Goal: Task Accomplishment & Management: Use online tool/utility

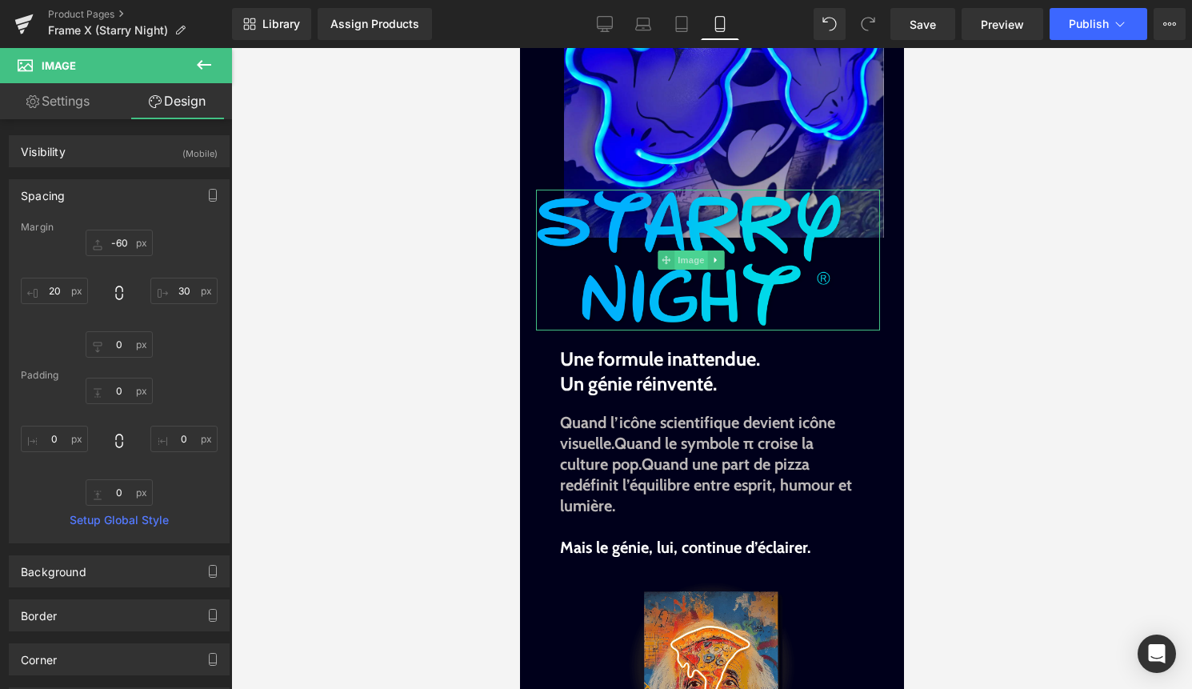
click at [690, 255] on span "Image" at bounding box center [691, 259] width 34 height 19
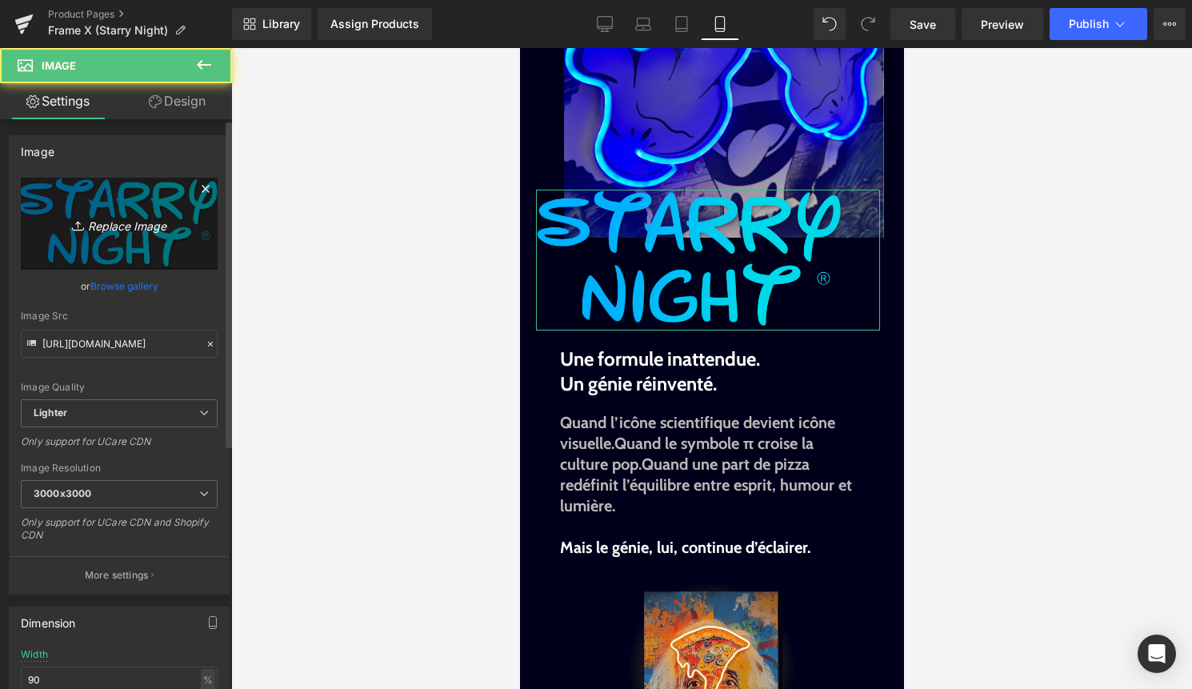
click at [127, 269] on link "Replace Image" at bounding box center [119, 224] width 197 height 92
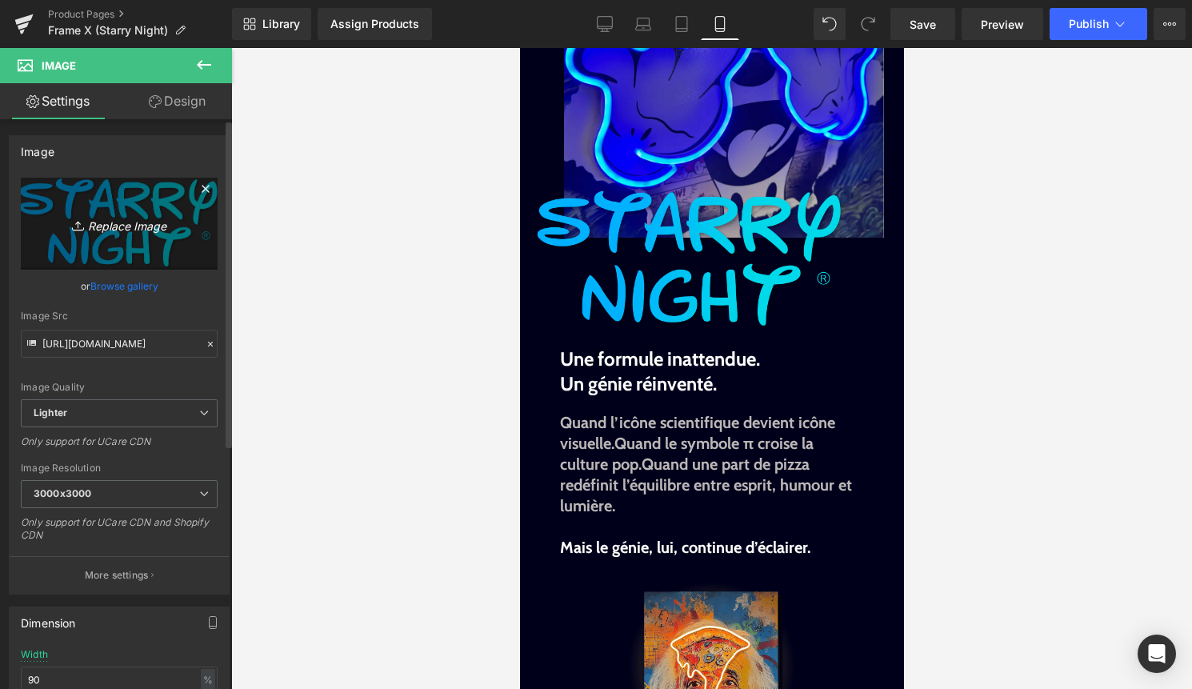
type input "C:\fakepath\Titre.png"
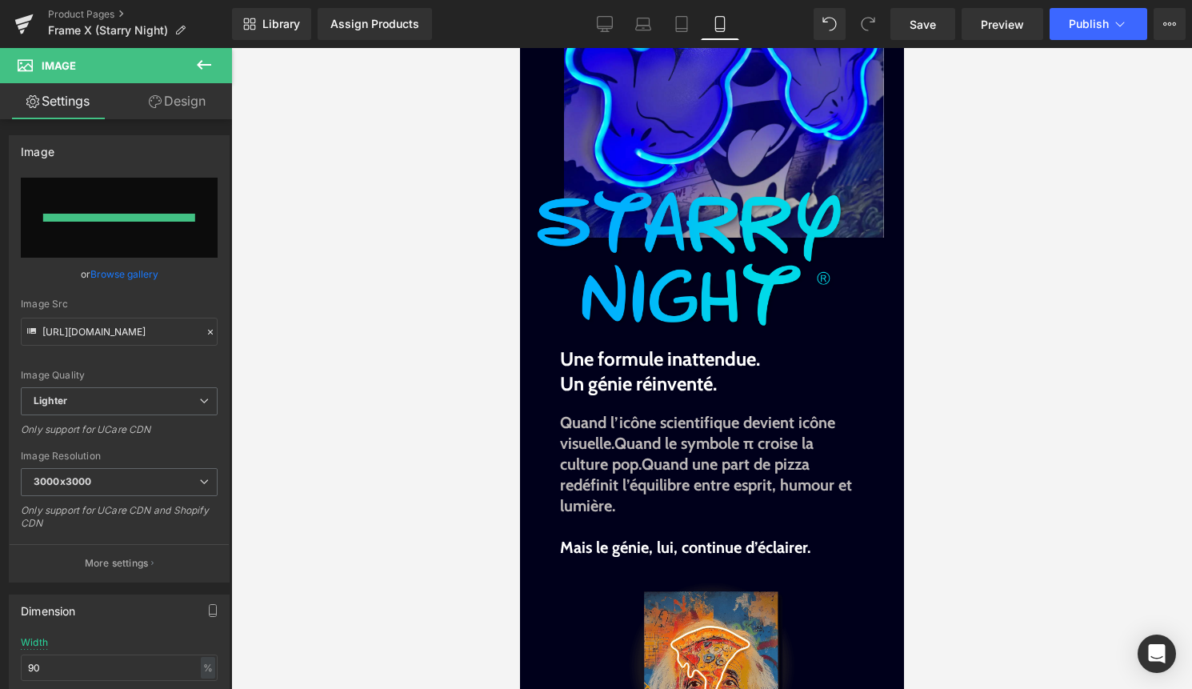
type input "[URL][DOMAIN_NAME]"
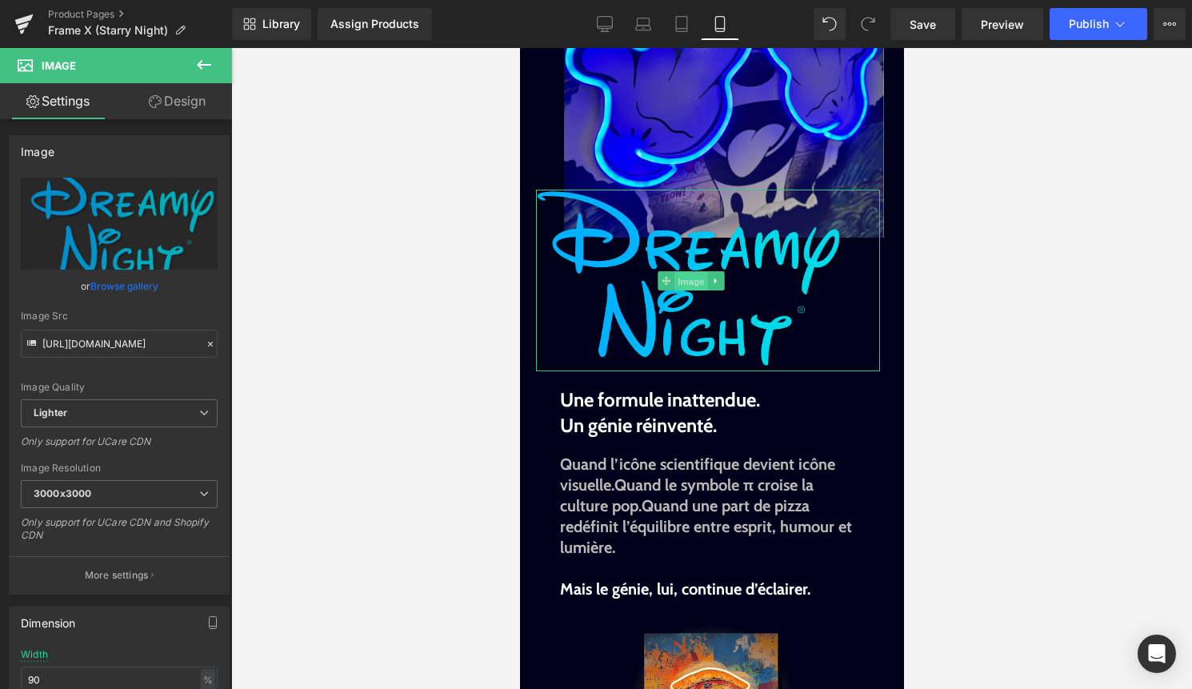
click at [676, 278] on span "Image" at bounding box center [691, 280] width 34 height 19
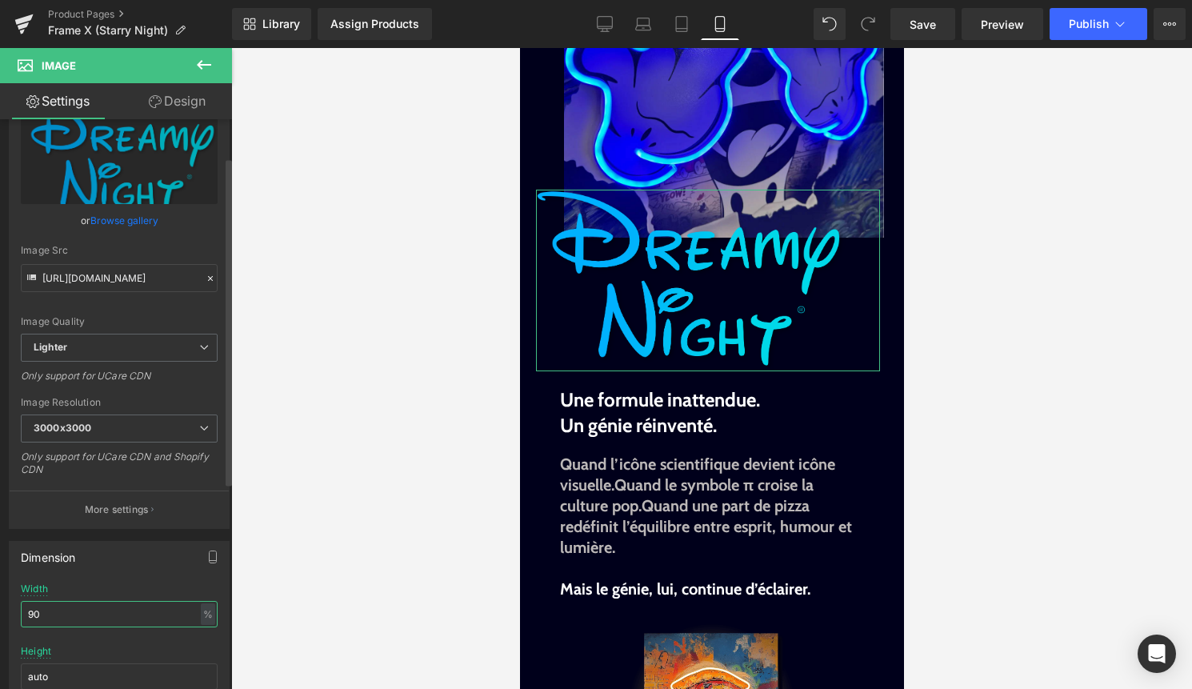
drag, startPoint x: 80, startPoint y: 609, endPoint x: 0, endPoint y: 609, distance: 80.0
click at [0, 609] on div "Dimension 90% Width 90 % % px auto Height auto 0 Circle Image" at bounding box center [119, 636] width 239 height 215
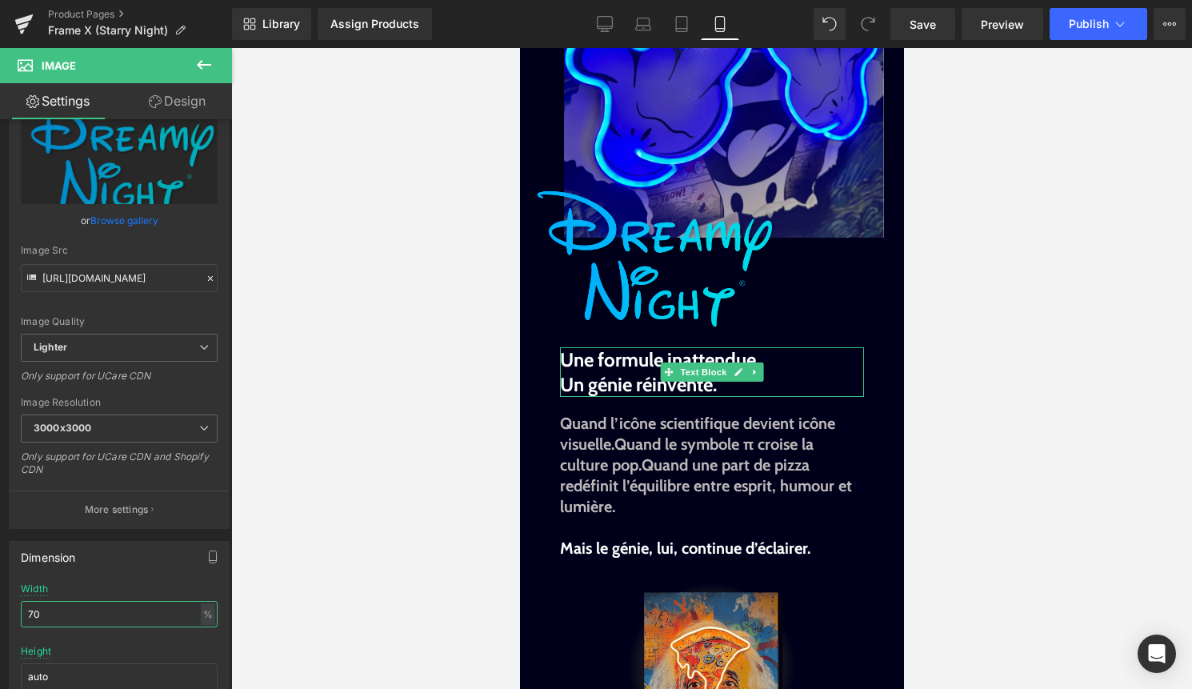
type input "7"
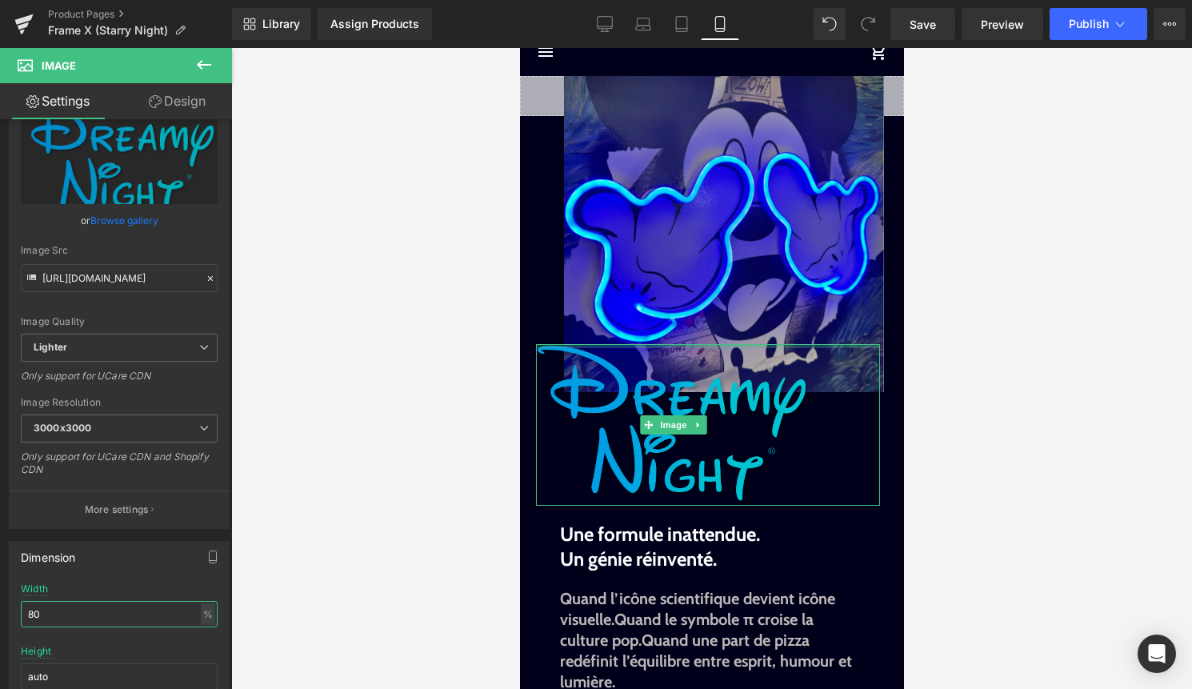
scroll to position [0, 0]
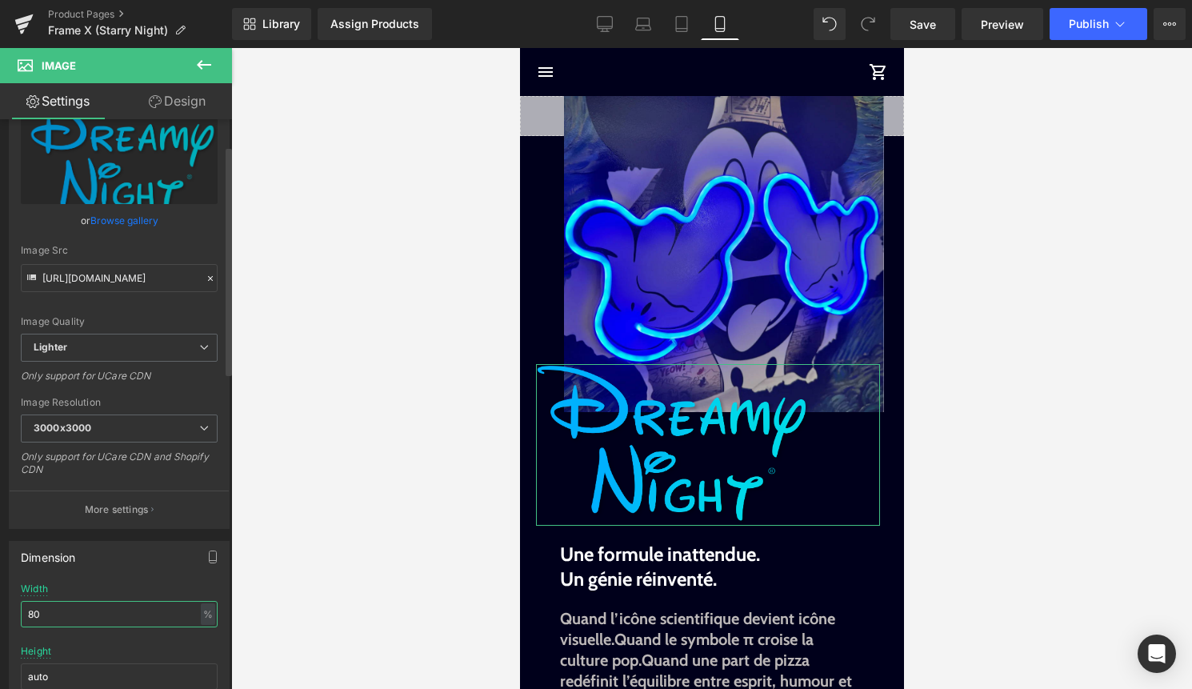
click at [37, 610] on input "80" at bounding box center [119, 614] width 197 height 26
type input "8"
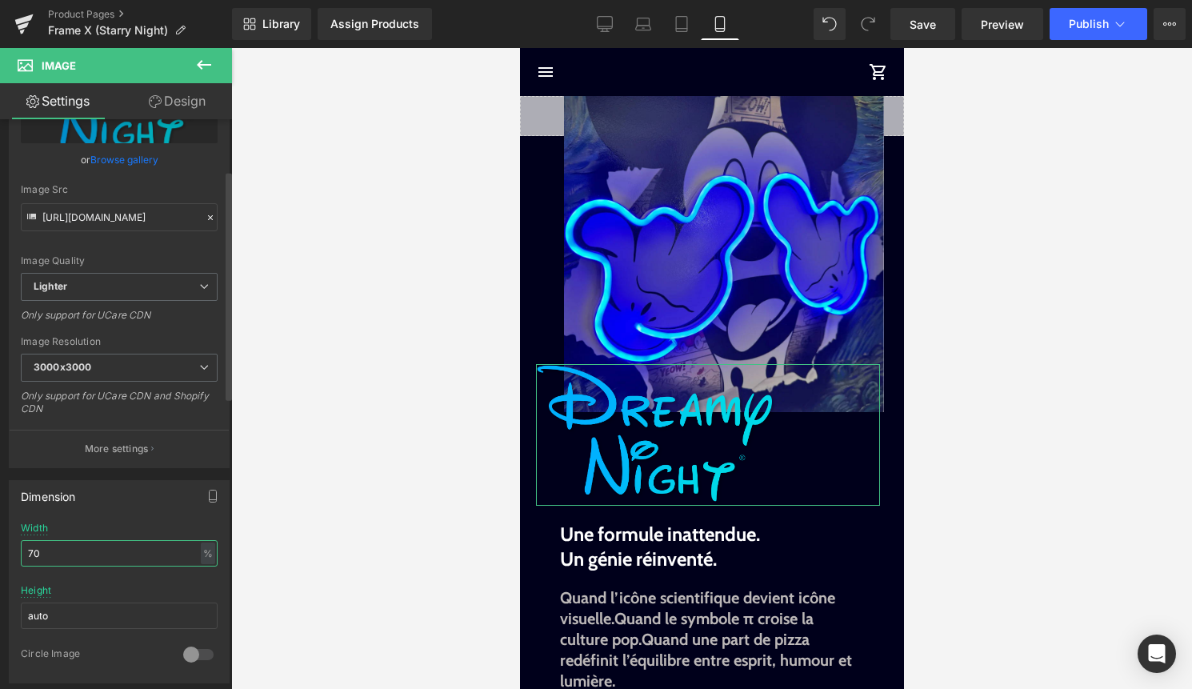
scroll to position [135, 0]
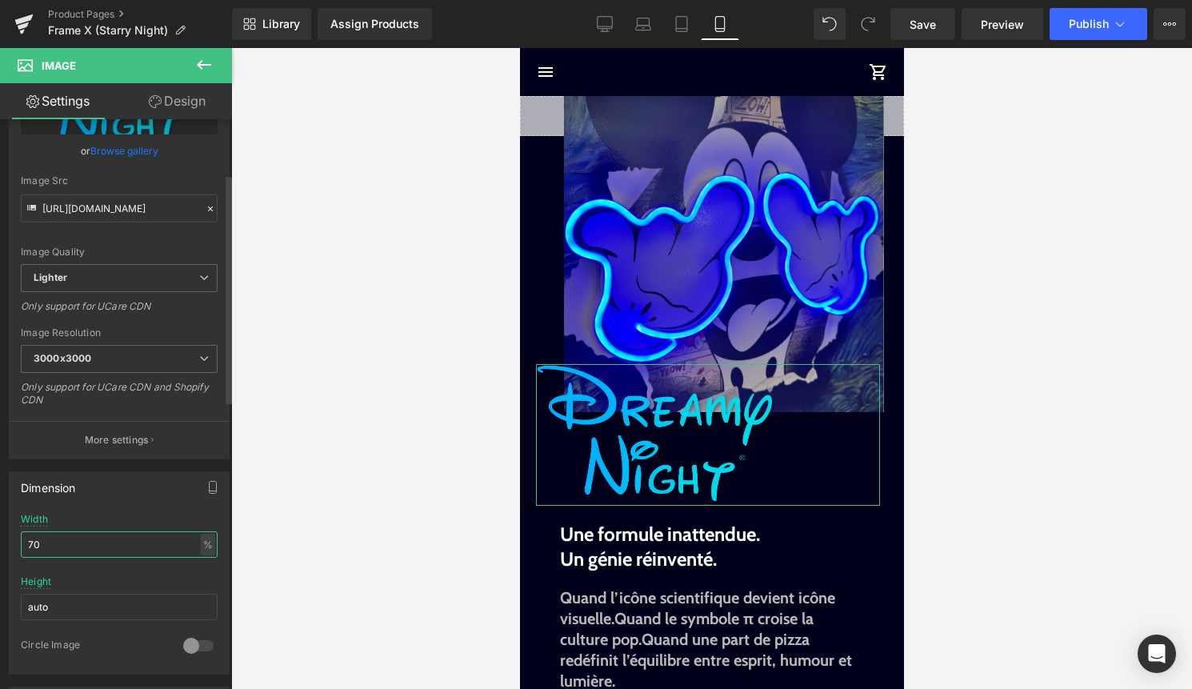
type input "7"
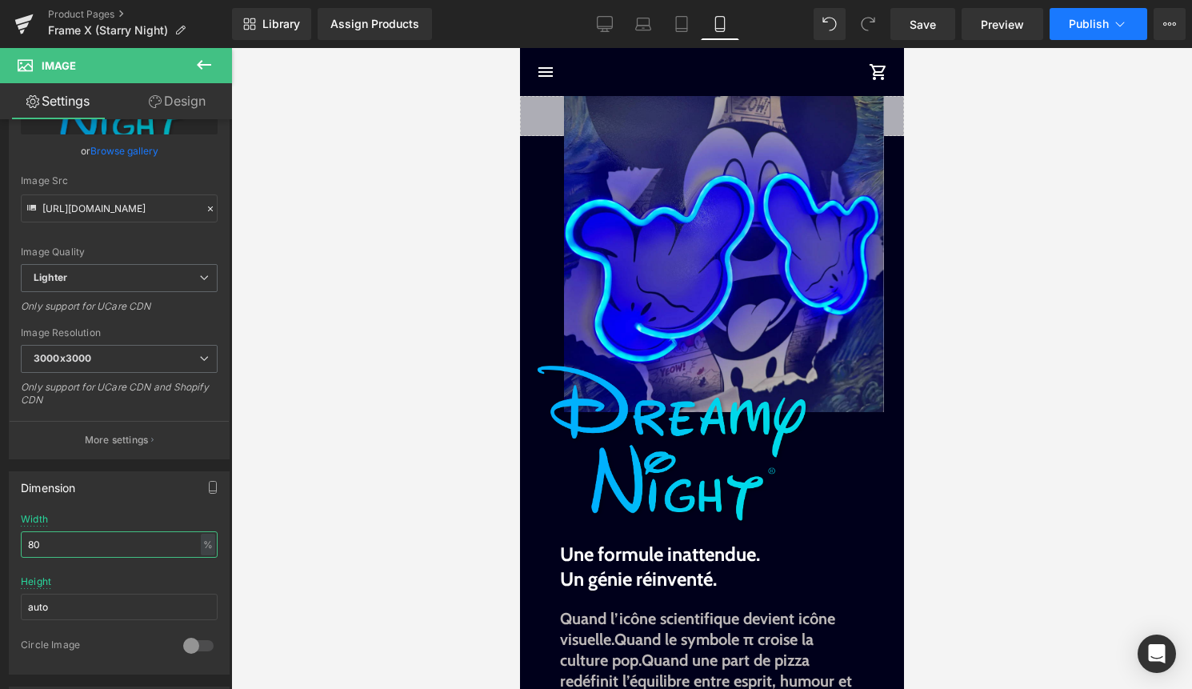
type input "80"
click at [1110, 23] on button "Publish" at bounding box center [1099, 24] width 98 height 32
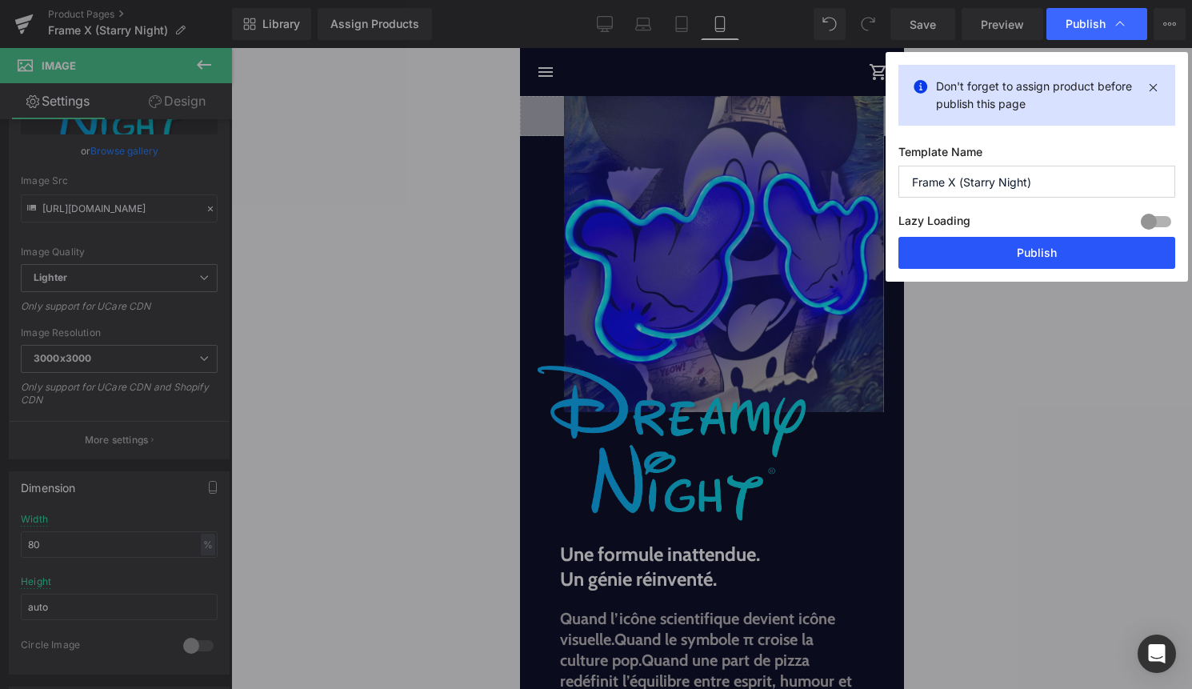
click at [1028, 246] on button "Publish" at bounding box center [1036, 253] width 277 height 32
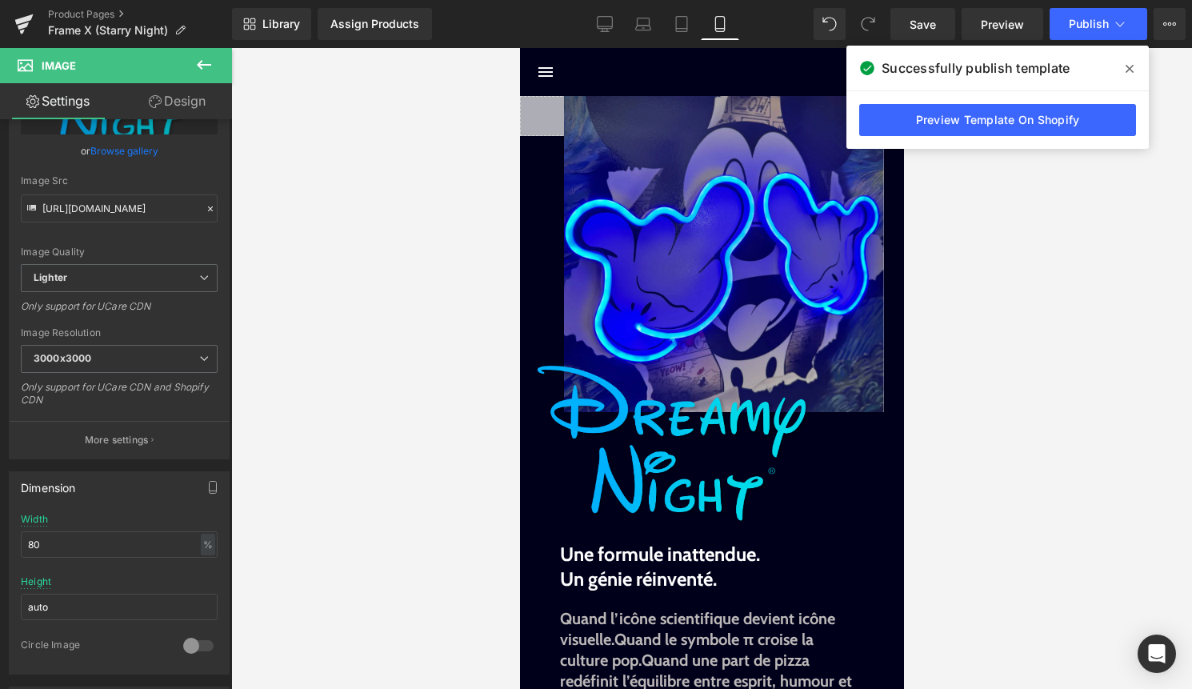
click at [1131, 70] on icon at bounding box center [1129, 69] width 8 height 8
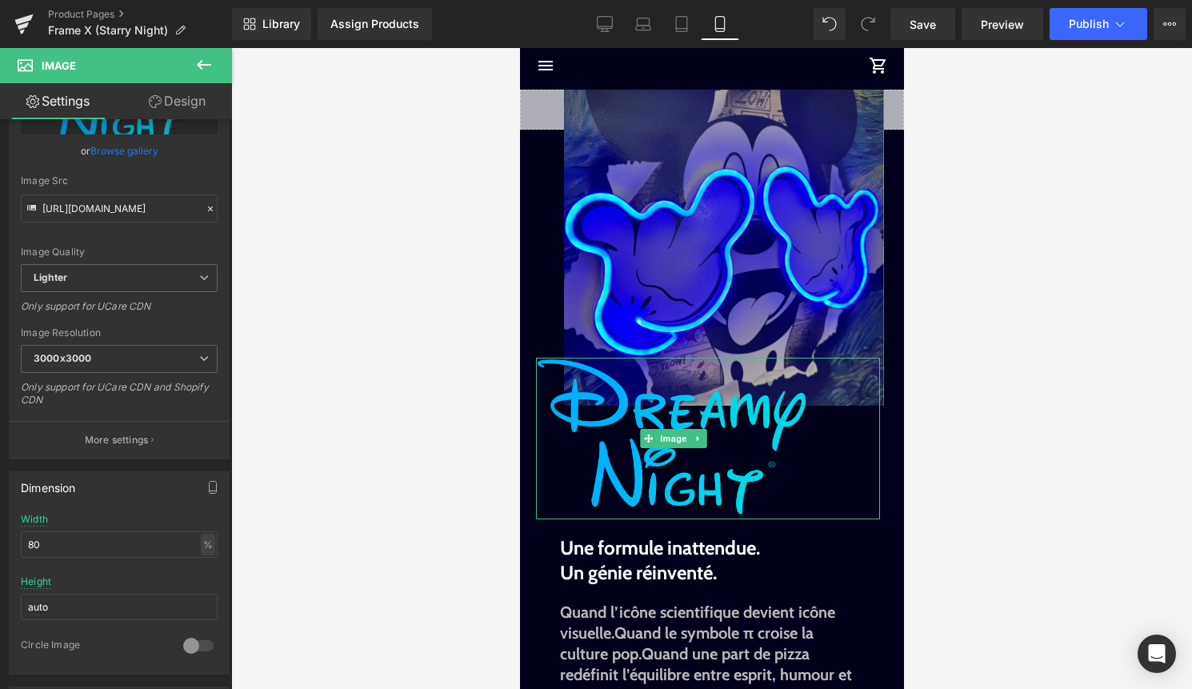
scroll to position [0, 0]
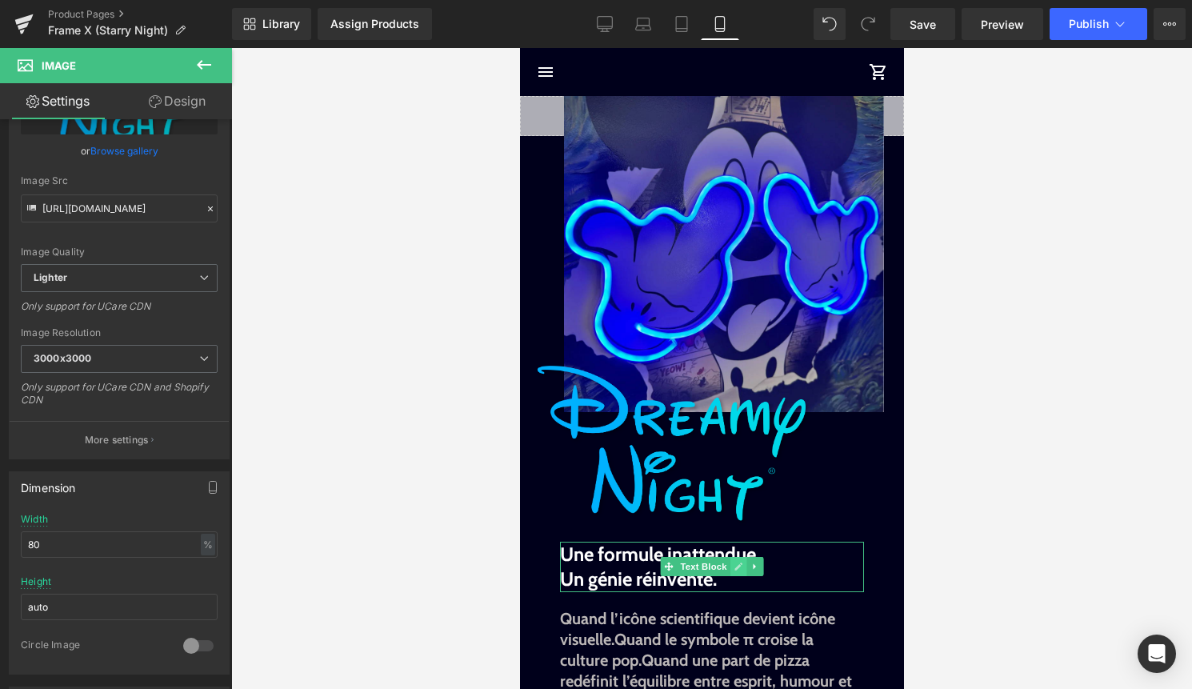
click at [735, 566] on icon at bounding box center [738, 567] width 9 height 10
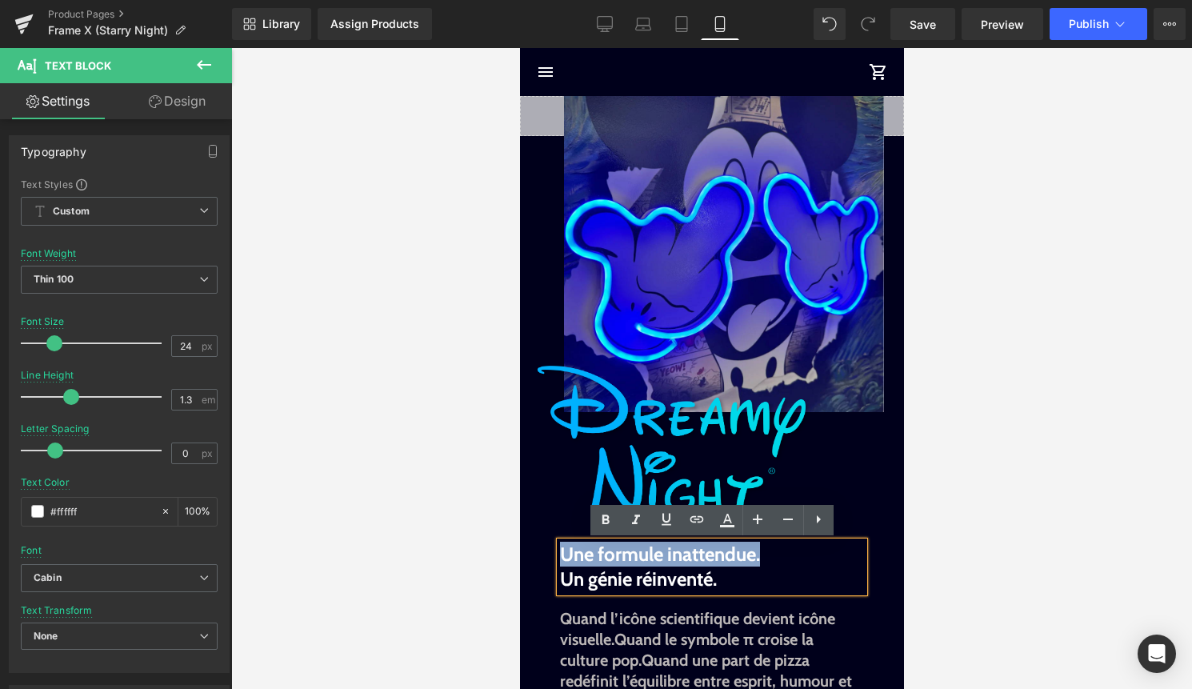
drag, startPoint x: 762, startPoint y: 558, endPoint x: 564, endPoint y: 551, distance: 197.7
click at [564, 551] on b "Une formule inattendue." at bounding box center [659, 553] width 200 height 23
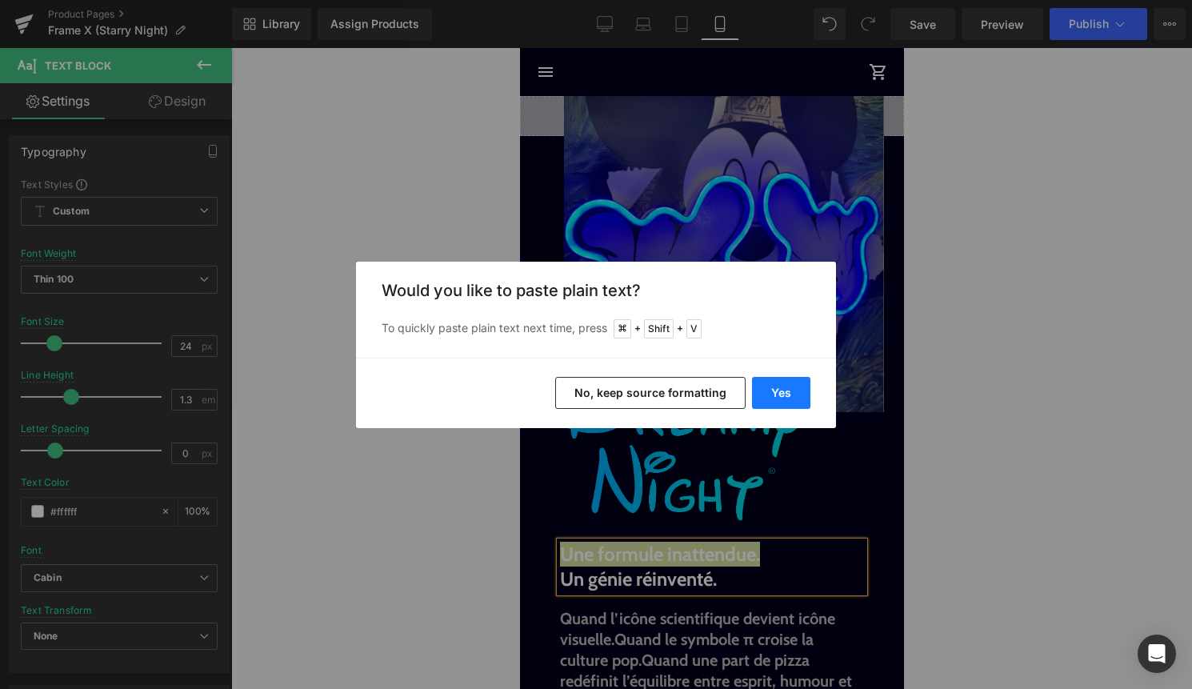
click at [780, 387] on button "Yes" at bounding box center [781, 393] width 58 height 32
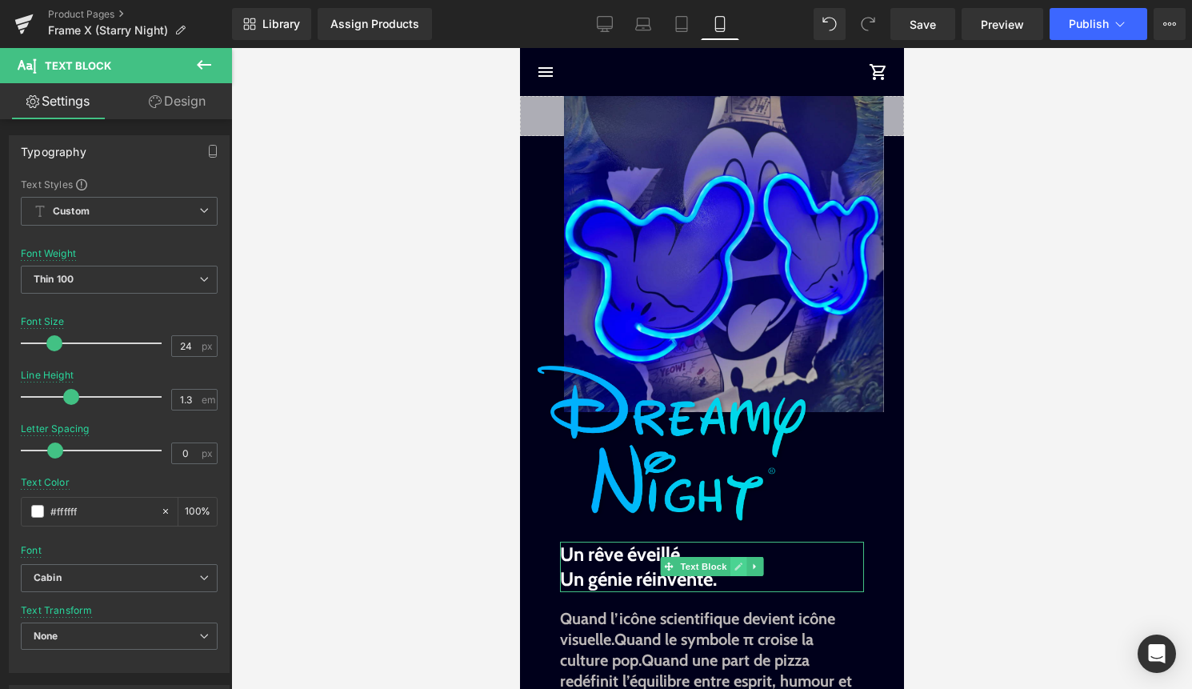
click at [737, 570] on icon at bounding box center [738, 567] width 9 height 10
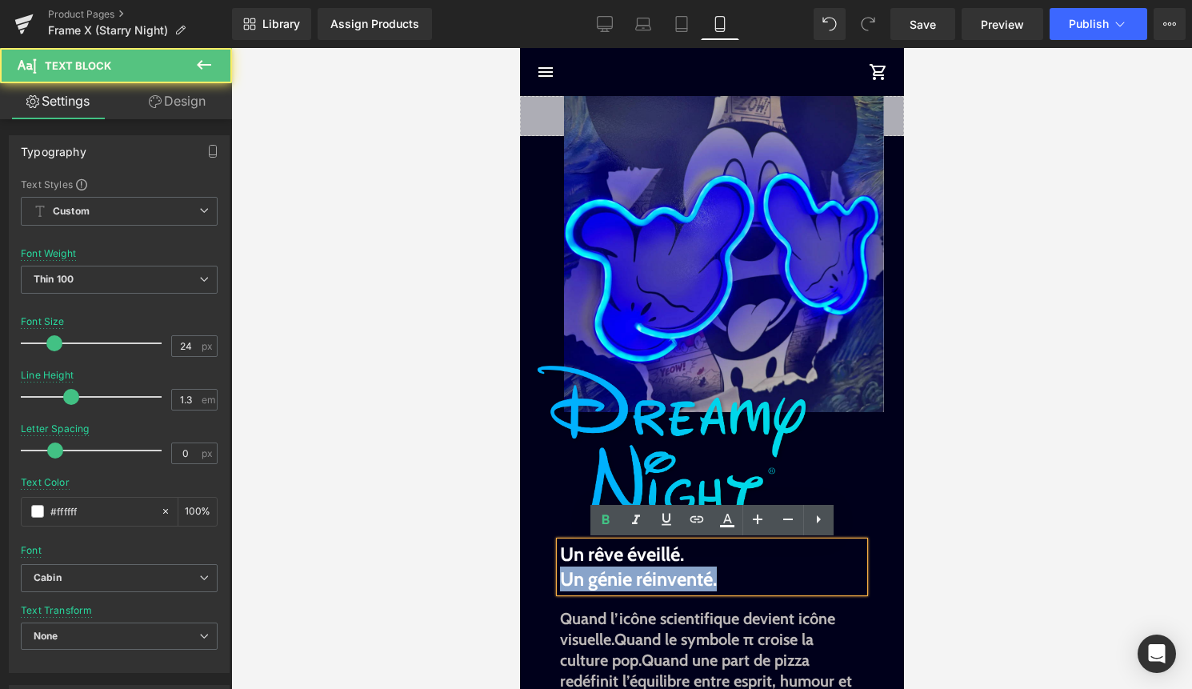
drag, startPoint x: 736, startPoint y: 582, endPoint x: 547, endPoint y: 582, distance: 188.8
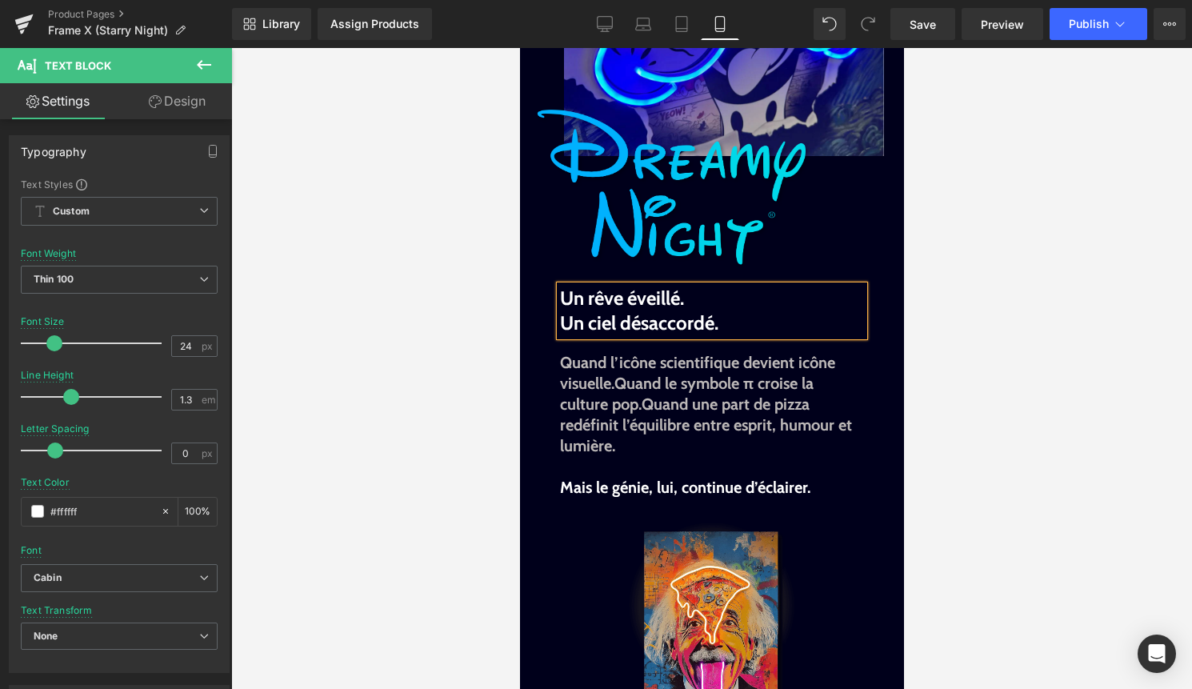
scroll to position [260, 0]
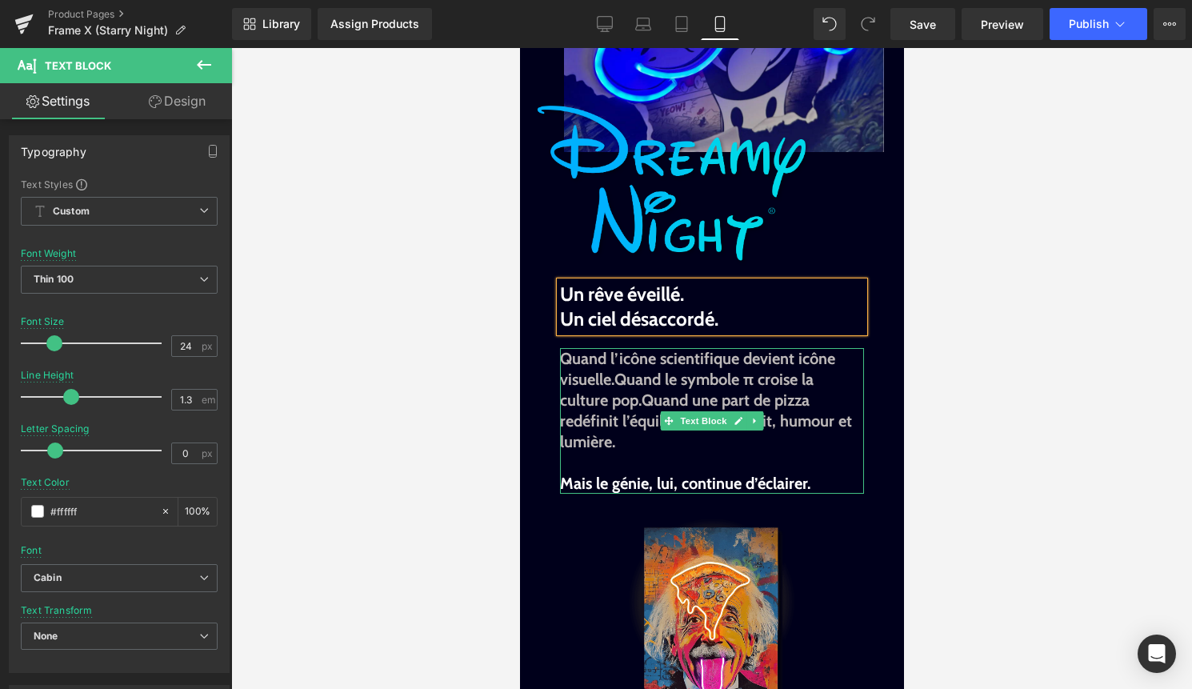
click at [641, 448] on p "Quand l’icône scientifique devient icône visuelle. Quand le symbole π croise la…" at bounding box center [711, 400] width 304 height 104
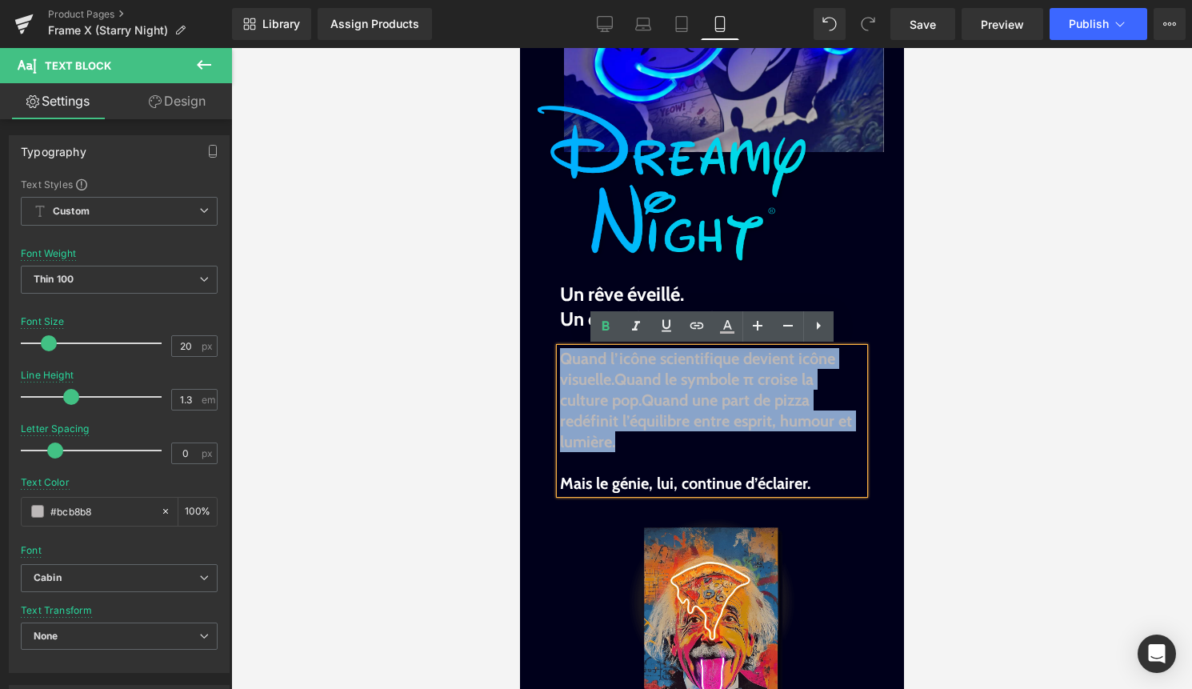
drag, startPoint x: 678, startPoint y: 444, endPoint x: 546, endPoint y: 363, distance: 155.4
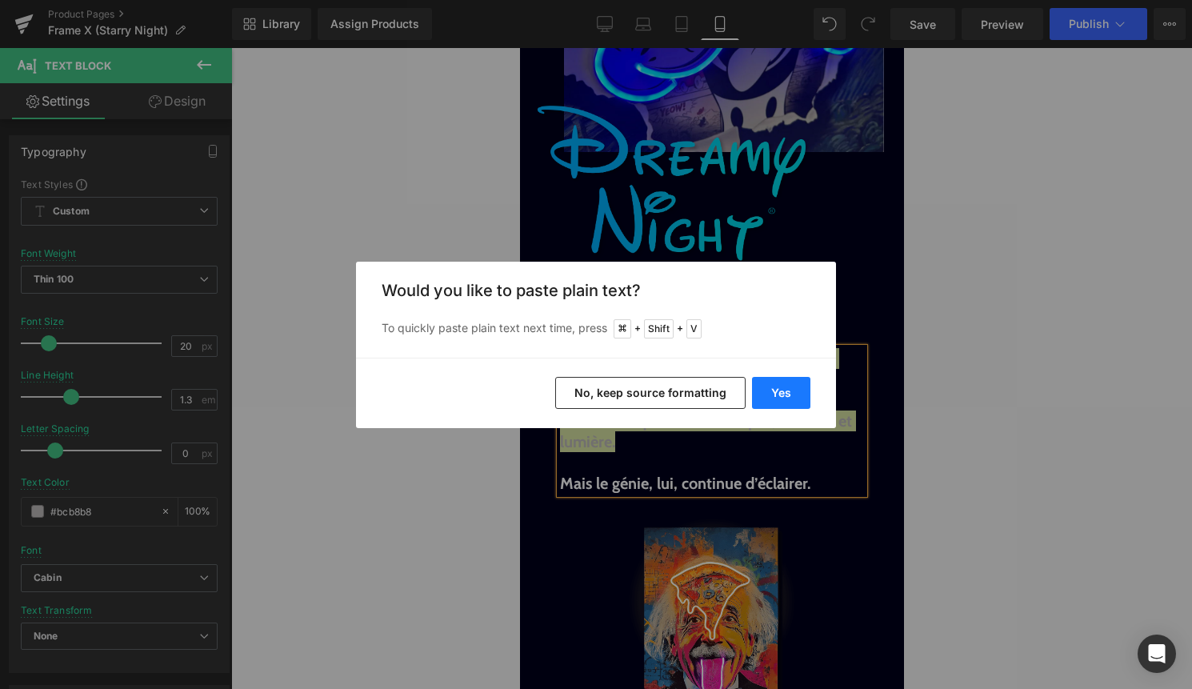
click at [781, 399] on button "Yes" at bounding box center [781, 393] width 58 height 32
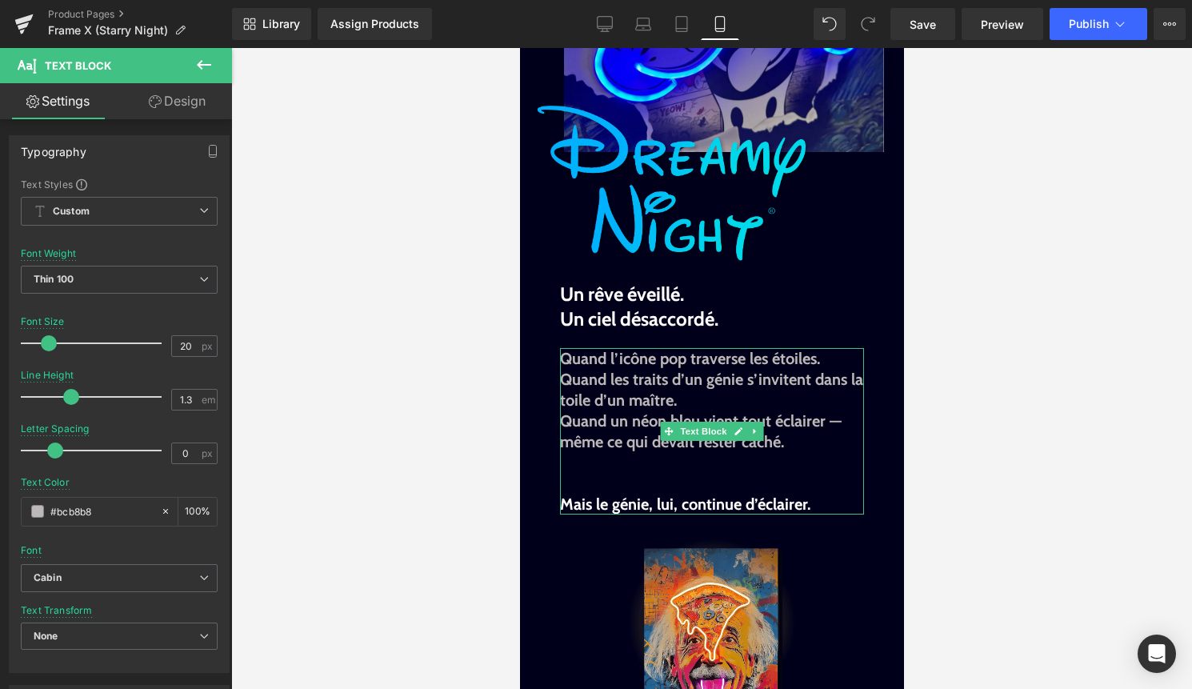
click at [564, 419] on b "Quand un néon bleu vient tout éclairer — même ce qui devait rester caché." at bounding box center [700, 431] width 282 height 40
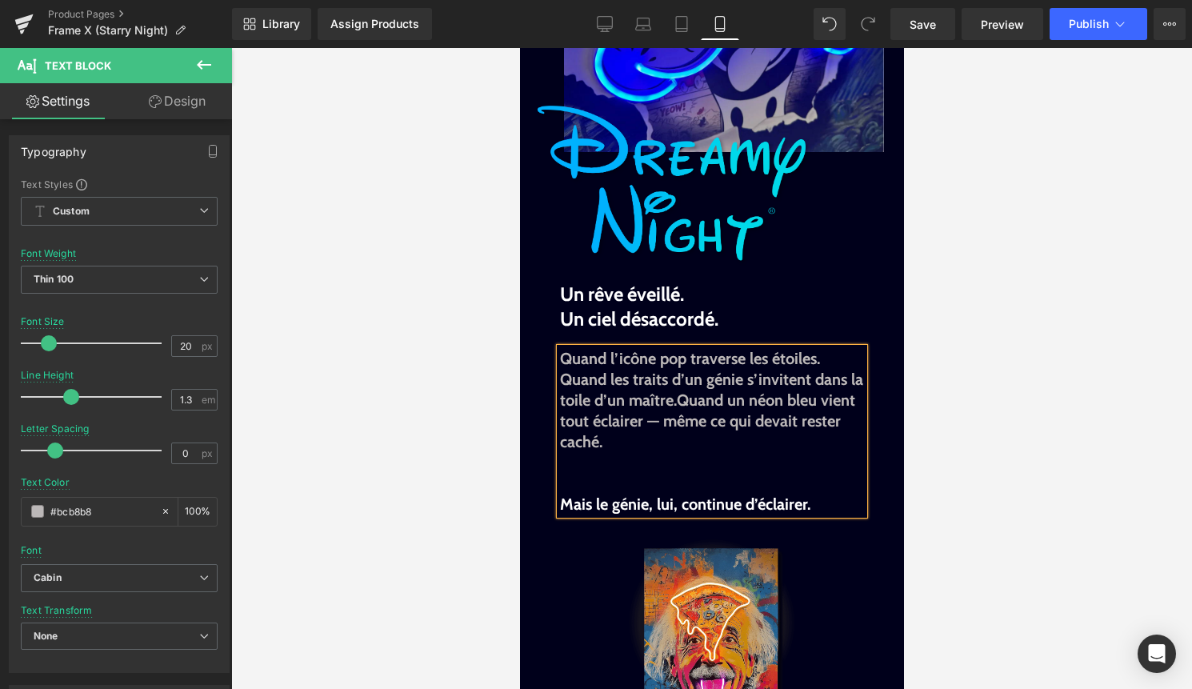
click at [682, 486] on p at bounding box center [711, 483] width 304 height 21
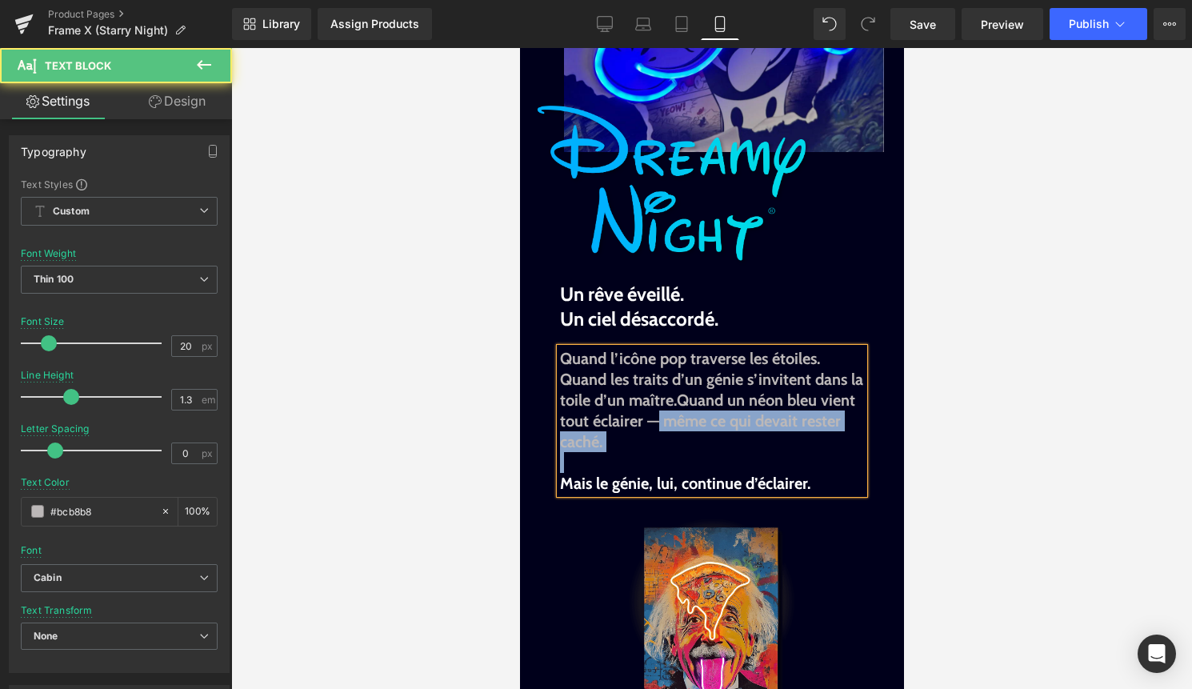
drag, startPoint x: 658, startPoint y: 425, endPoint x: 712, endPoint y: 453, distance: 60.5
click at [714, 453] on div "Quand l’icône pop traverse les étoiles. Quand les traits d’un génie s’invitent …" at bounding box center [711, 421] width 304 height 146
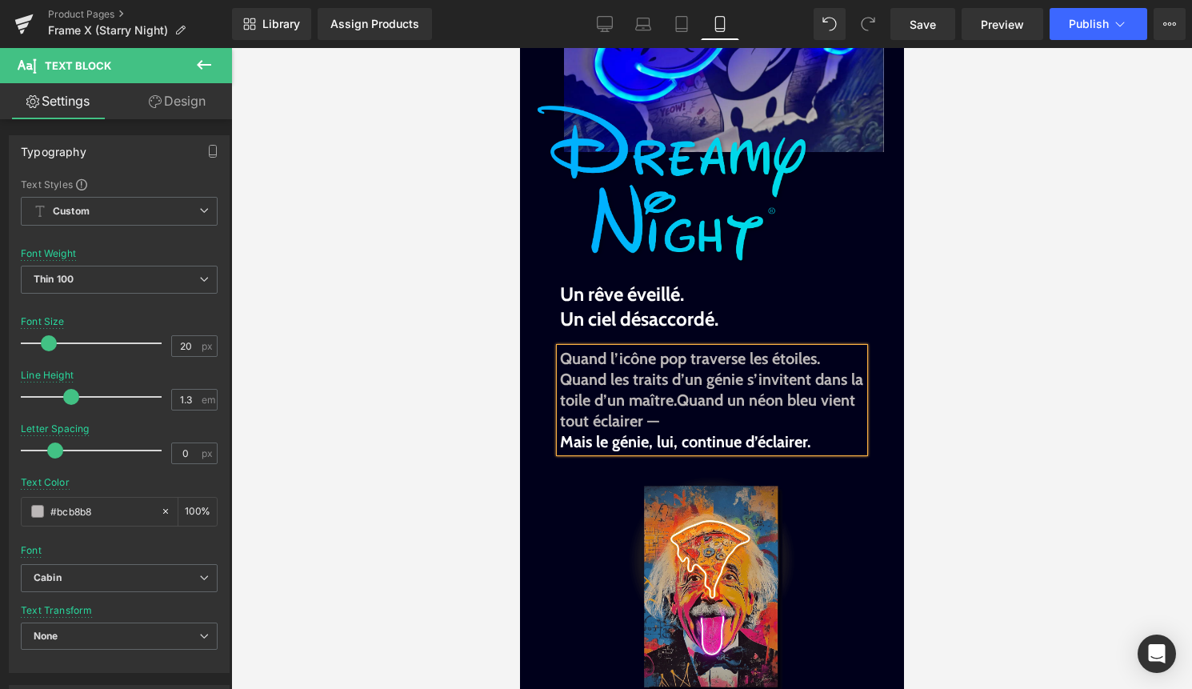
click at [821, 439] on p "Mais le génie, lui, continue d’éclairer." at bounding box center [711, 441] width 304 height 21
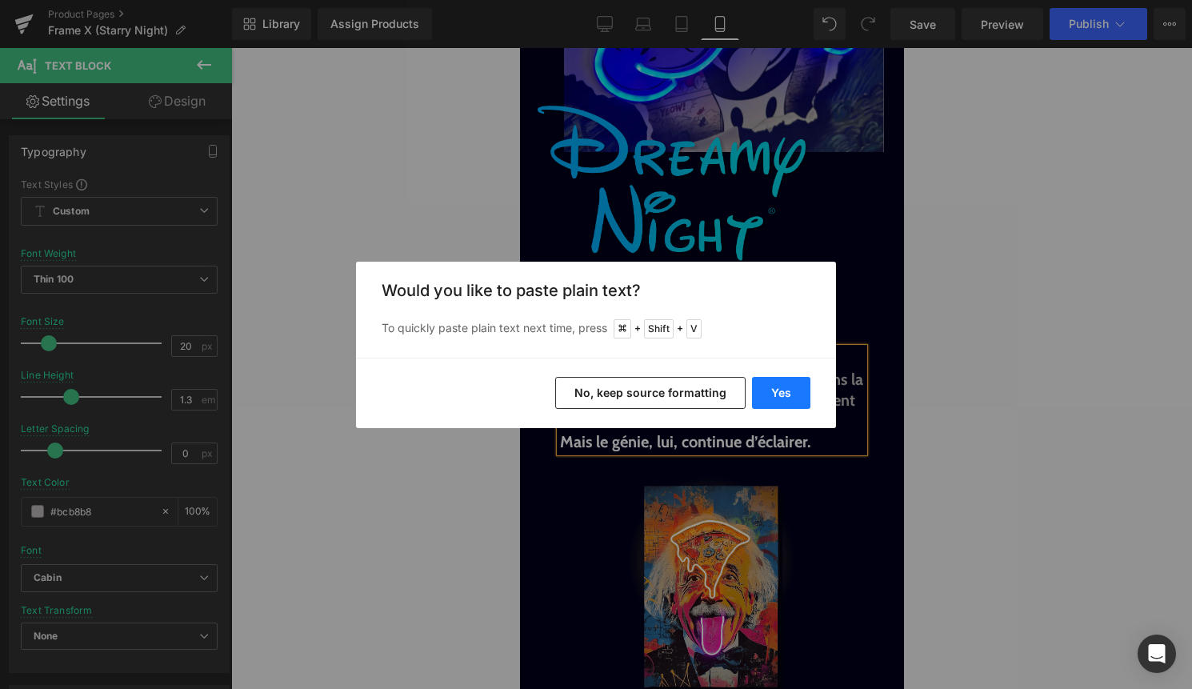
click at [766, 393] on button "Yes" at bounding box center [781, 393] width 58 height 32
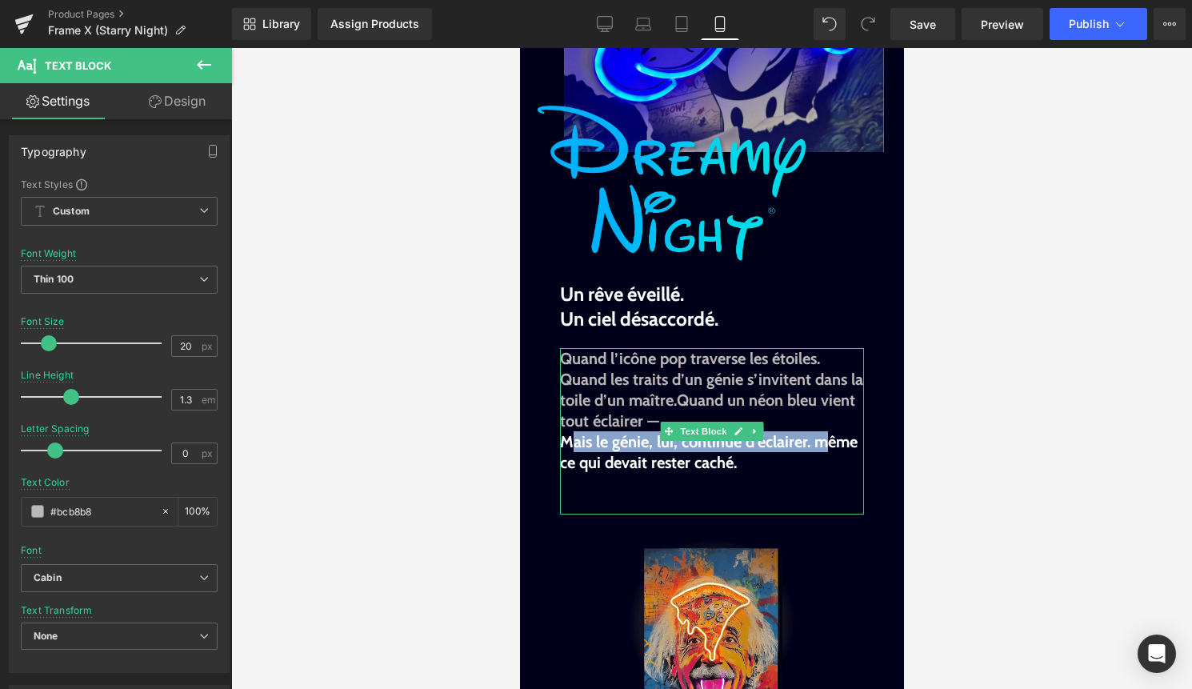
drag, startPoint x: 820, startPoint y: 443, endPoint x: 575, endPoint y: 440, distance: 244.8
click at [575, 440] on b "Mais le génie, lui, continue d’éclairer. même ce qui devait rester caché." at bounding box center [708, 452] width 298 height 40
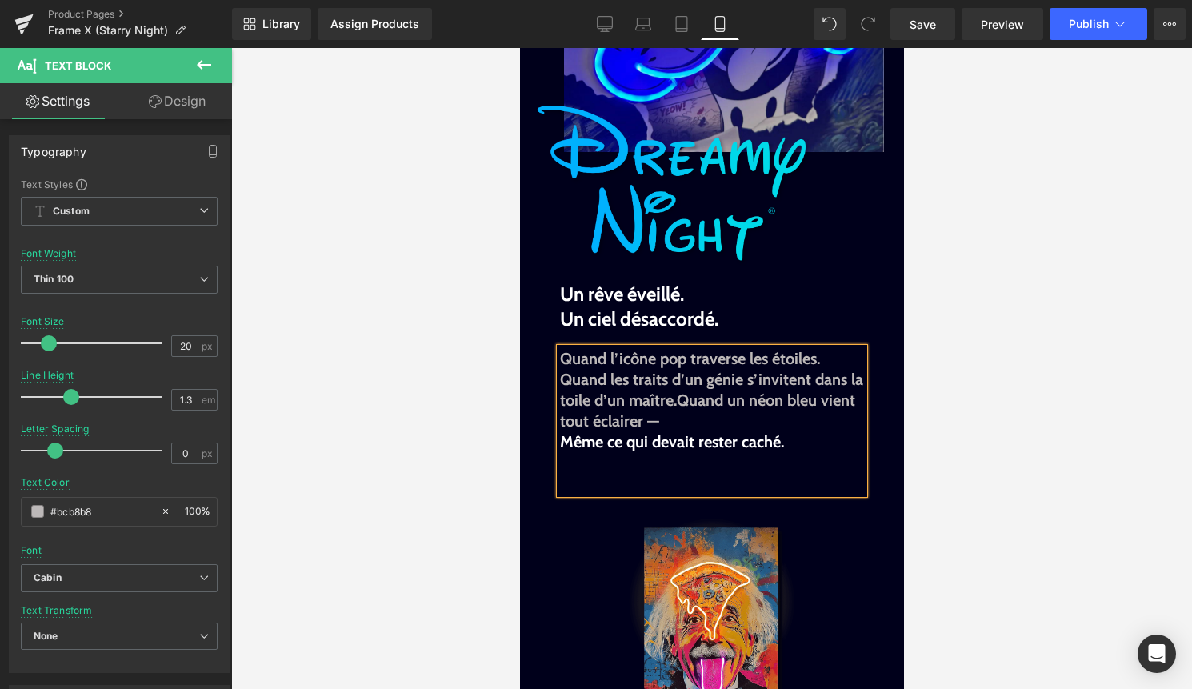
click at [658, 417] on p "Quand les traits d’un génie s’invitent dans la toile d’un maître. Quand un néon…" at bounding box center [711, 400] width 304 height 62
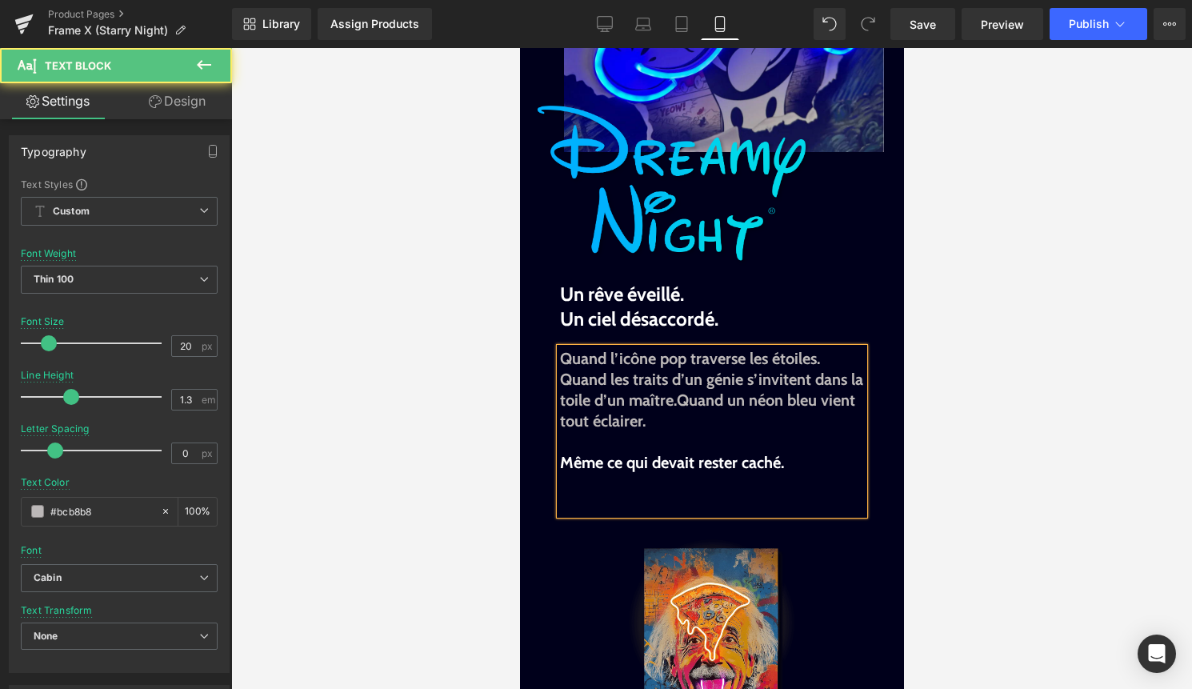
click at [644, 504] on p at bounding box center [711, 504] width 304 height 21
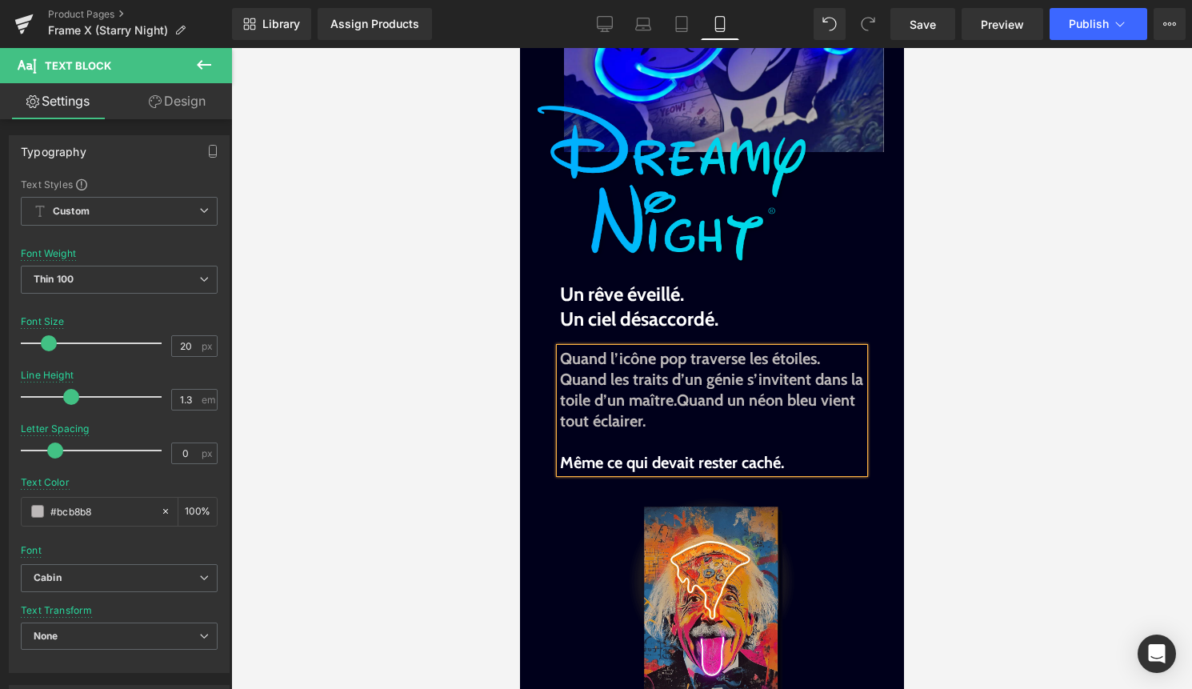
click at [977, 430] on div at bounding box center [711, 368] width 961 height 641
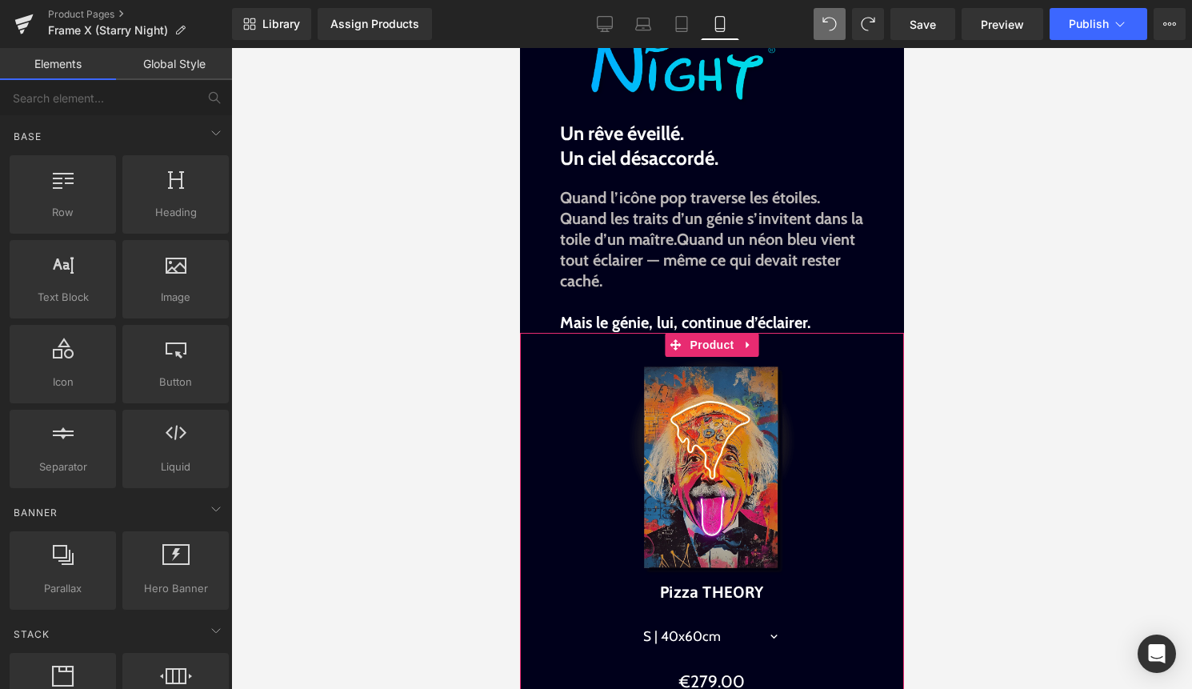
scroll to position [405, 0]
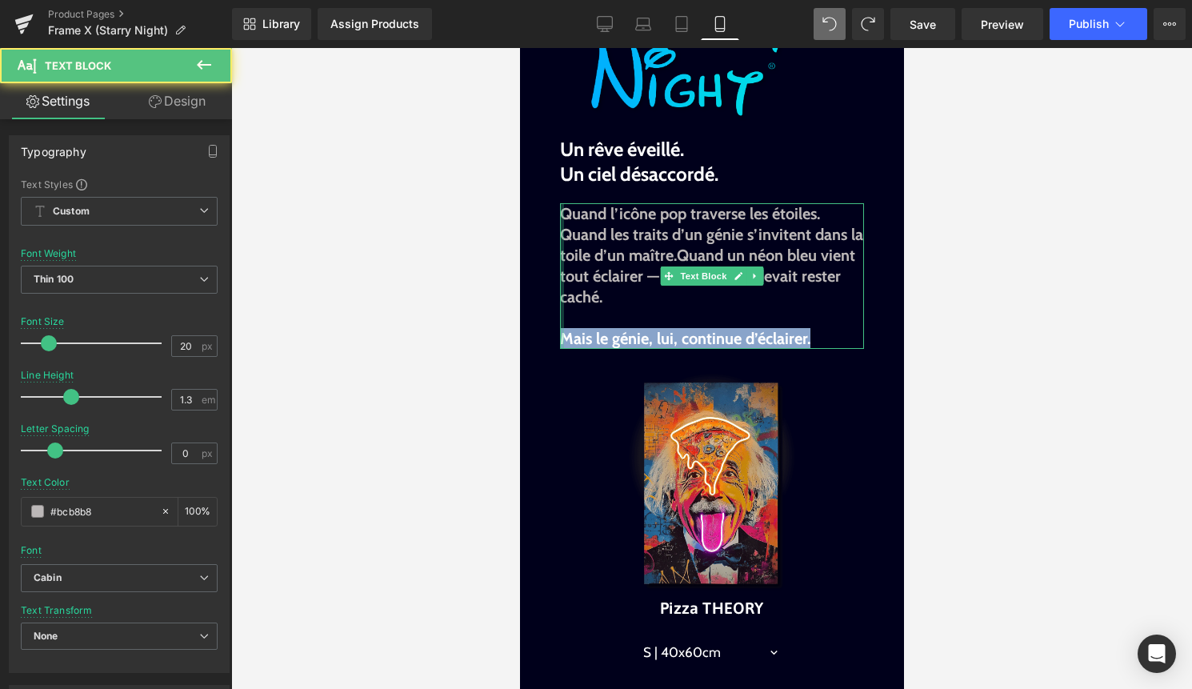
drag, startPoint x: 810, startPoint y: 343, endPoint x: 558, endPoint y: 335, distance: 251.3
click at [559, 335] on div "Quand l’icône pop traverse les étoiles. Quand les traits d’un génie s’invitent …" at bounding box center [711, 276] width 304 height 146
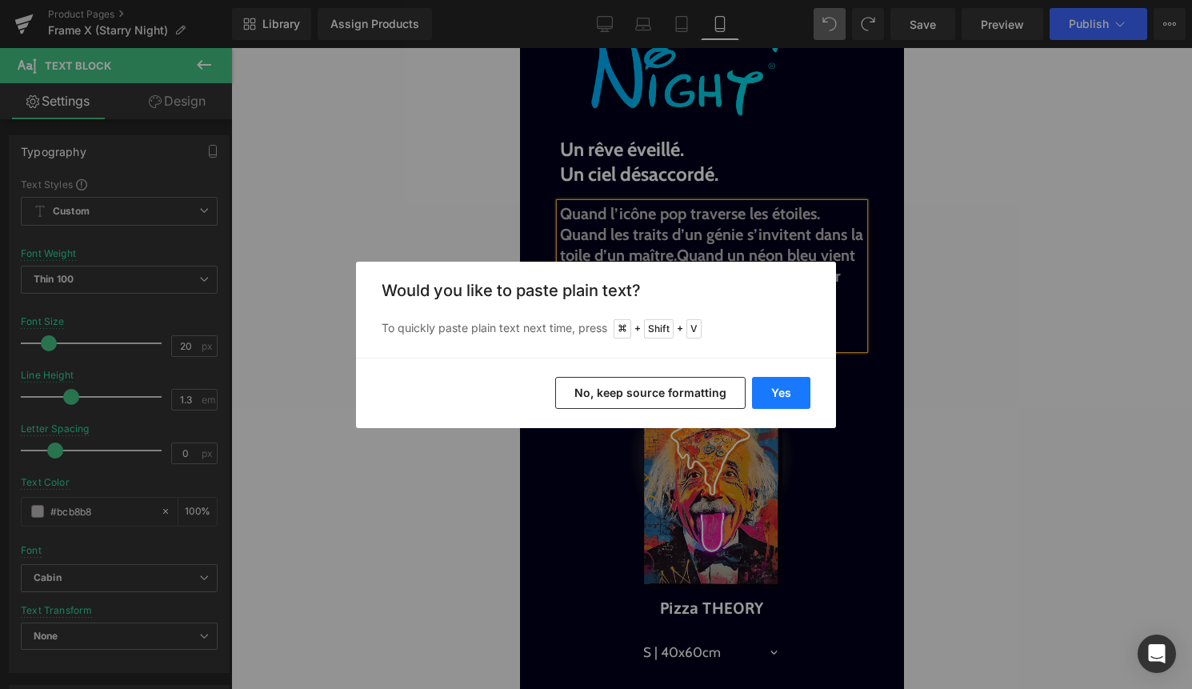
click at [775, 393] on button "Yes" at bounding box center [781, 393] width 58 height 32
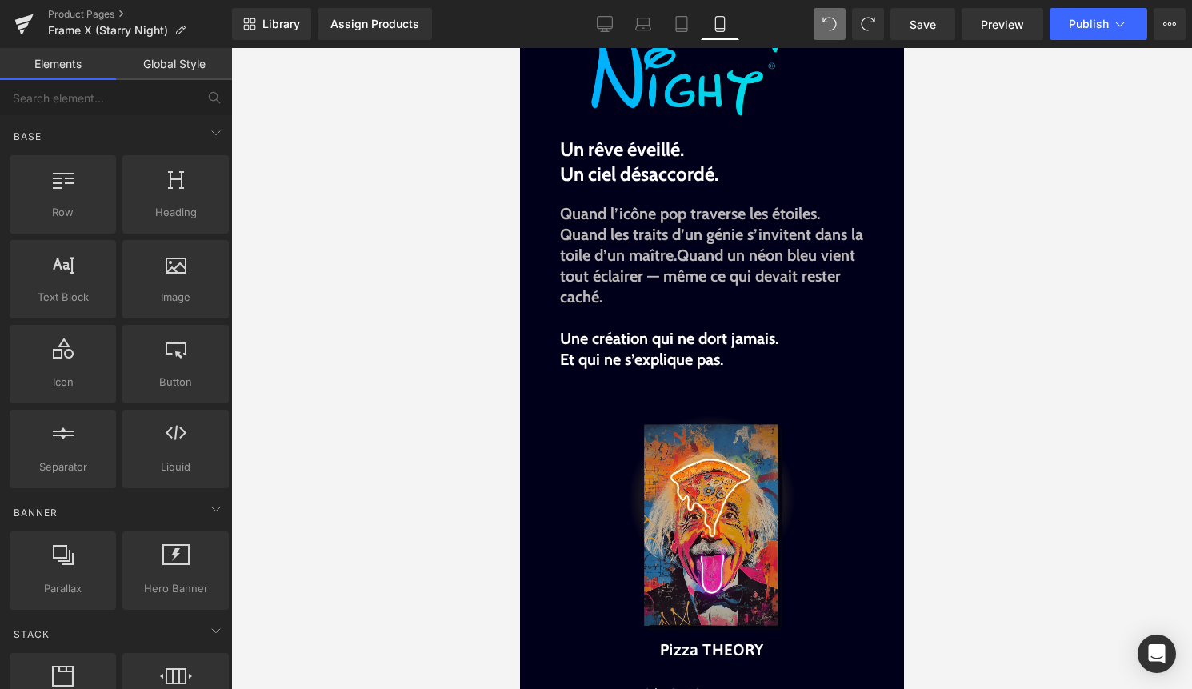
click at [1003, 370] on div at bounding box center [711, 368] width 961 height 641
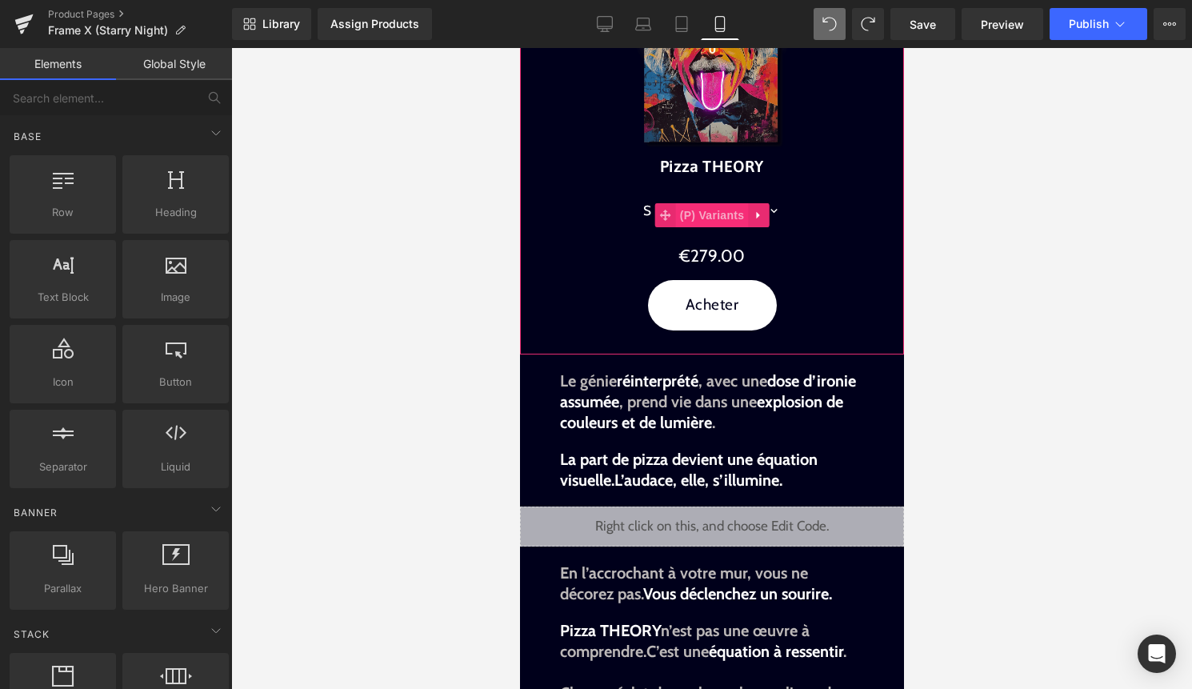
scroll to position [889, 0]
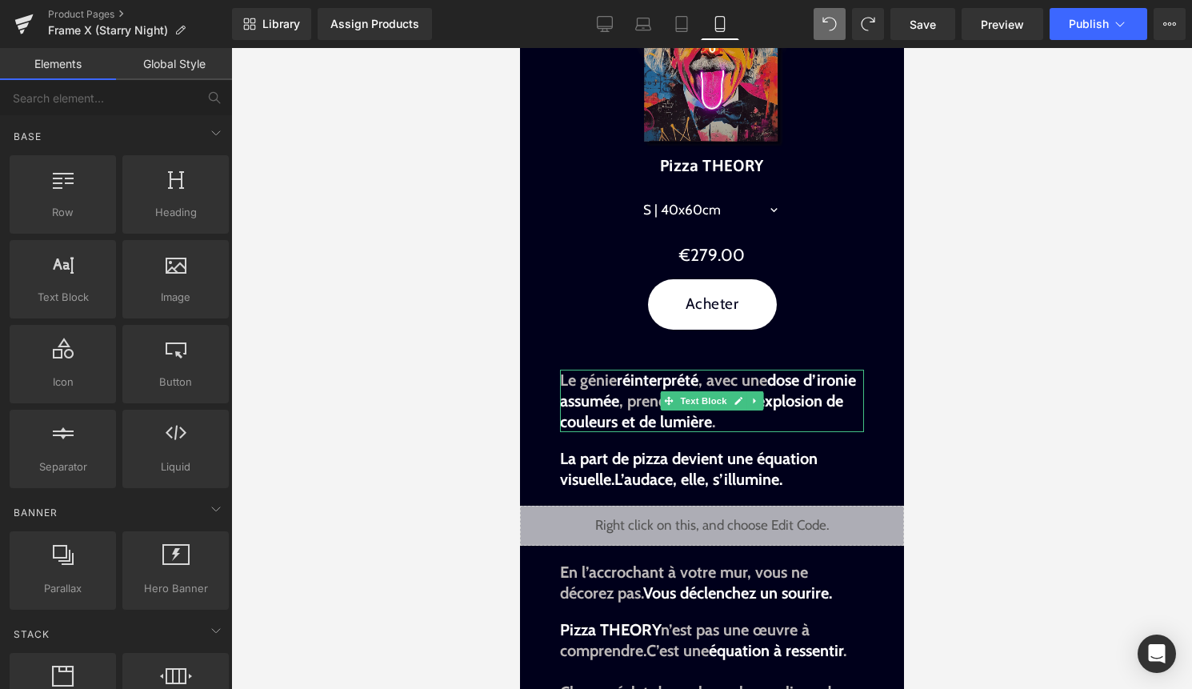
click at [727, 426] on p "Le génie réinterprété , avec une dose d’ironie assumée , prend vie dans une exp…" at bounding box center [711, 401] width 304 height 62
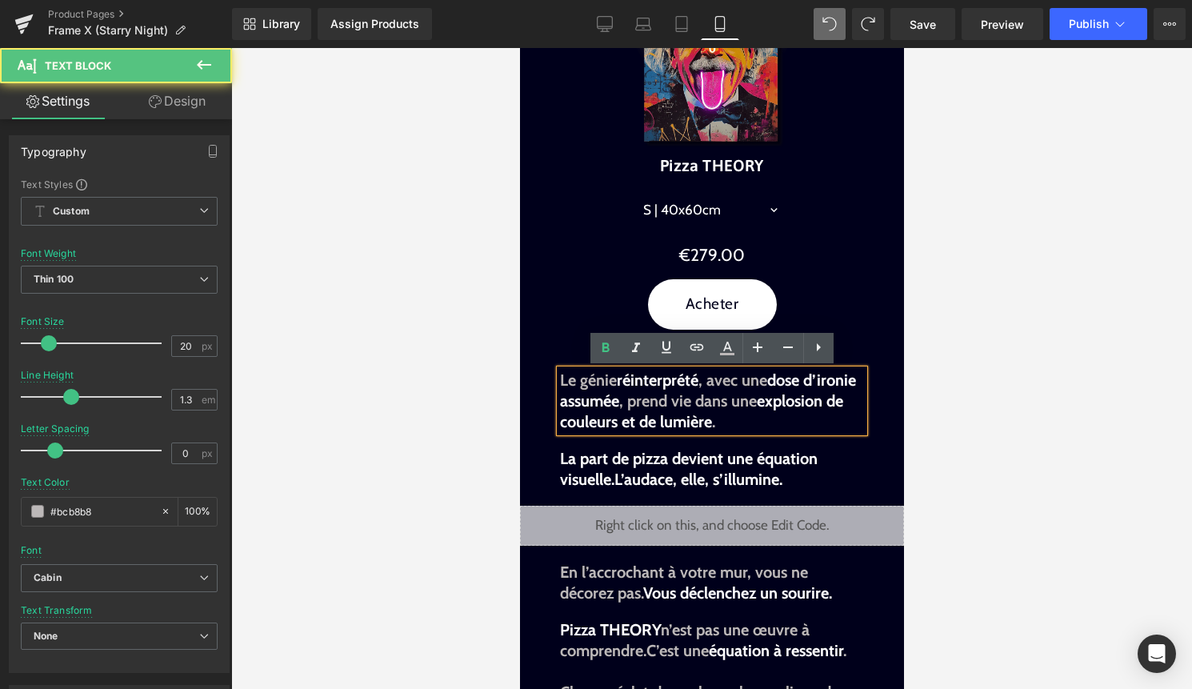
click at [730, 420] on p "Le génie réinterprété , avec une dose d’ironie assumée , prend vie dans une exp…" at bounding box center [711, 401] width 304 height 62
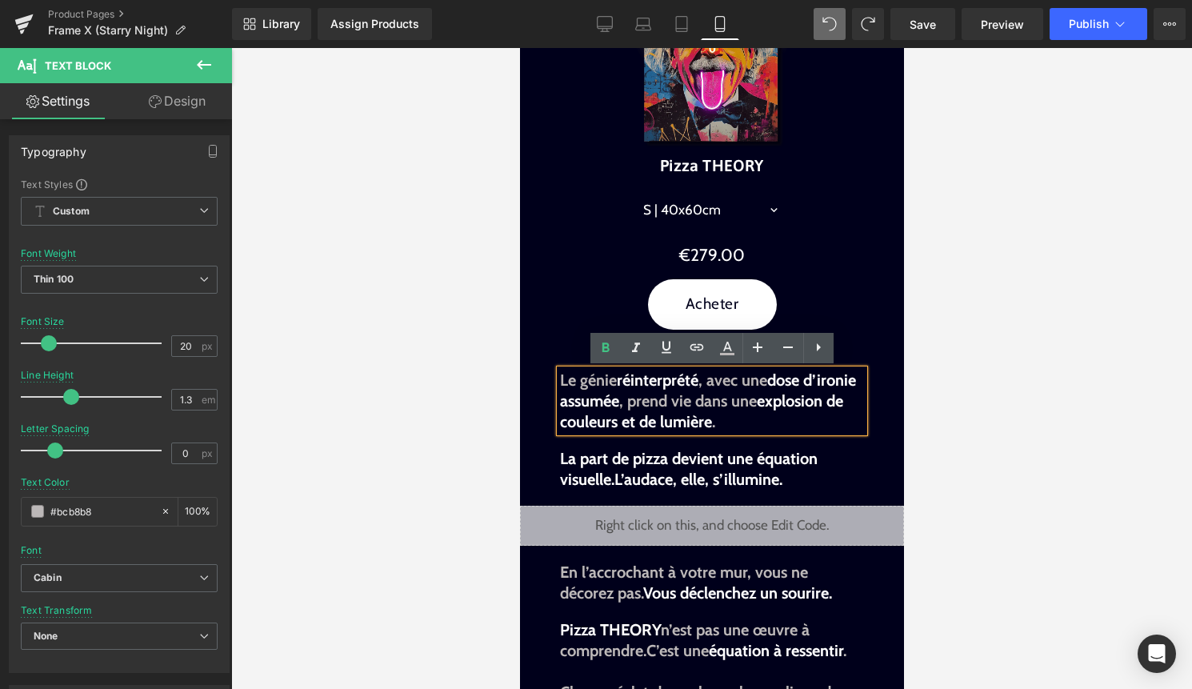
drag, startPoint x: 730, startPoint y: 420, endPoint x: 558, endPoint y: 373, distance: 178.3
click at [559, 373] on div "Le génie réinterprété , avec une dose d’ironie assumée , prend vie dans une exp…" at bounding box center [711, 401] width 304 height 62
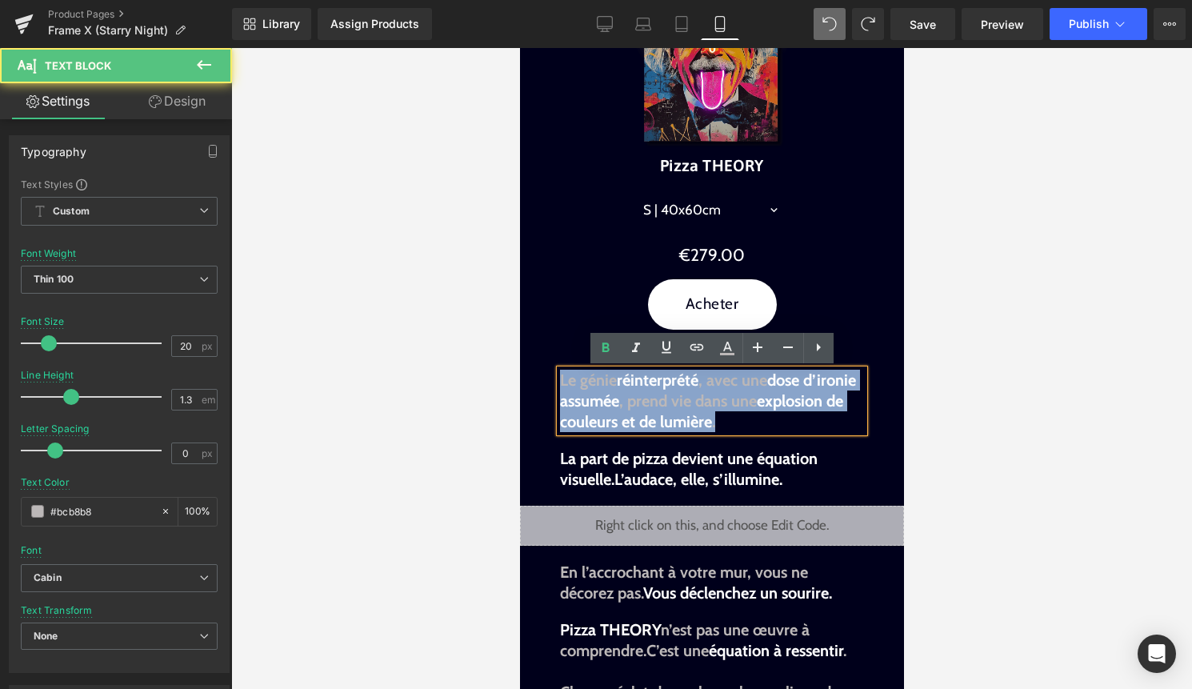
drag, startPoint x: 561, startPoint y: 375, endPoint x: 727, endPoint y: 433, distance: 176.1
click at [727, 432] on div "Le génie réinterprété , avec une dose d’ironie assumée , prend vie dans une exp…" at bounding box center [711, 401] width 304 height 62
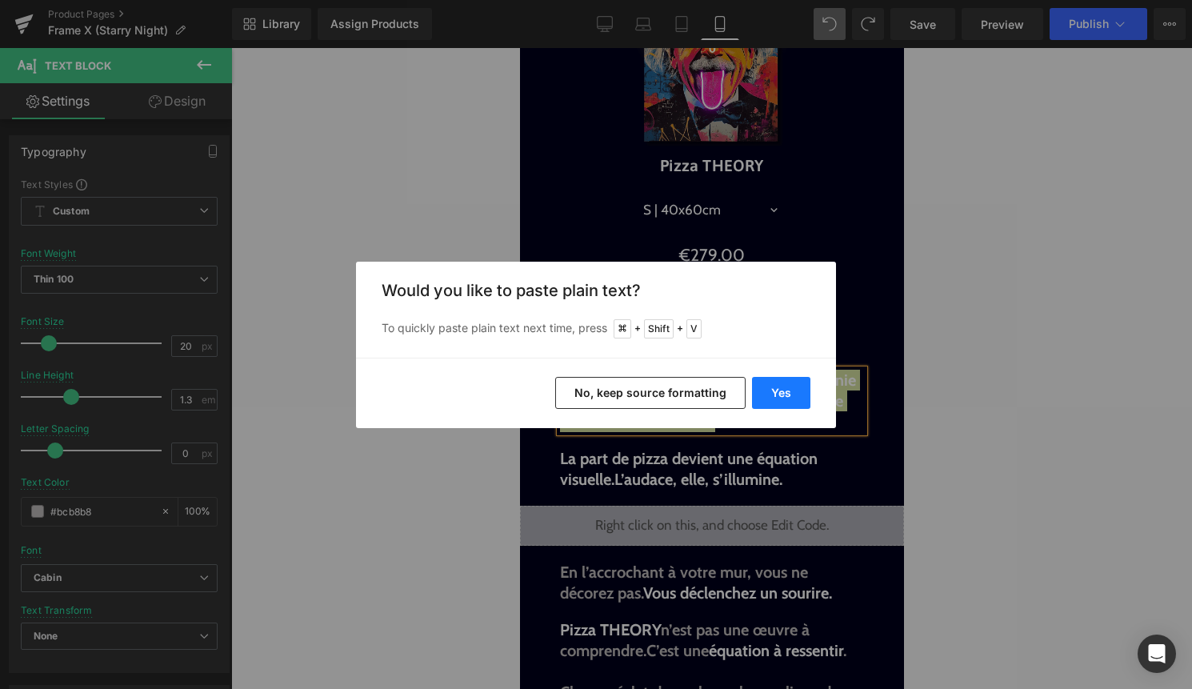
click at [774, 390] on button "Yes" at bounding box center [781, 393] width 58 height 32
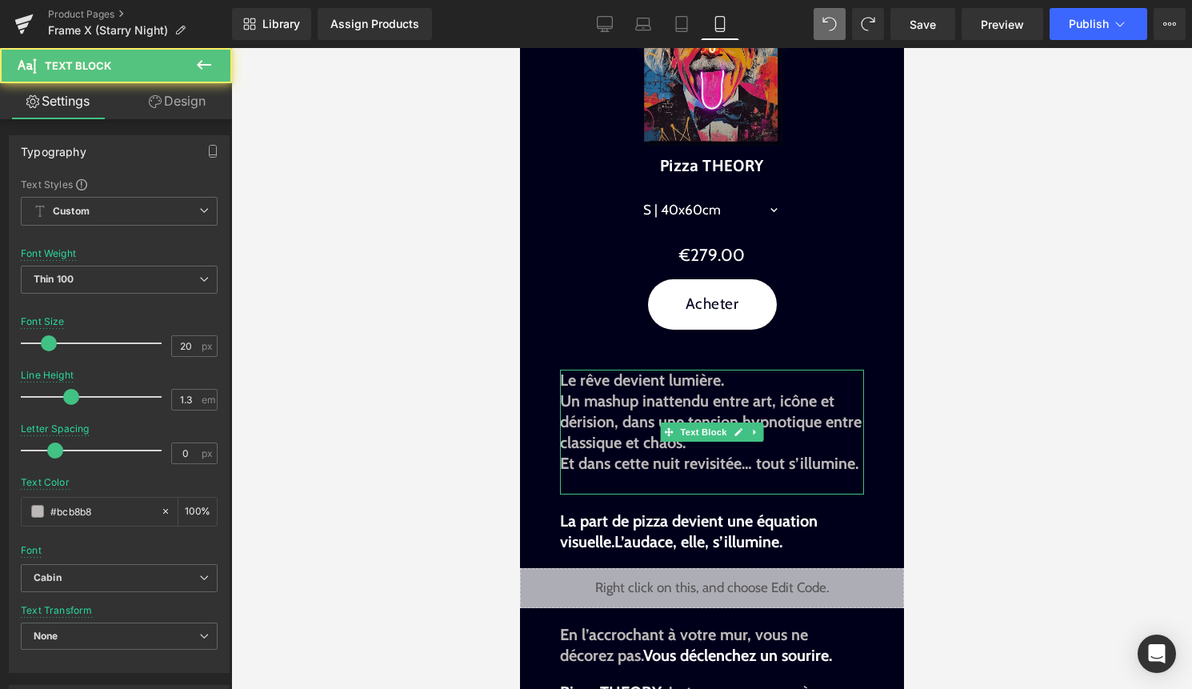
click at [731, 463] on b "Et dans cette nuit revisitée… tout s’illumine." at bounding box center [708, 463] width 298 height 19
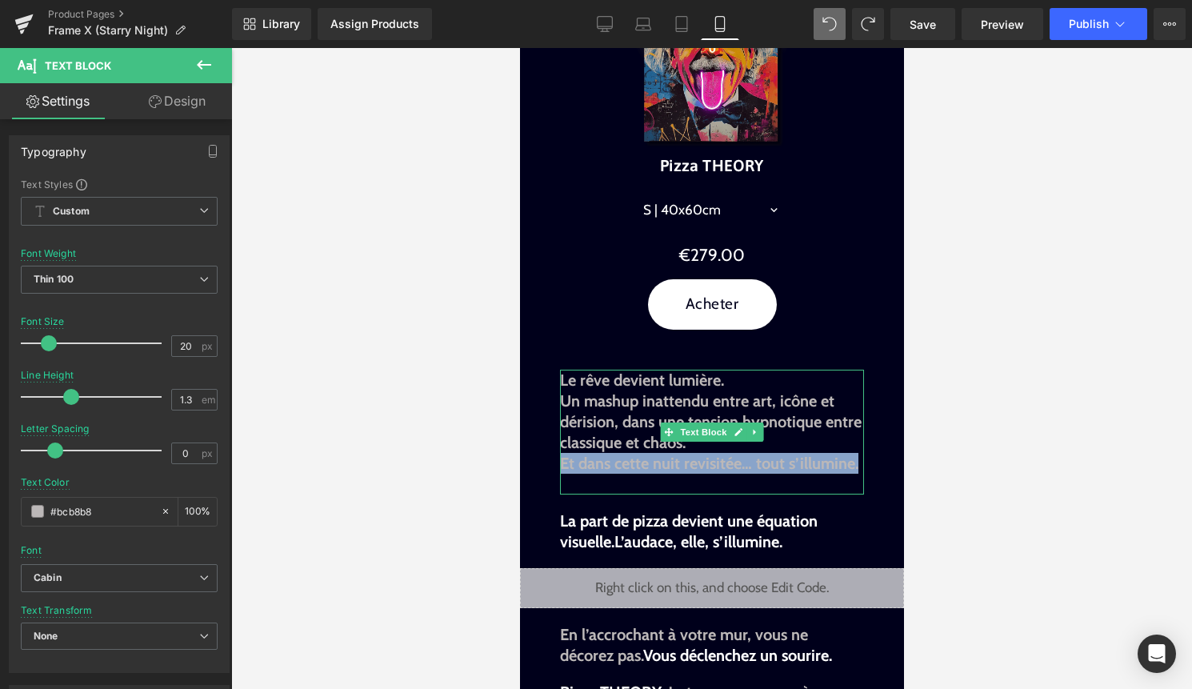
drag, startPoint x: 830, startPoint y: 463, endPoint x: 563, endPoint y: 469, distance: 267.2
click at [563, 469] on b "Et dans cette nuit revisitée… tout s’illumine." at bounding box center [708, 463] width 298 height 19
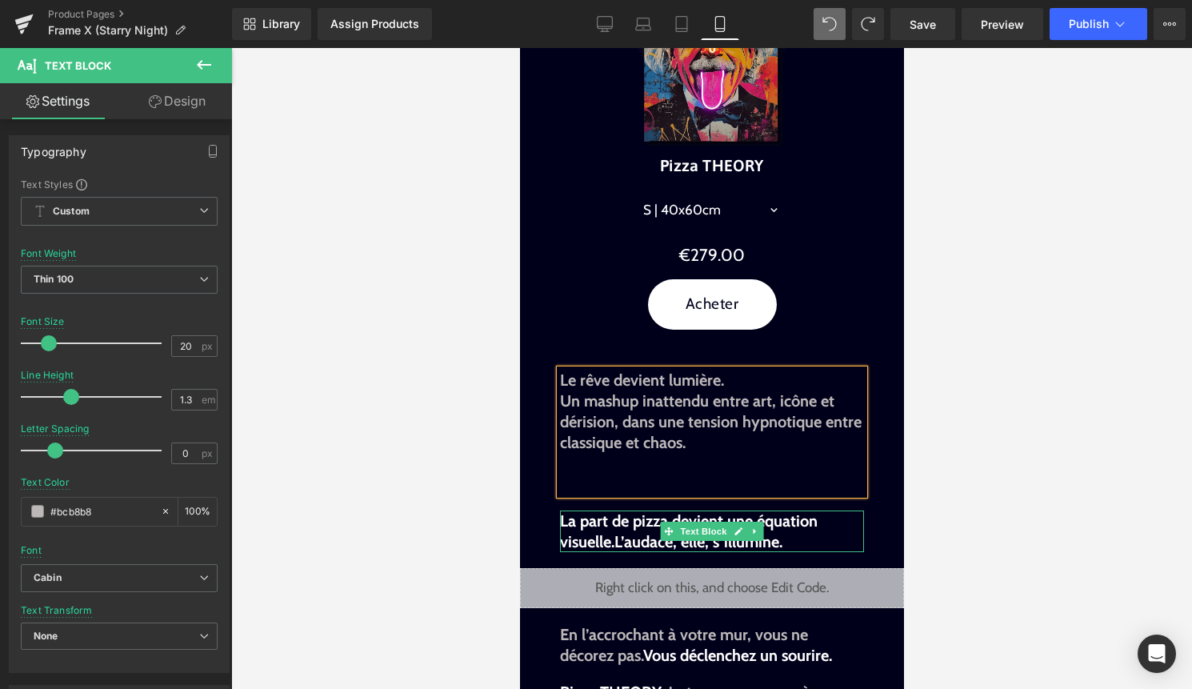
click at [795, 542] on p "La part de pizza devient une équation visuelle. L’audace, elle, s’illumine." at bounding box center [711, 531] width 304 height 42
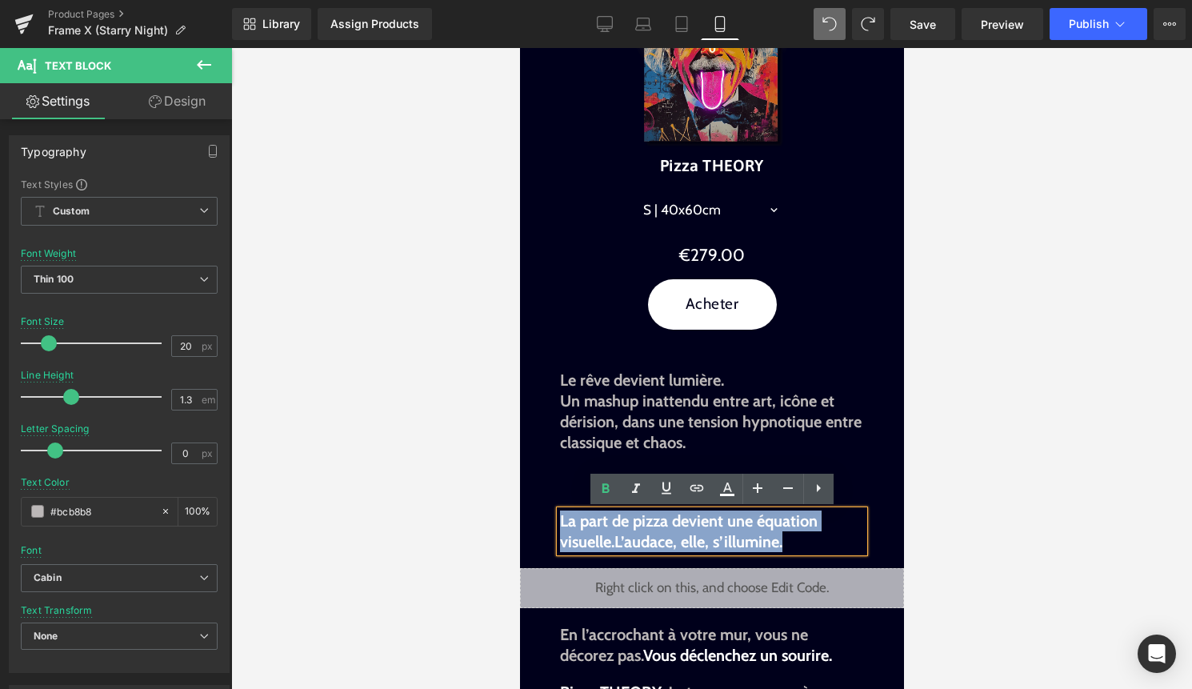
drag, startPoint x: 795, startPoint y: 542, endPoint x: 560, endPoint y: 523, distance: 236.0
click at [560, 523] on p "La part de pizza devient une équation visuelle. L’audace, elle, s’illumine." at bounding box center [711, 531] width 304 height 42
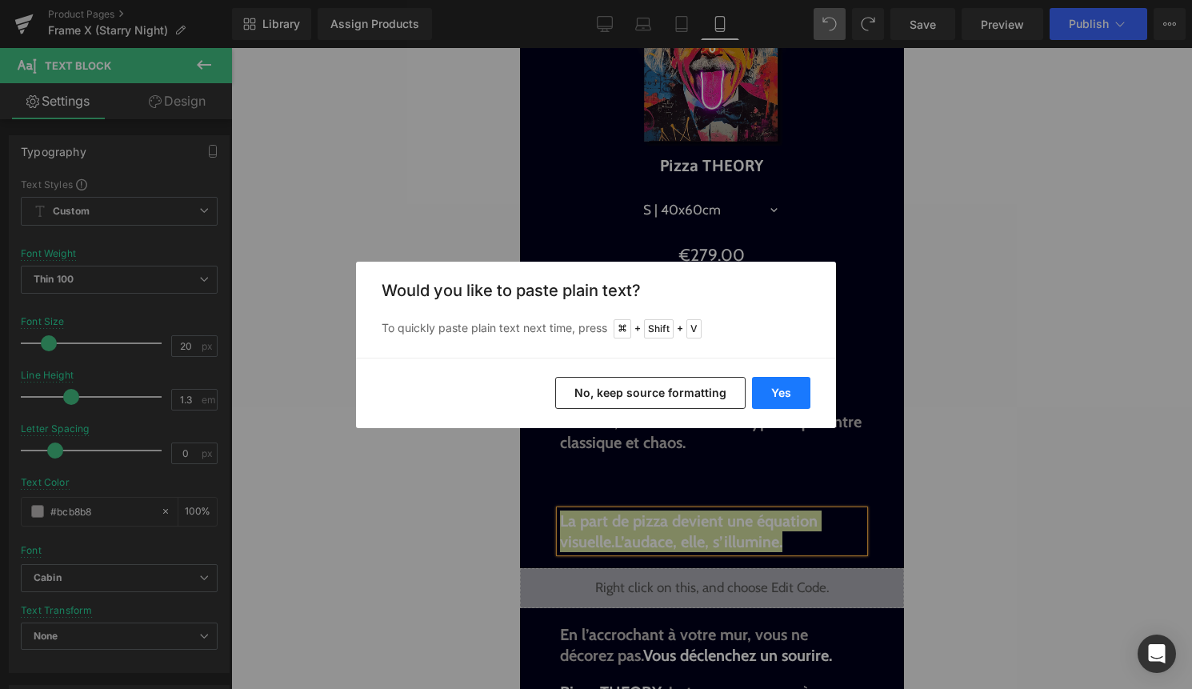
click at [778, 390] on button "Yes" at bounding box center [781, 393] width 58 height 32
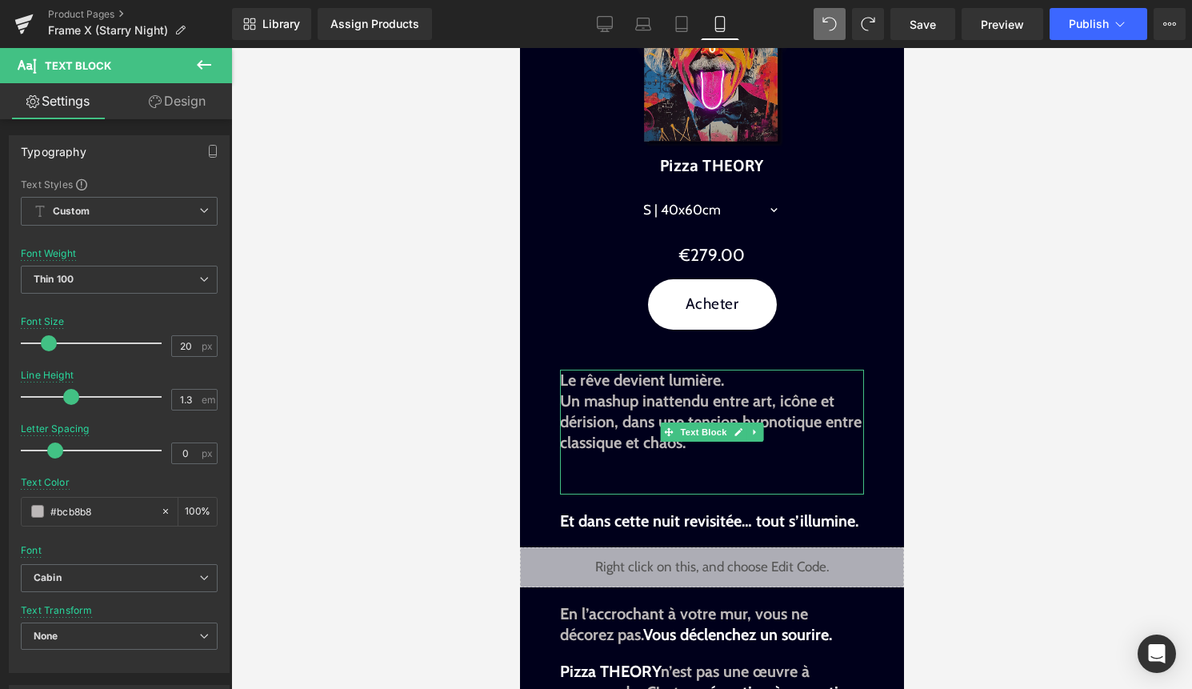
click at [646, 477] on p at bounding box center [711, 484] width 304 height 21
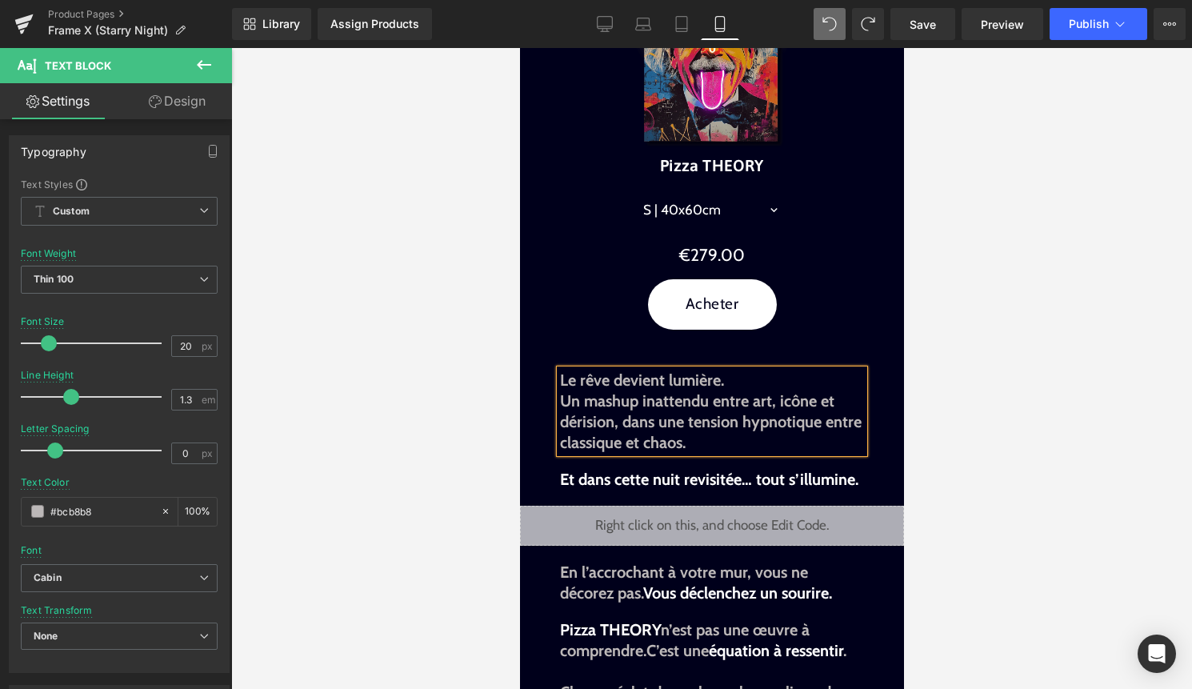
click at [1078, 410] on div at bounding box center [711, 368] width 961 height 641
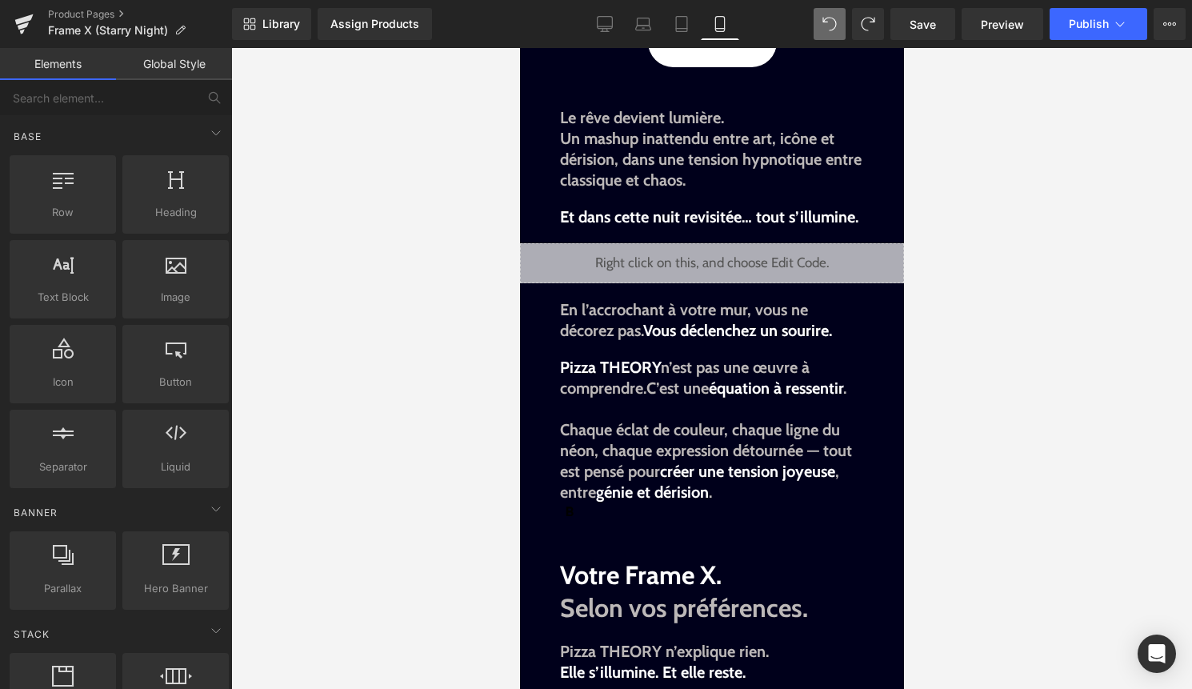
scroll to position [1153, 0]
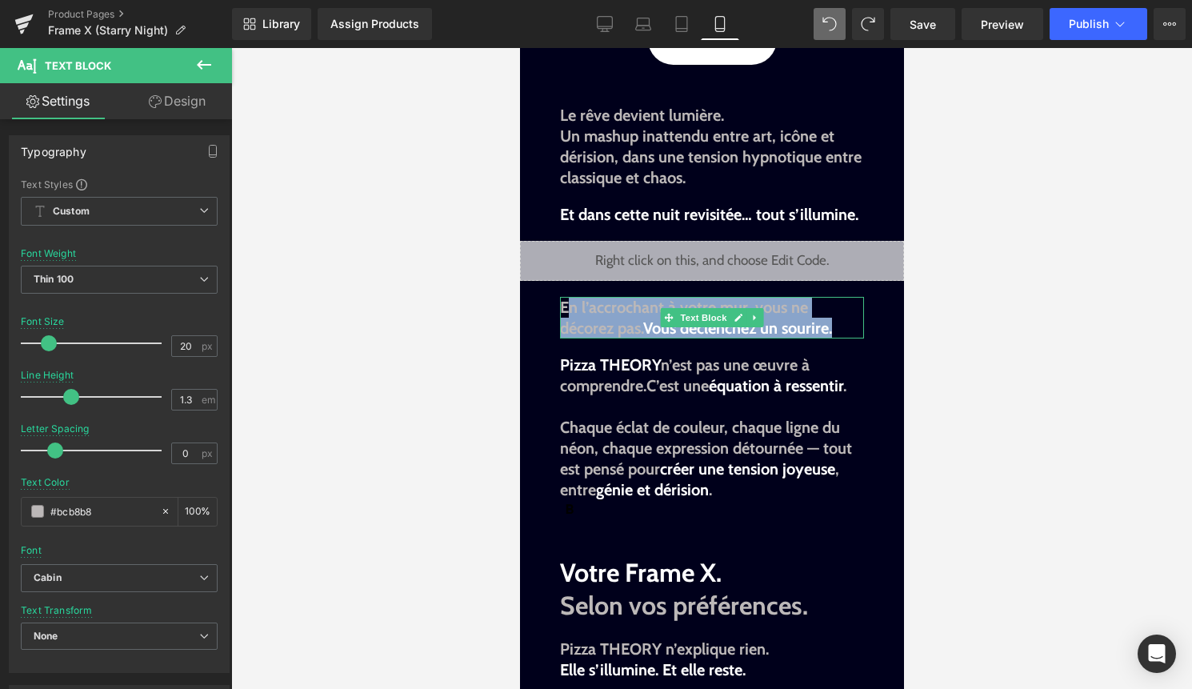
drag, startPoint x: 840, startPoint y: 327, endPoint x: 564, endPoint y: 307, distance: 276.7
click at [564, 307] on p "En l’accrochant à votre mur, vous ne décorez pas. Vous déclenchez un sourire." at bounding box center [711, 318] width 304 height 42
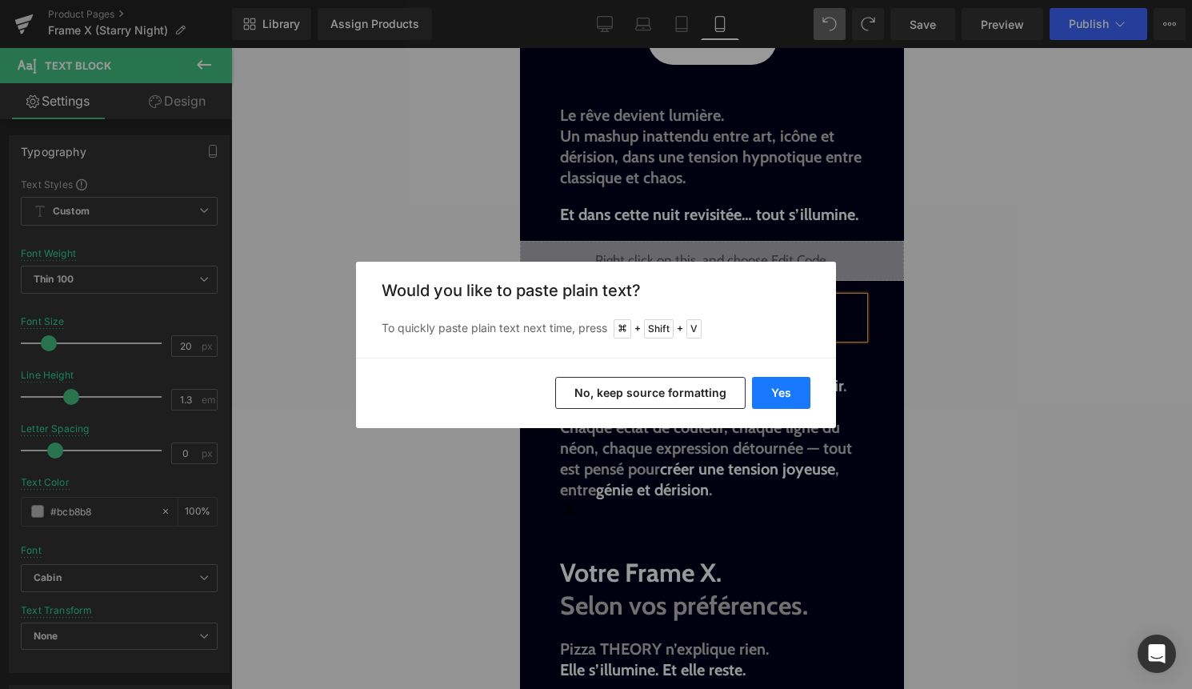
click at [774, 388] on button "Yes" at bounding box center [781, 393] width 58 height 32
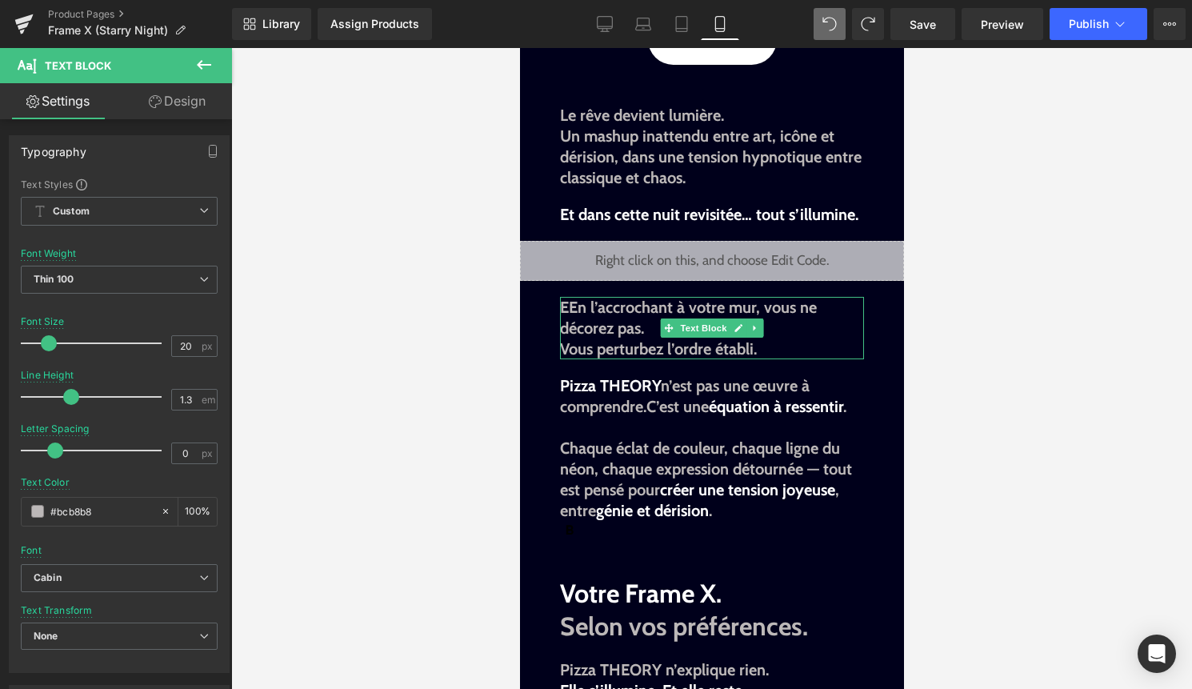
click at [563, 350] on span "Vous perturbez l’ordre établi." at bounding box center [657, 348] width 197 height 19
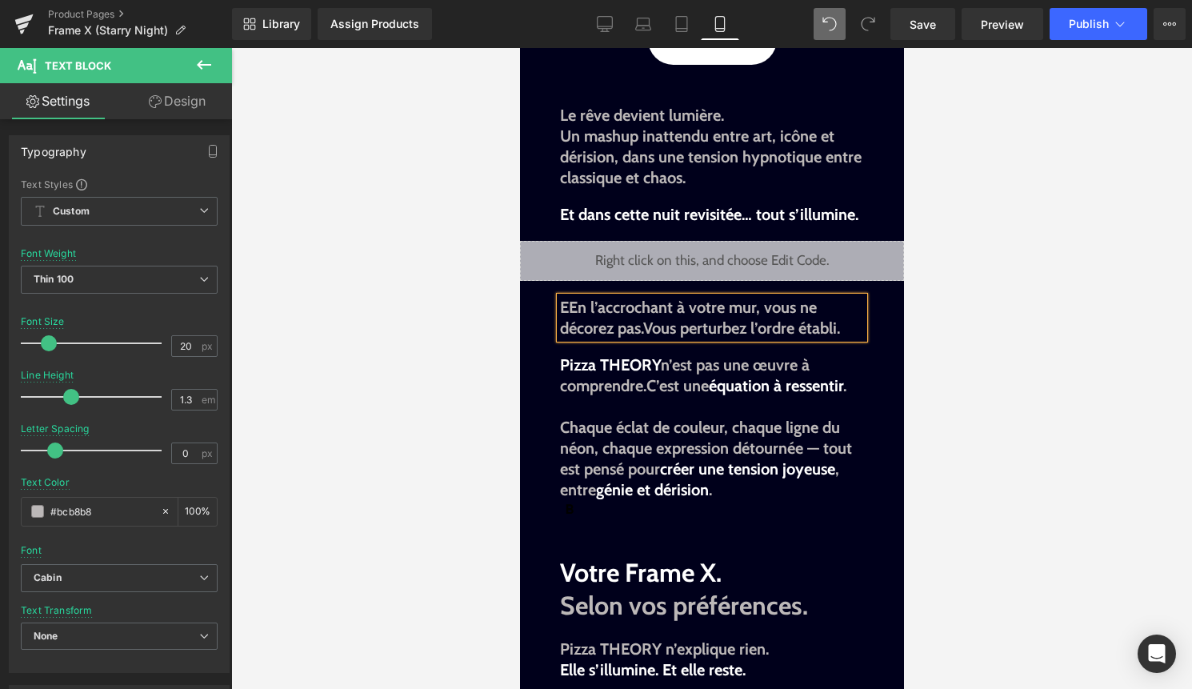
click at [570, 309] on span "EEn l’accrochant à votre mur, vous ne décorez pas." at bounding box center [687, 318] width 257 height 40
drag, startPoint x: 650, startPoint y: 328, endPoint x: 856, endPoint y: 338, distance: 206.6
click at [856, 338] on div "En l’accrochant à votre mur, vous ne décorez pas. Vous perturbez l’ordre établi." at bounding box center [711, 318] width 304 height 42
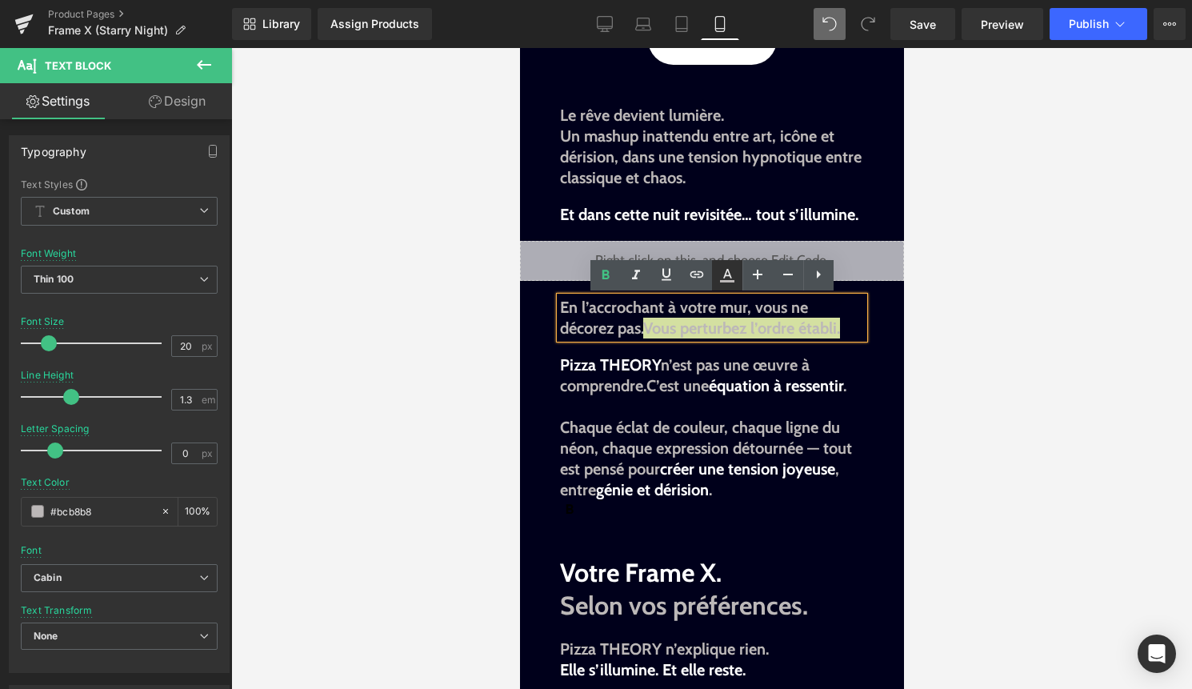
click at [724, 275] on icon at bounding box center [727, 274] width 9 height 10
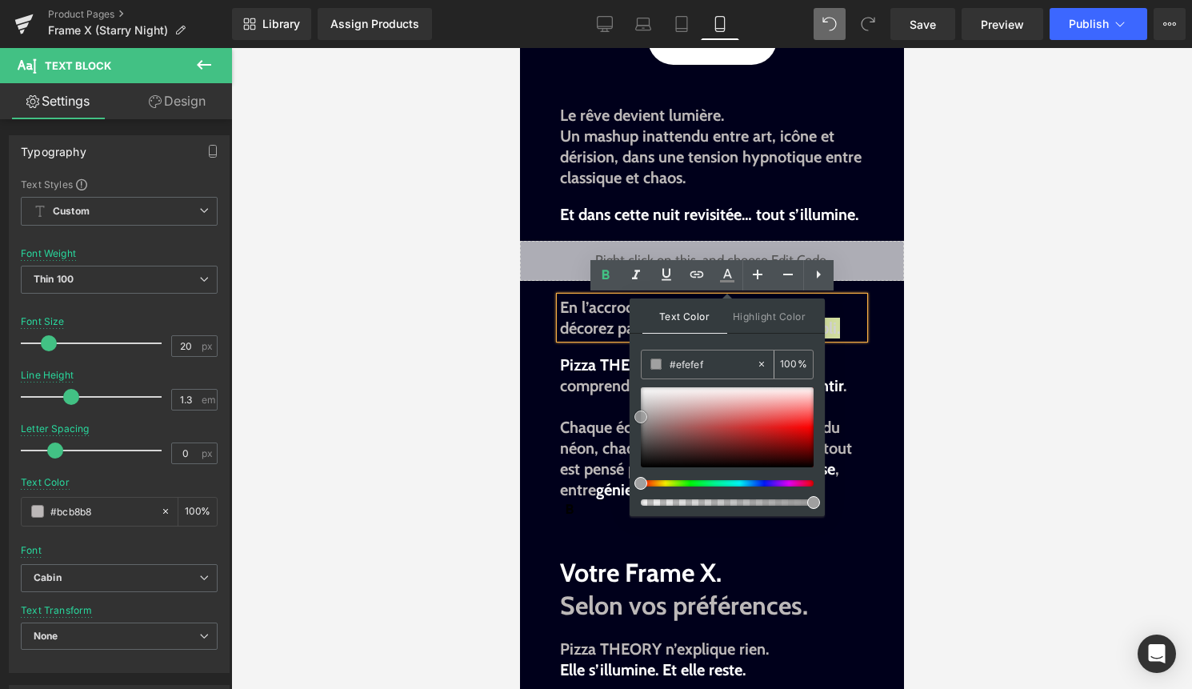
type input "#ffffff"
drag, startPoint x: 644, startPoint y: 463, endPoint x: 638, endPoint y: 371, distance: 92.2
click at [638, 371] on div "Text Color Highlight Color rgba(255, 255, 255, 1) #ffffff 100 % none 0 %" at bounding box center [727, 407] width 195 height 218
click at [656, 367] on span at bounding box center [655, 363] width 11 height 11
click at [604, 332] on span "En l’accrochant à votre mur, vous ne décorez pas." at bounding box center [683, 318] width 248 height 40
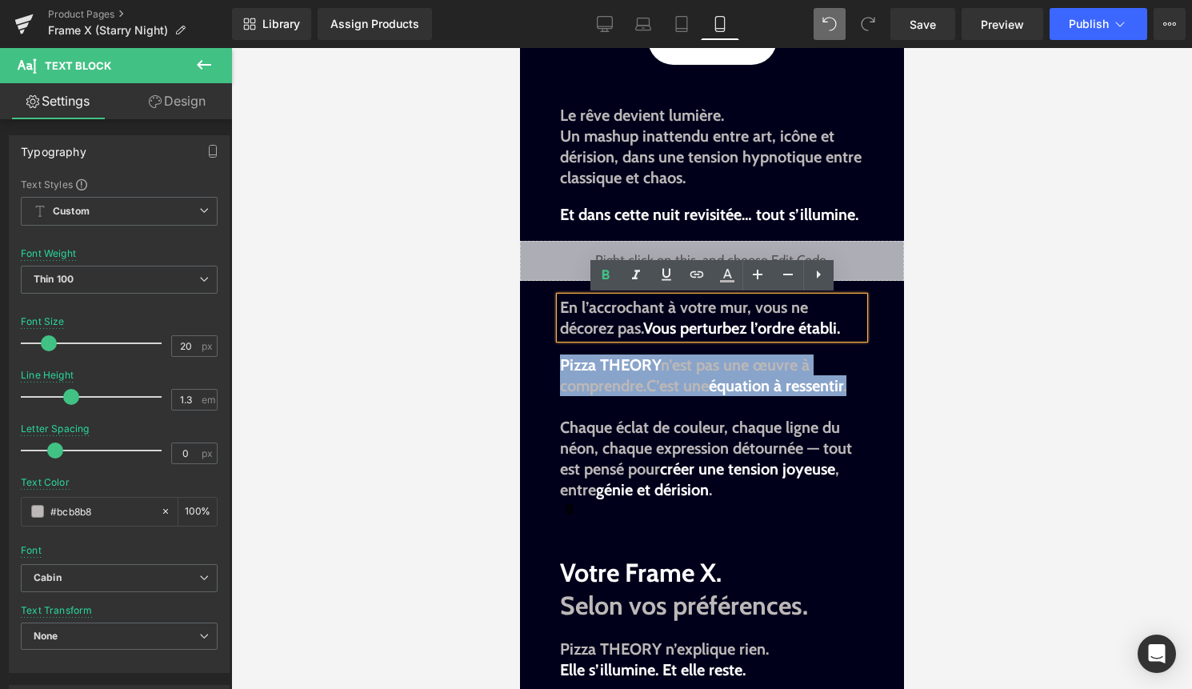
drag, startPoint x: 856, startPoint y: 387, endPoint x: 558, endPoint y: 360, distance: 299.6
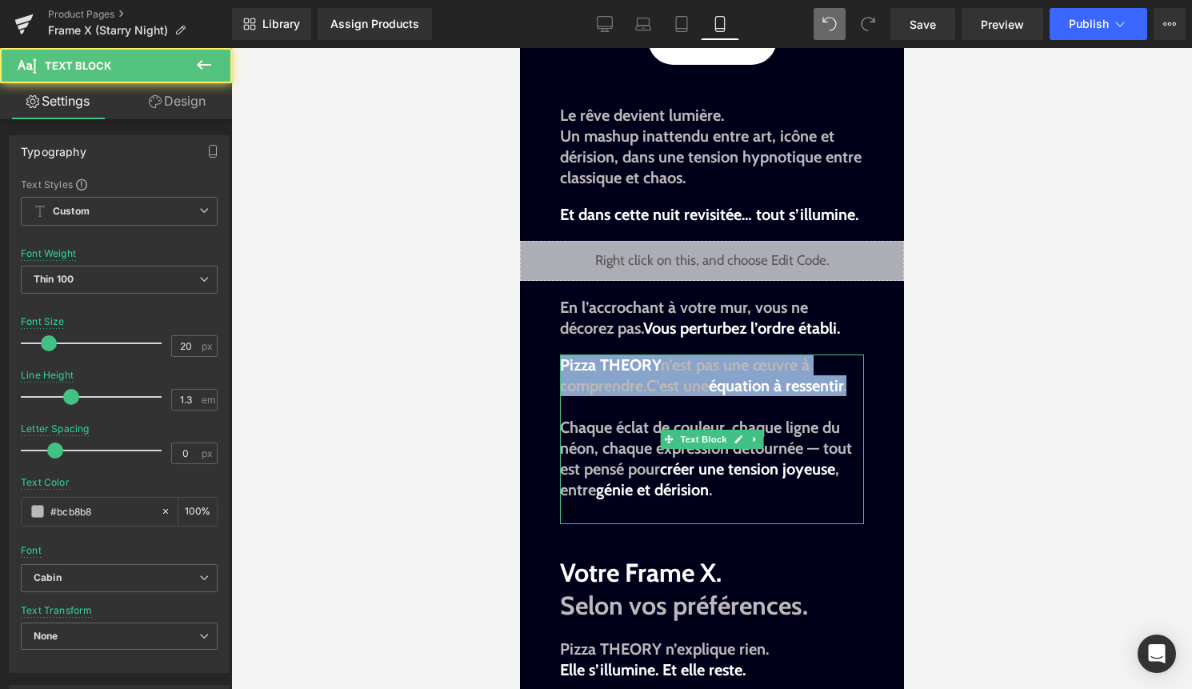
click at [618, 382] on span "n’est pas une œuvre à comprendre." at bounding box center [684, 375] width 250 height 40
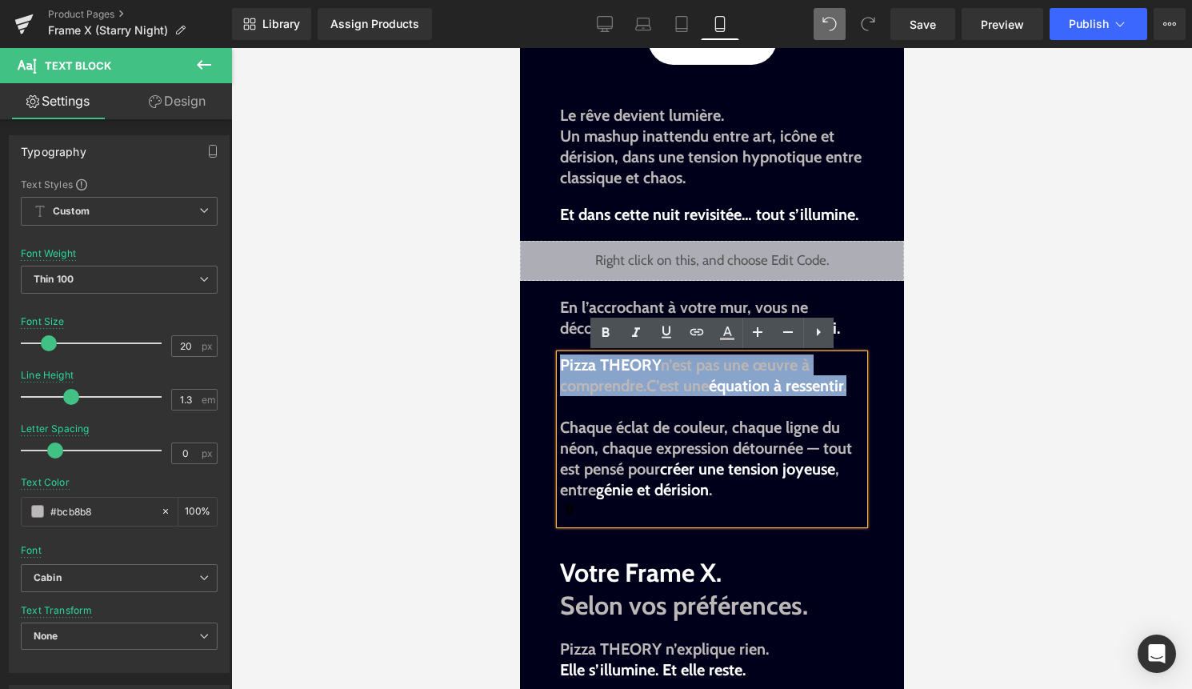
drag, startPoint x: 857, startPoint y: 387, endPoint x: 560, endPoint y: 357, distance: 298.3
click at [560, 357] on p "Pizza THEORY n’est pas une œuvre à comprendre. C’est une équation à ressentir ." at bounding box center [711, 375] width 304 height 42
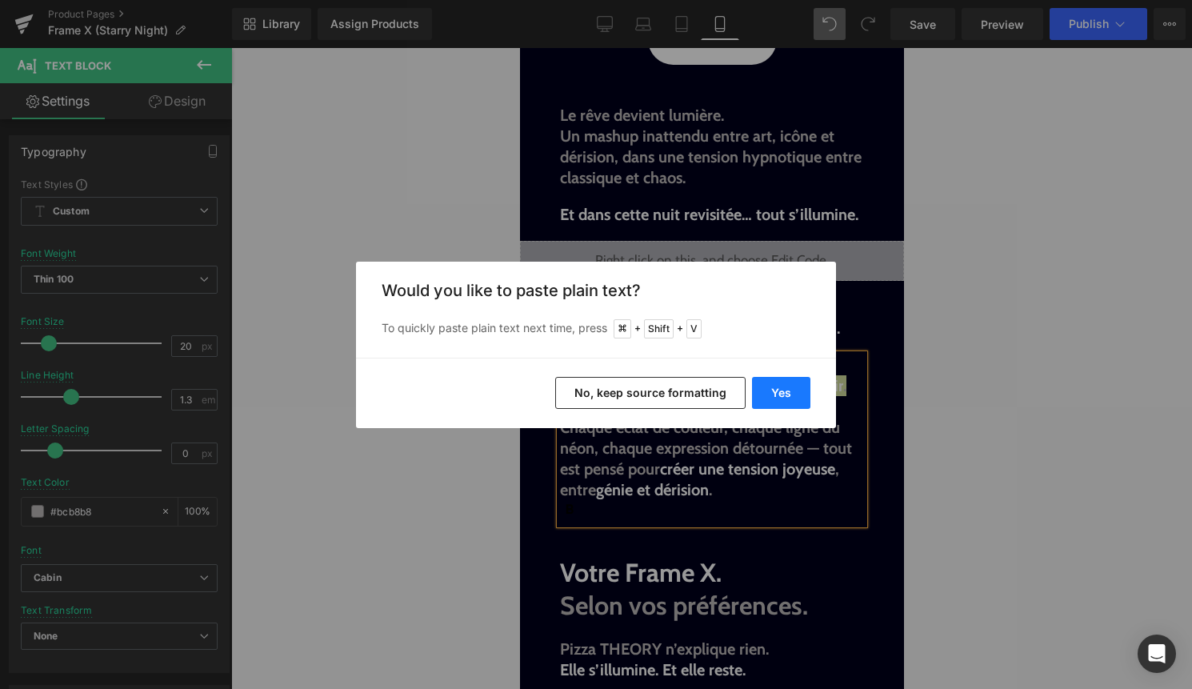
click at [775, 387] on button "Yes" at bounding box center [781, 393] width 58 height 32
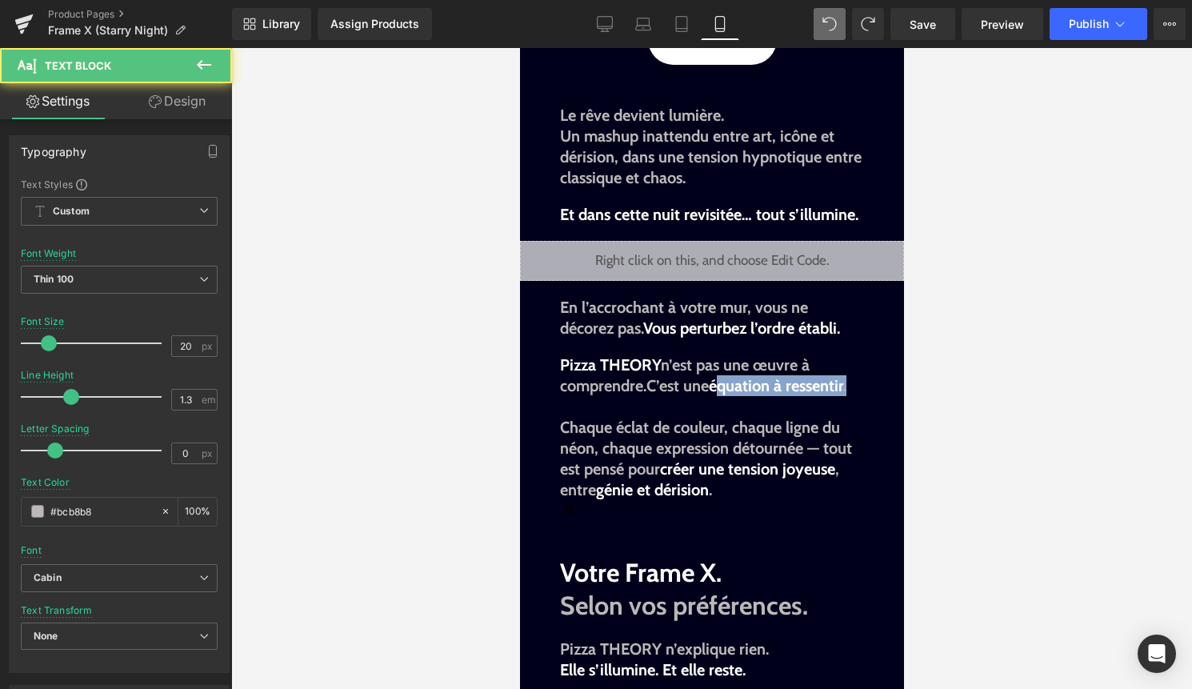
drag, startPoint x: 721, startPoint y: 386, endPoint x: 865, endPoint y: 385, distance: 144.0
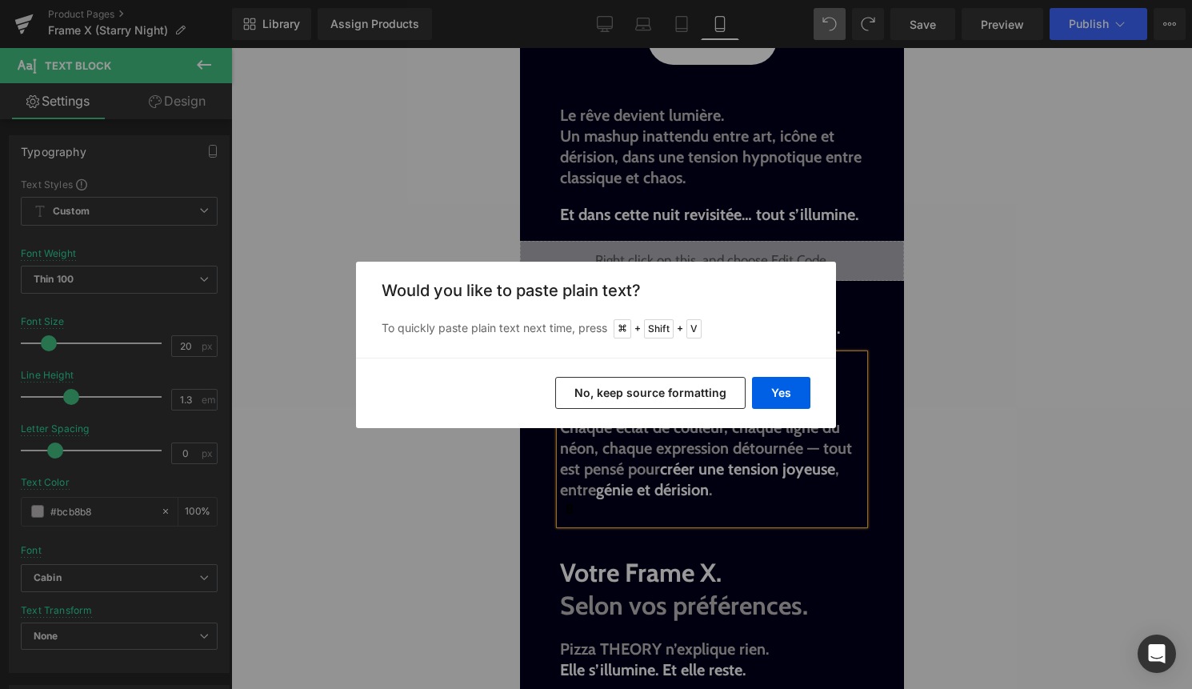
click at [813, 381] on div "Yes No, keep source formatting" at bounding box center [596, 393] width 480 height 70
click at [789, 389] on button "Yes" at bounding box center [781, 393] width 58 height 32
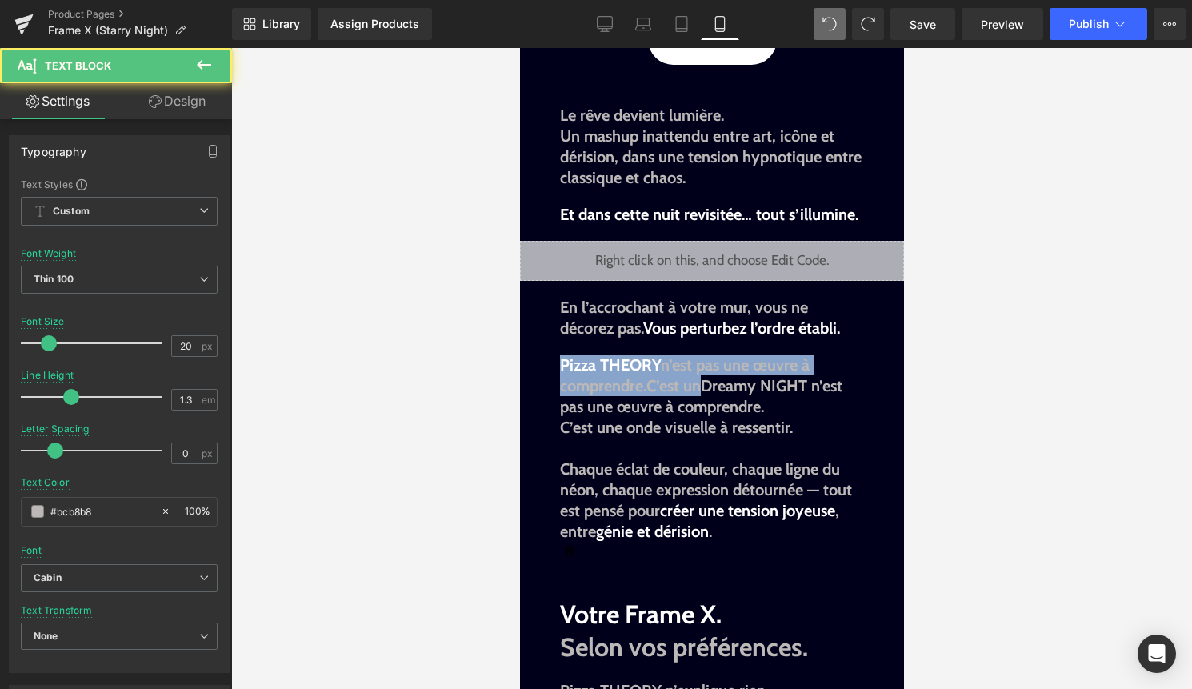
drag, startPoint x: 708, startPoint y: 386, endPoint x: 558, endPoint y: 366, distance: 151.7
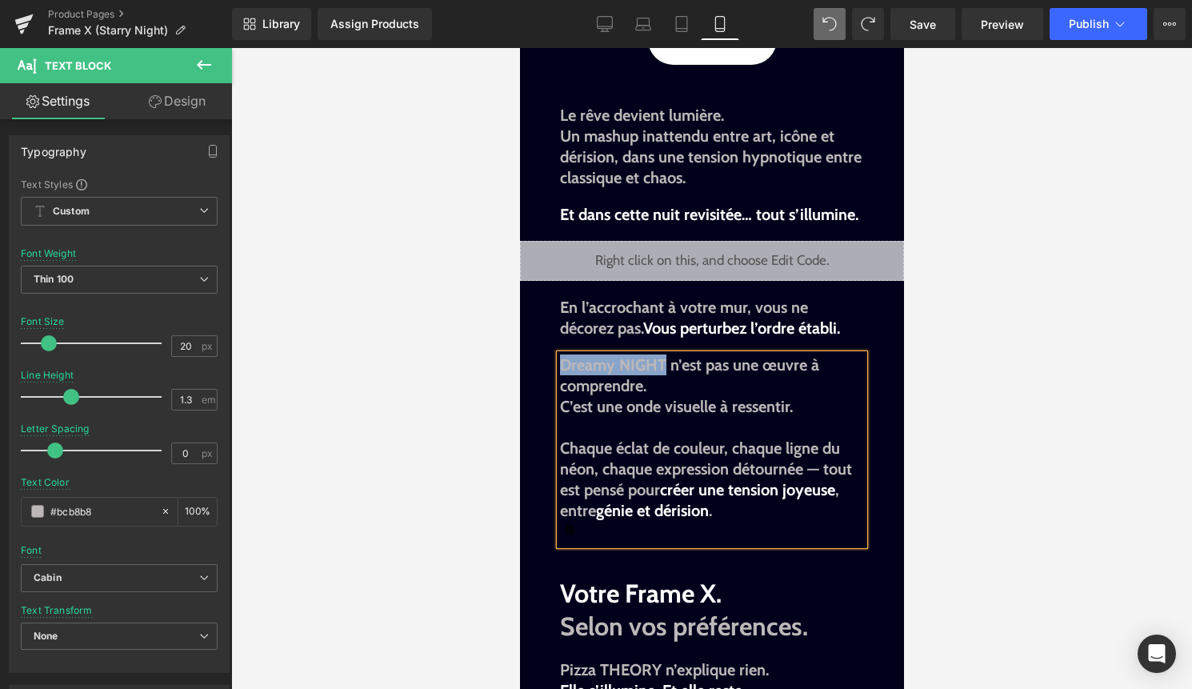
drag, startPoint x: 665, startPoint y: 357, endPoint x: 560, endPoint y: 357, distance: 104.8
click at [560, 357] on span "Dreamy NIGHT n’est pas une œuvre à comprendre." at bounding box center [688, 375] width 259 height 40
click at [725, 332] on icon at bounding box center [727, 331] width 9 height 10
type input "#000000"
type input "100"
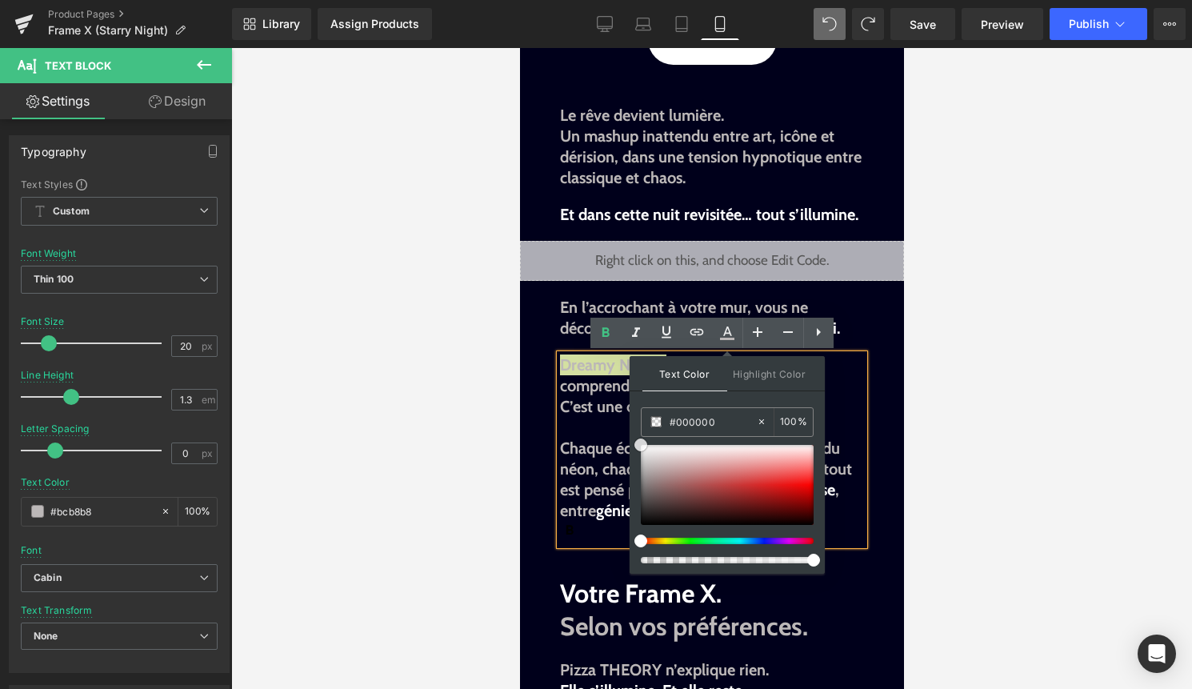
type input "#ffffff"
drag, startPoint x: 1160, startPoint y: 494, endPoint x: 615, endPoint y: 426, distance: 549.0
click at [588, 367] on span "Dreamy NIGHT" at bounding box center [611, 364] width 105 height 19
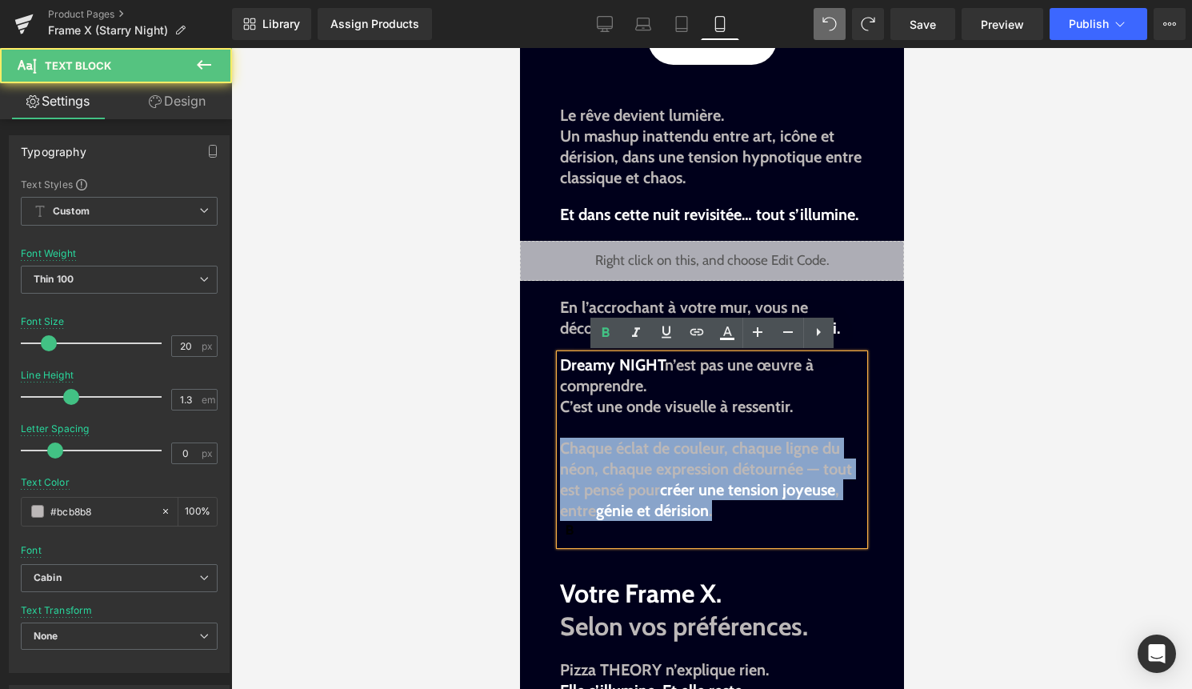
drag, startPoint x: 734, startPoint y: 519, endPoint x: 559, endPoint y: 447, distance: 189.4
click at [559, 447] on p "Chaque éclat de couleur, chaque ligne du néon, chaque expression détournée — to…" at bounding box center [711, 479] width 304 height 83
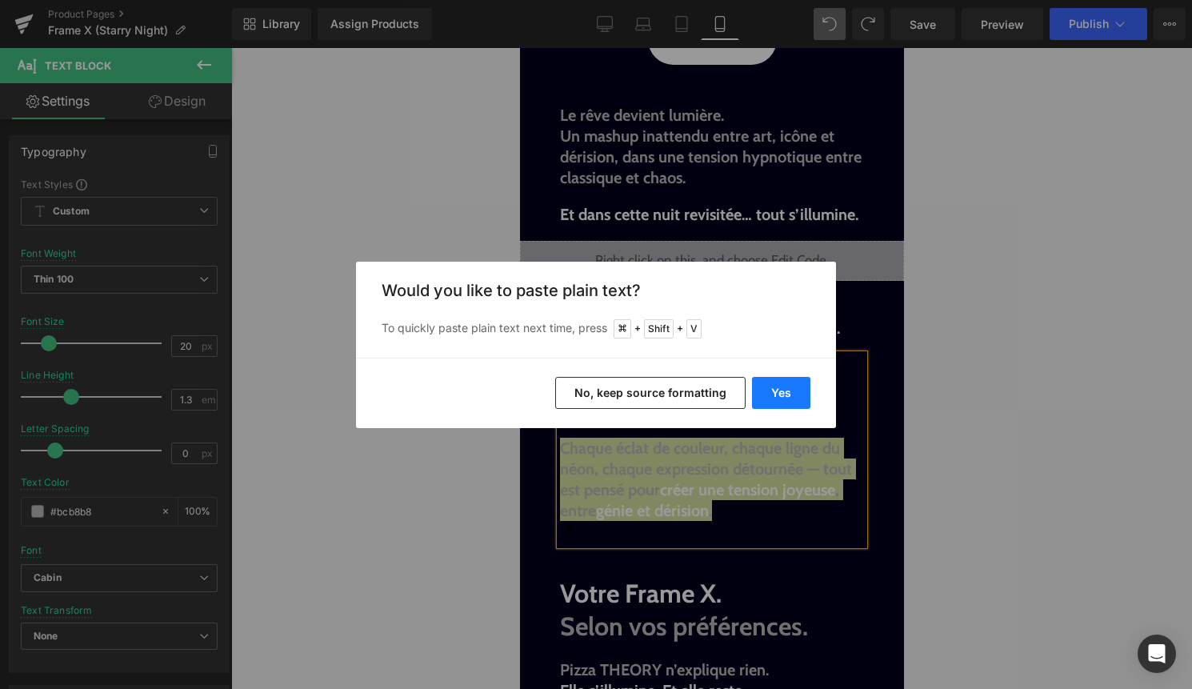
click at [784, 390] on button "Yes" at bounding box center [781, 393] width 58 height 32
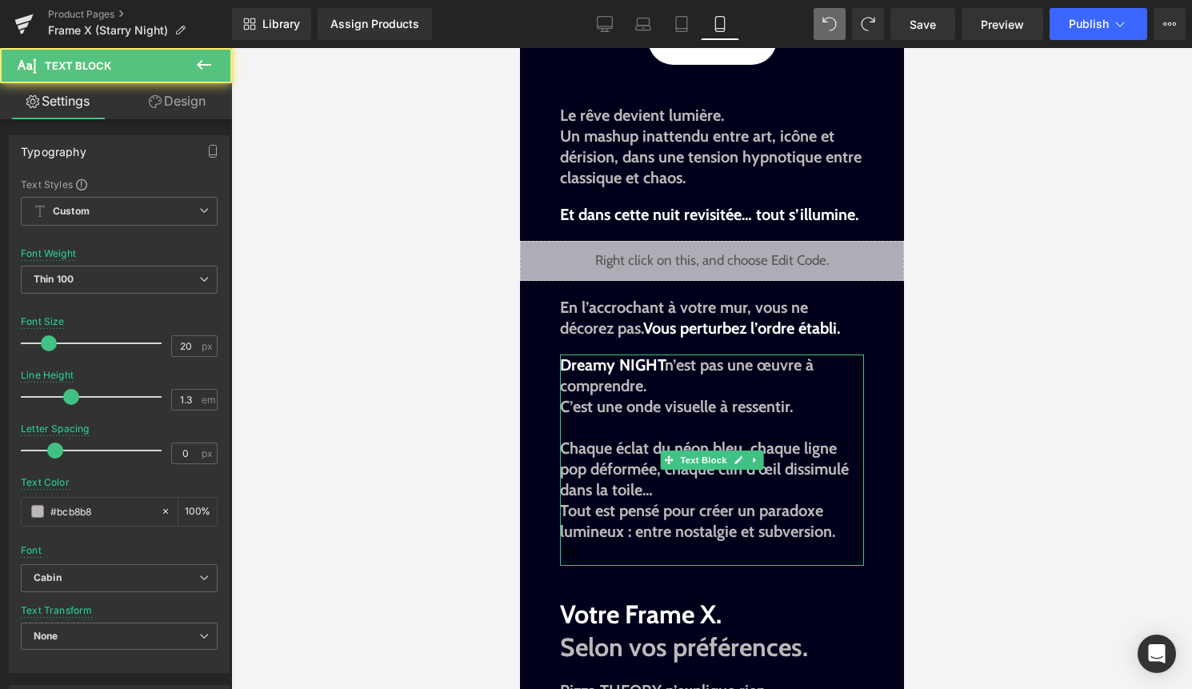
click at [712, 503] on span "Tout est pensé pour créer un paradoxe lumineux : entre nostalgie et subversion." at bounding box center [696, 521] width 275 height 40
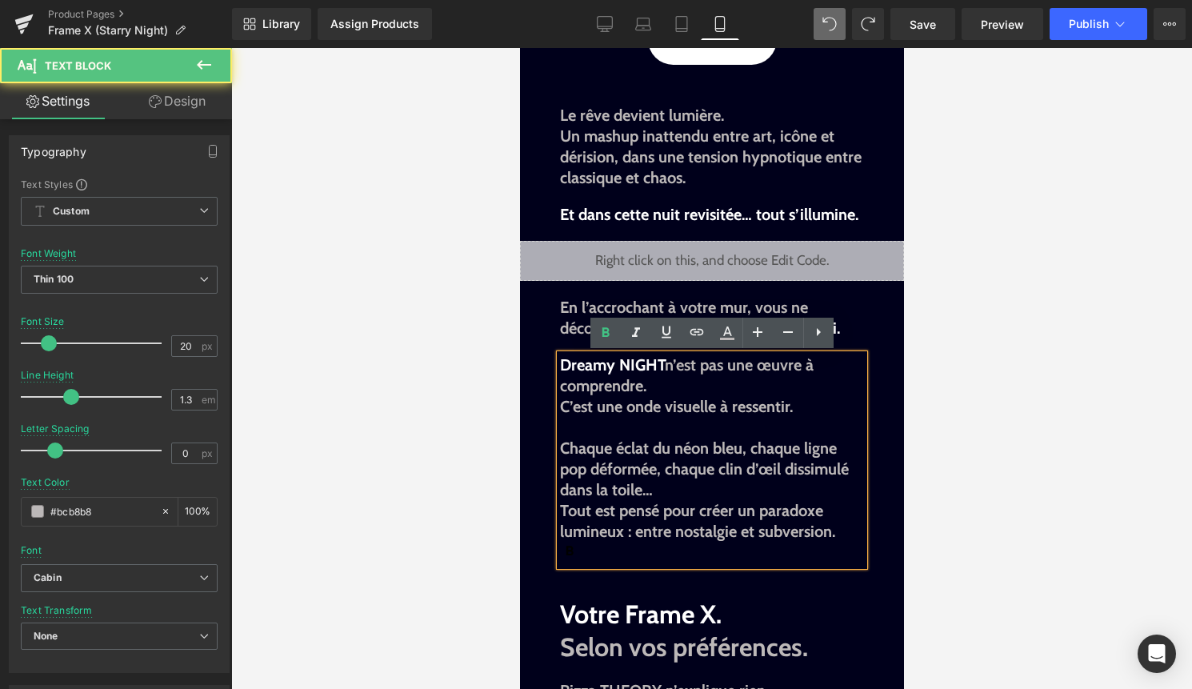
click at [693, 492] on p "Chaque éclat du néon bleu, chaque ligne pop déformée, chaque clin d’œil dissimu…" at bounding box center [711, 469] width 304 height 62
drag, startPoint x: 634, startPoint y: 532, endPoint x: 835, endPoint y: 537, distance: 200.8
click at [834, 537] on span "Tout est pensé pour créer un paradoxe lumineux : entre nostalgie et subversion." at bounding box center [696, 521] width 275 height 40
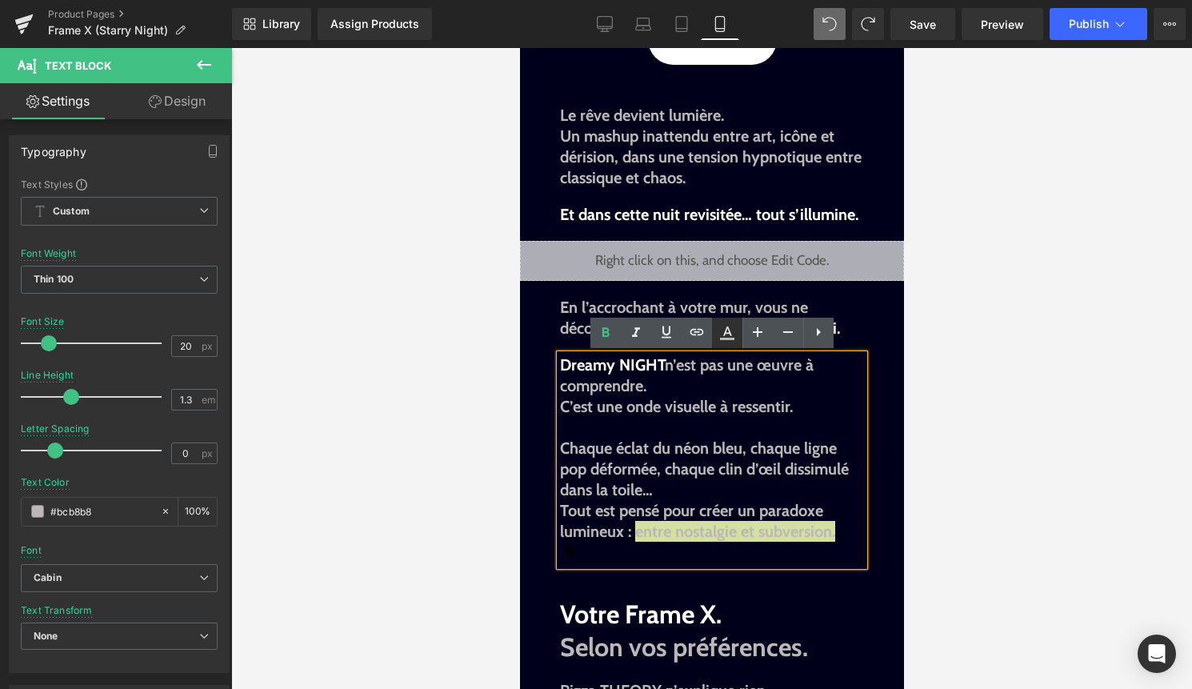
click at [733, 338] on icon at bounding box center [727, 339] width 14 height 2
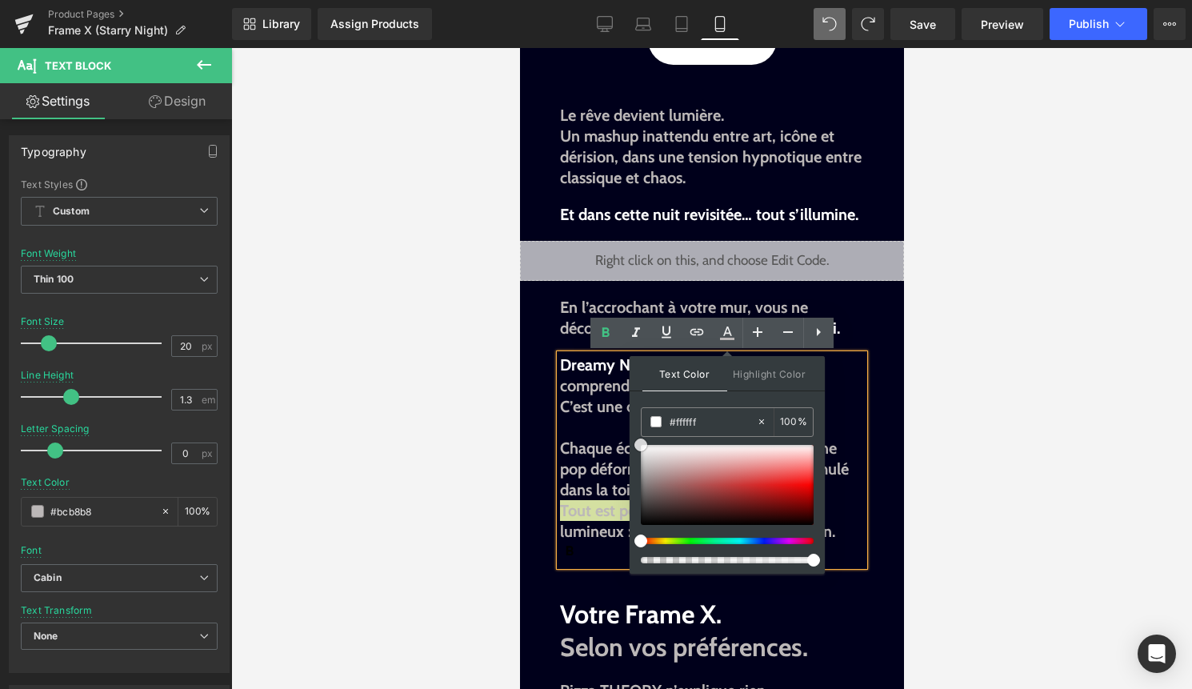
drag, startPoint x: 1157, startPoint y: 493, endPoint x: 625, endPoint y: 416, distance: 537.5
click at [597, 495] on span "Chaque éclat du néon bleu, chaque ligne pop déformée, chaque clin d’œil dissimu…" at bounding box center [703, 468] width 289 height 61
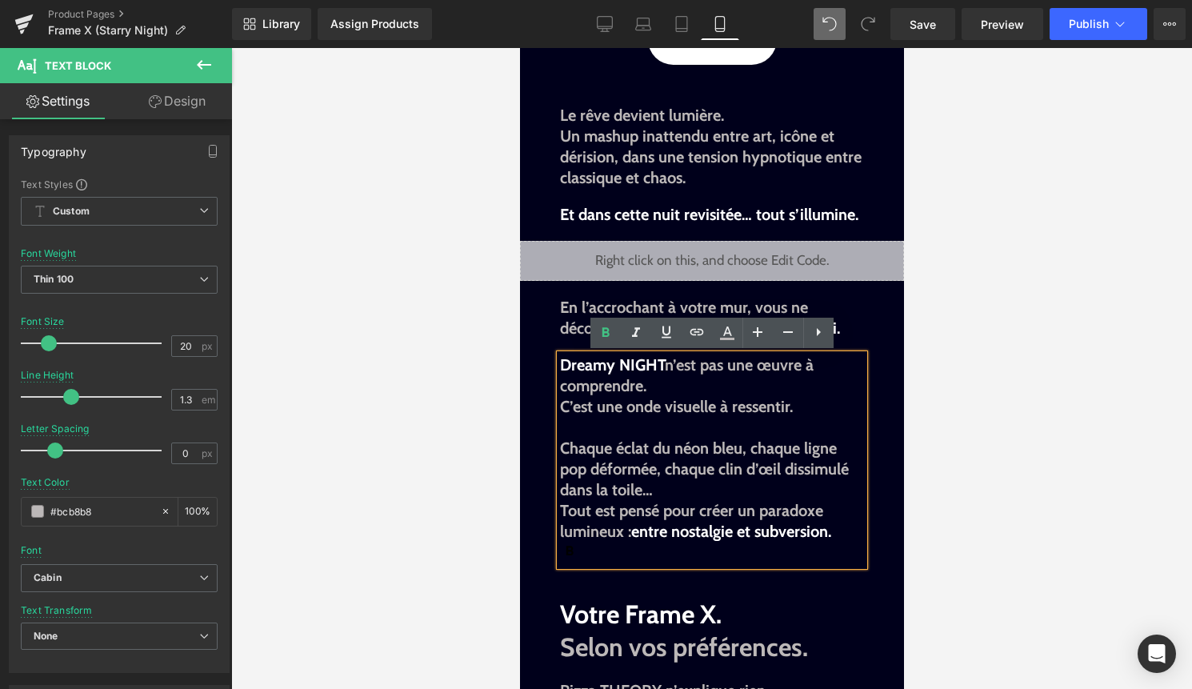
click at [803, 534] on span "entre nostalgie et subversion." at bounding box center [730, 531] width 200 height 19
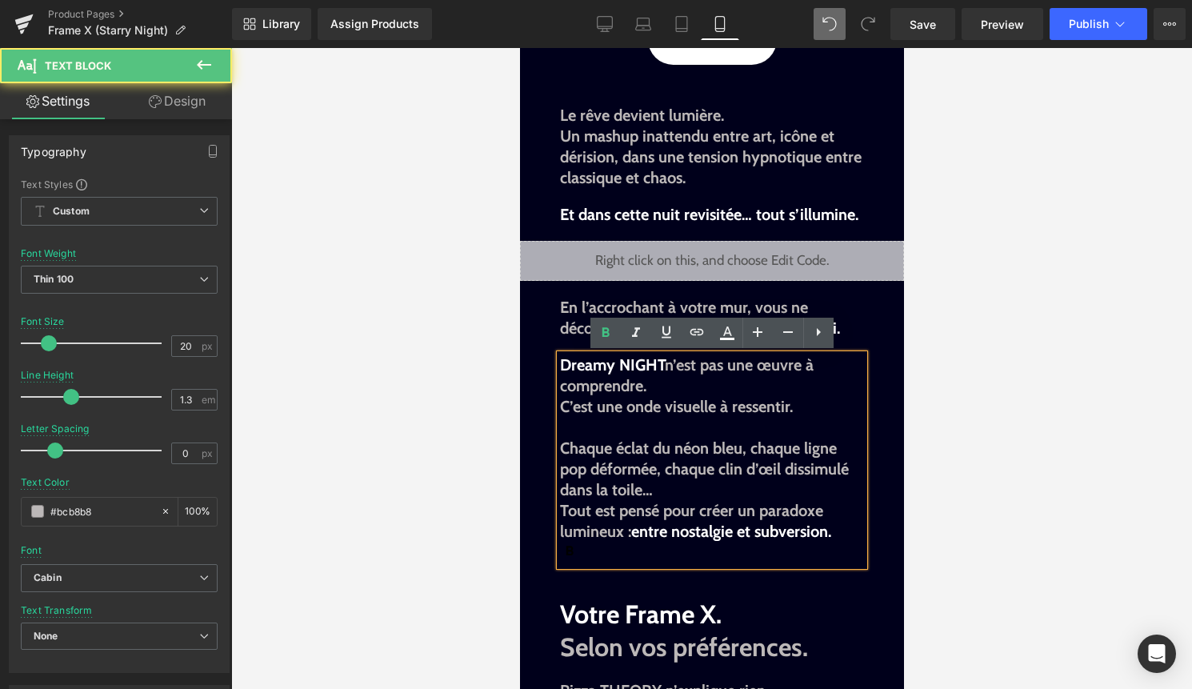
click at [988, 505] on div at bounding box center [711, 368] width 961 height 641
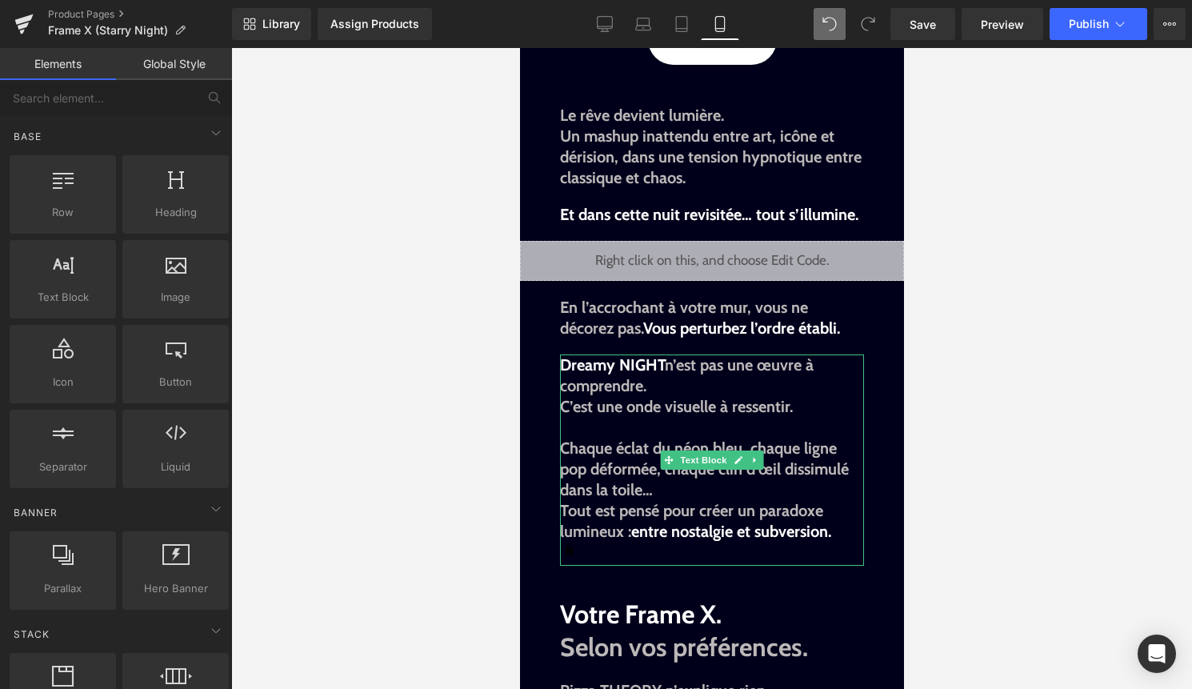
click at [566, 510] on span "Tout est pensé pour créer un paradoxe lumineux : entre nostalgie et subversion." at bounding box center [694, 521] width 271 height 40
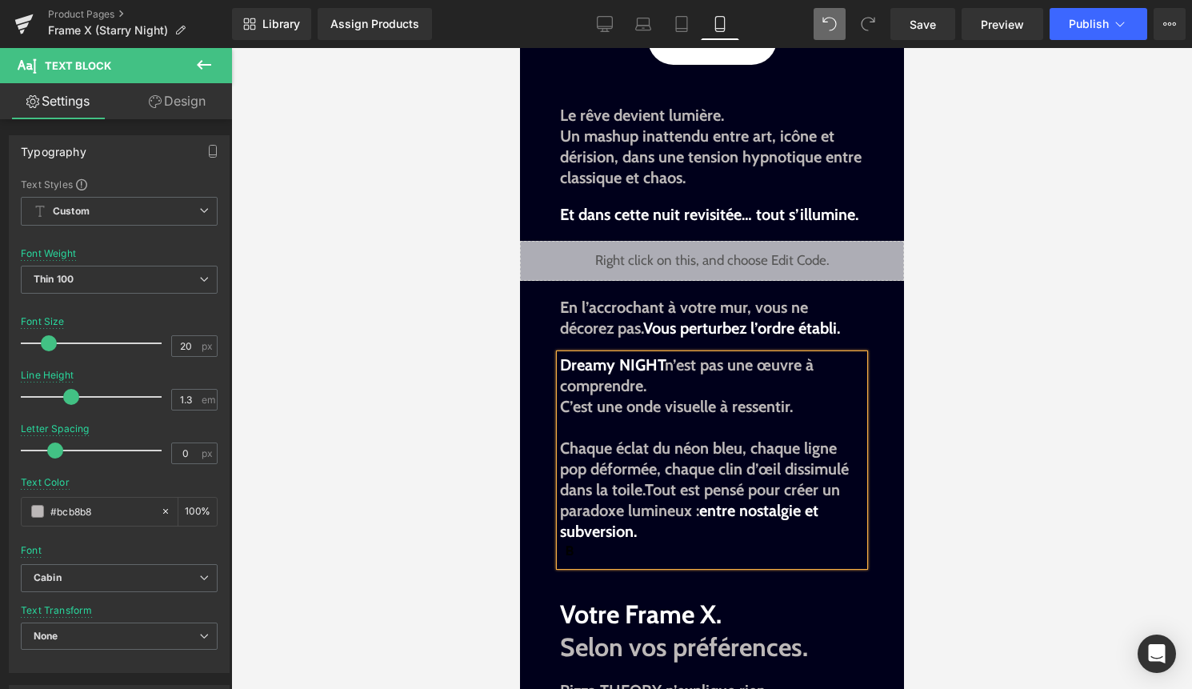
click at [970, 521] on div at bounding box center [711, 368] width 961 height 641
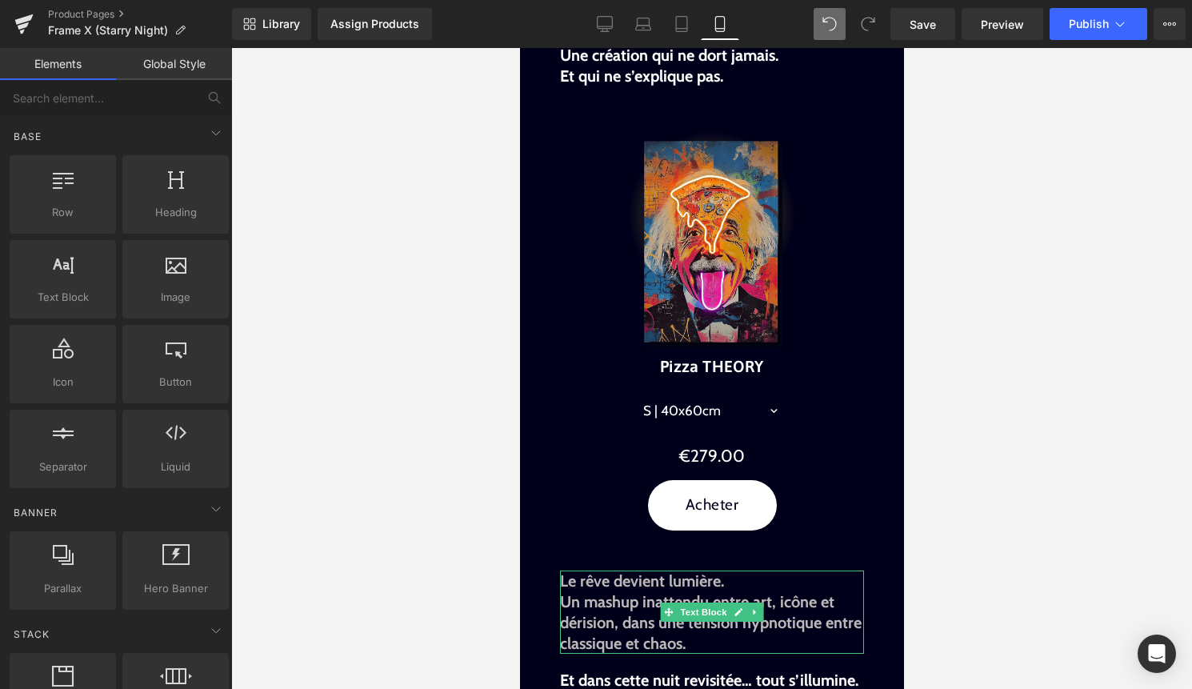
scroll to position [682, 0]
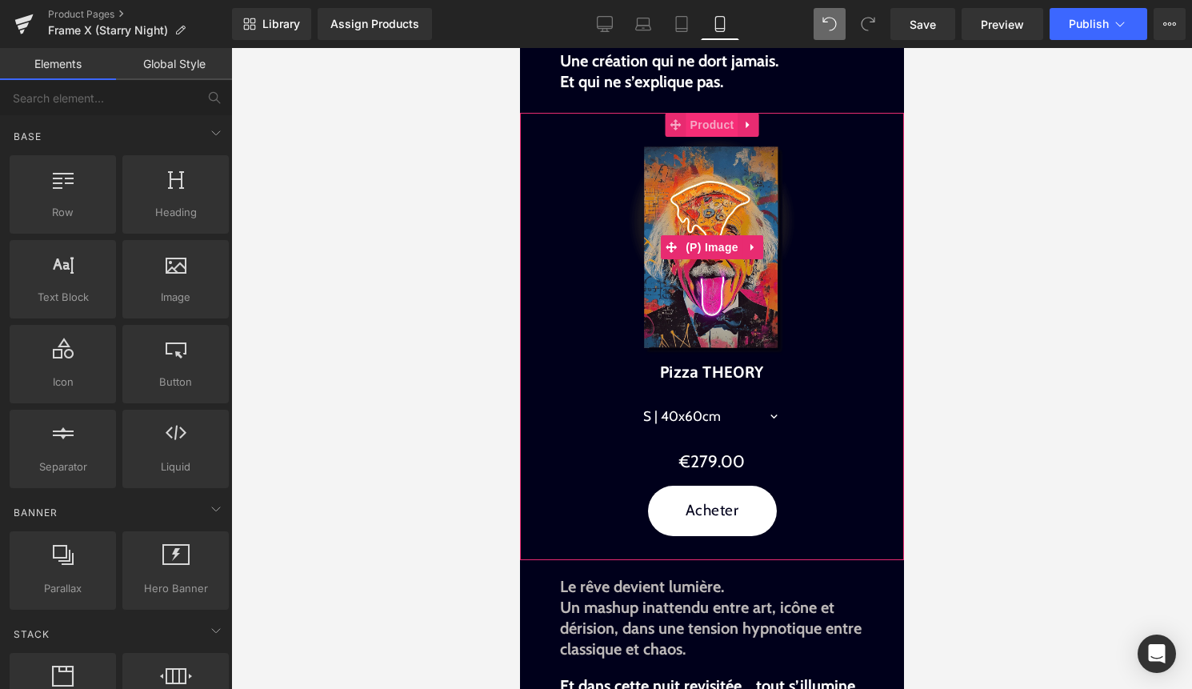
click at [700, 126] on span "Product" at bounding box center [712, 125] width 52 height 24
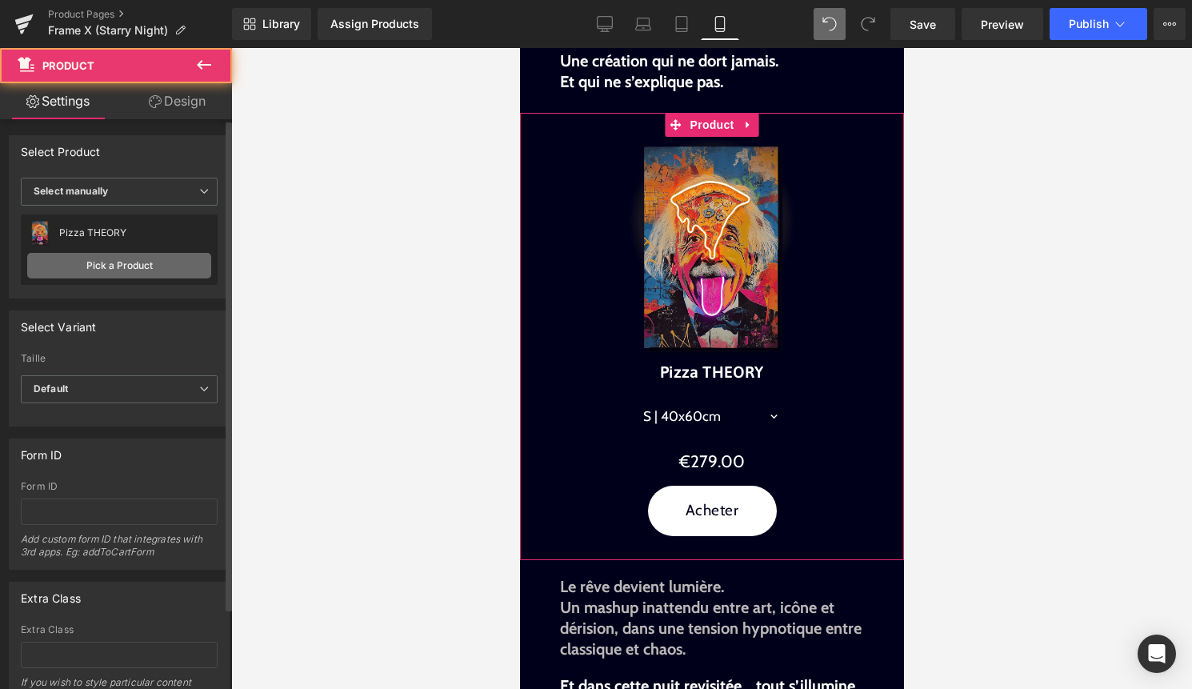
click at [141, 262] on link "Pick a Product" at bounding box center [119, 266] width 184 height 26
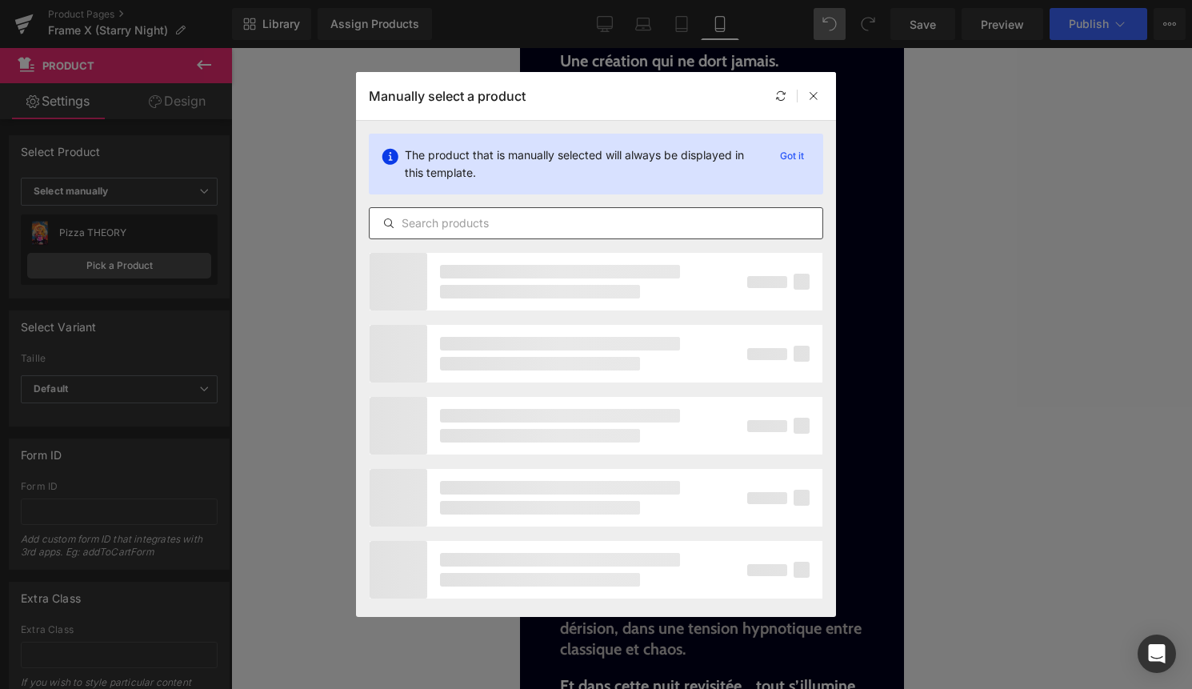
click at [511, 227] on input "text" at bounding box center [596, 223] width 453 height 19
type input "d"
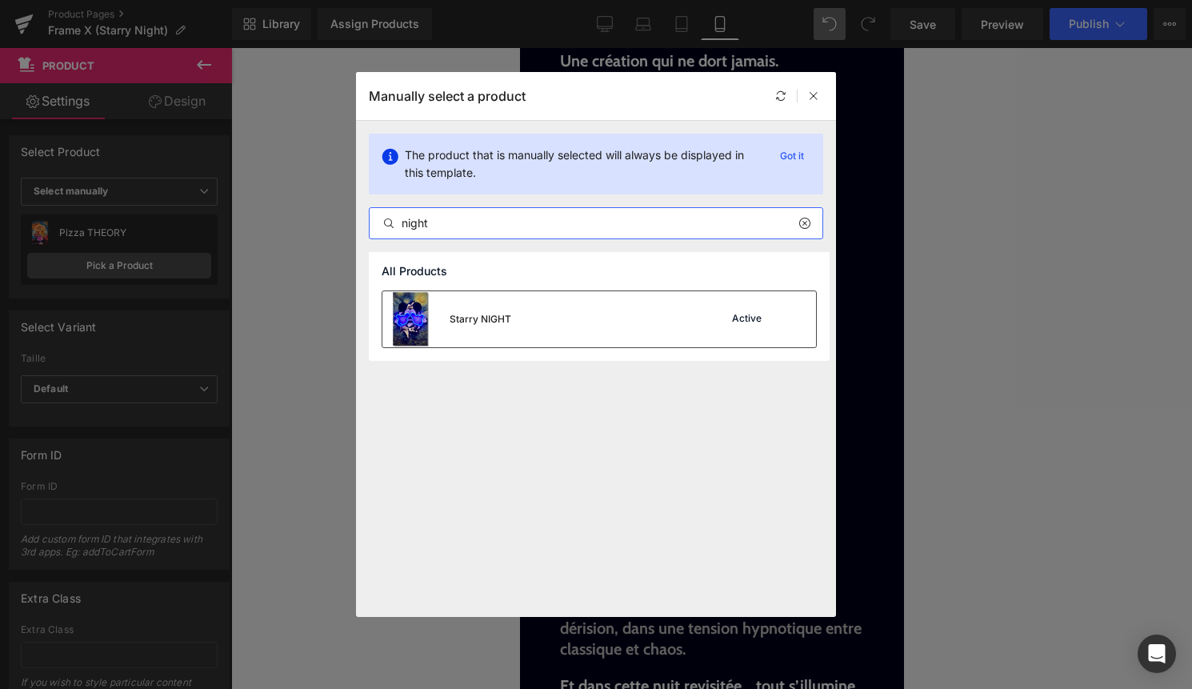
type input "night"
click at [581, 322] on div "Starry NIGHT Active" at bounding box center [599, 319] width 434 height 56
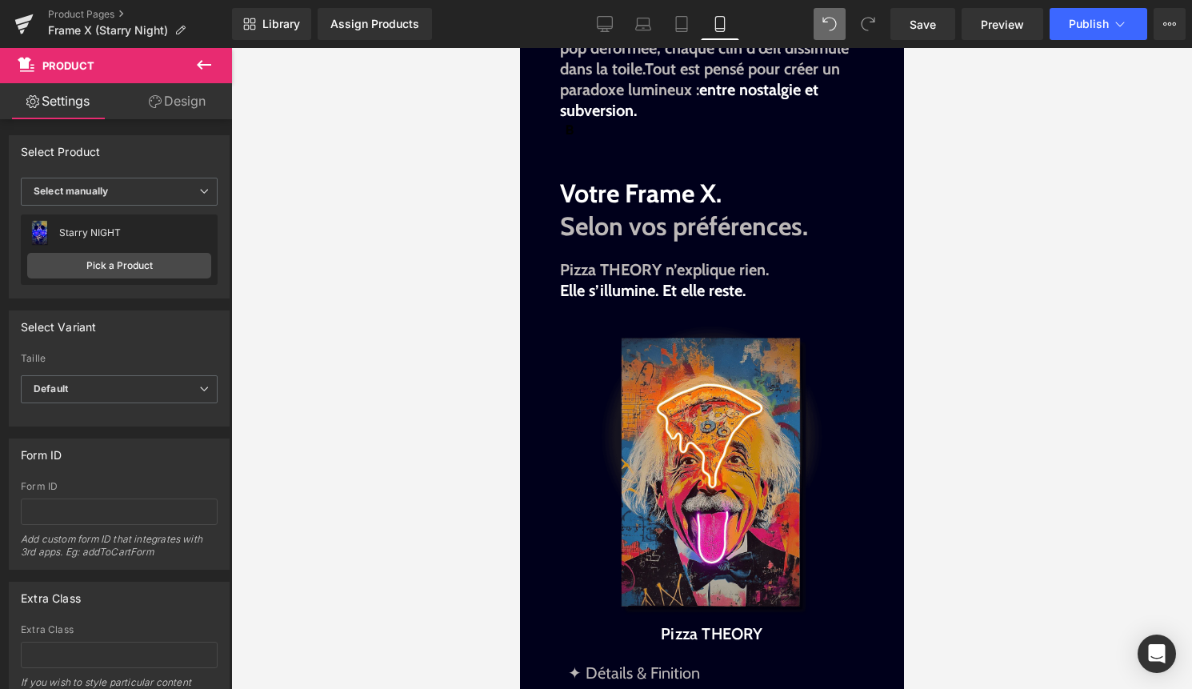
scroll to position [1576, 0]
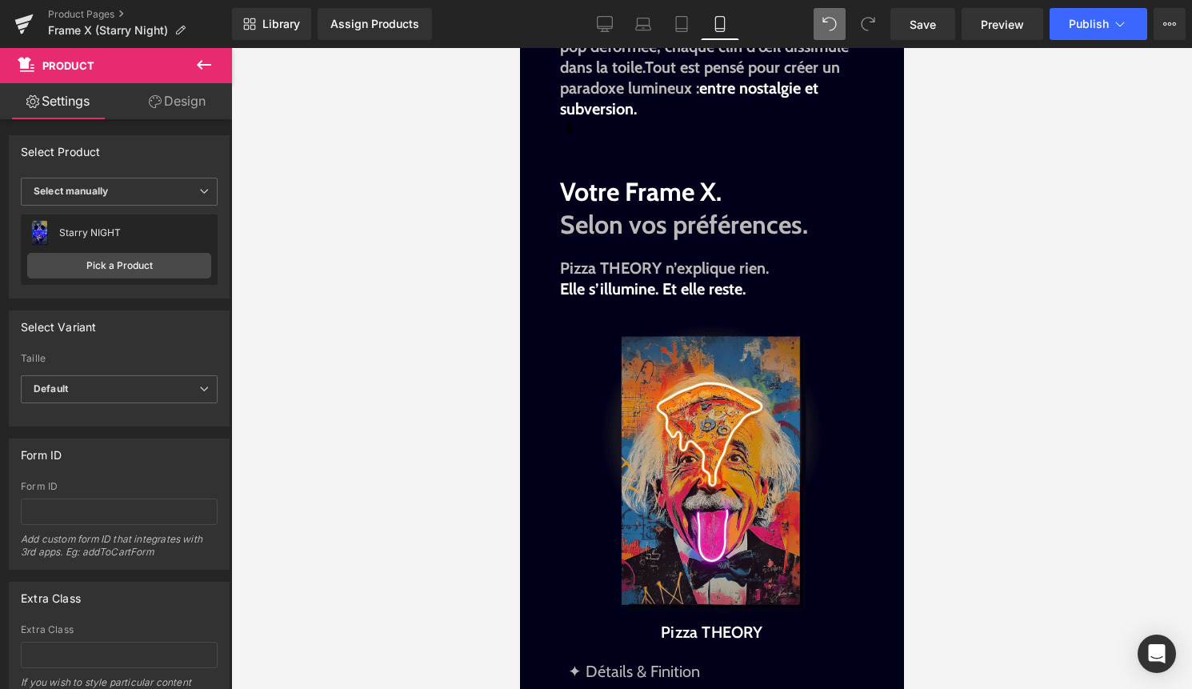
click at [709, 474] on div "Sale Off (P) Image" at bounding box center [711, 470] width 368 height 294
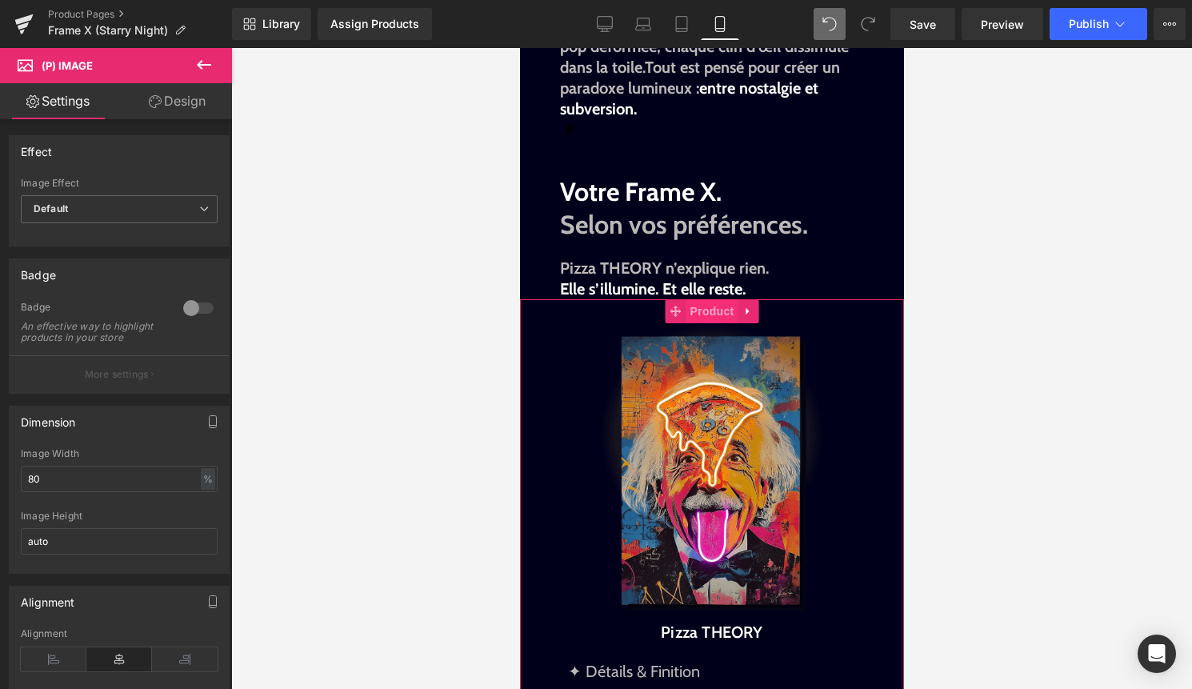
click at [718, 314] on span "Product" at bounding box center [712, 311] width 52 height 24
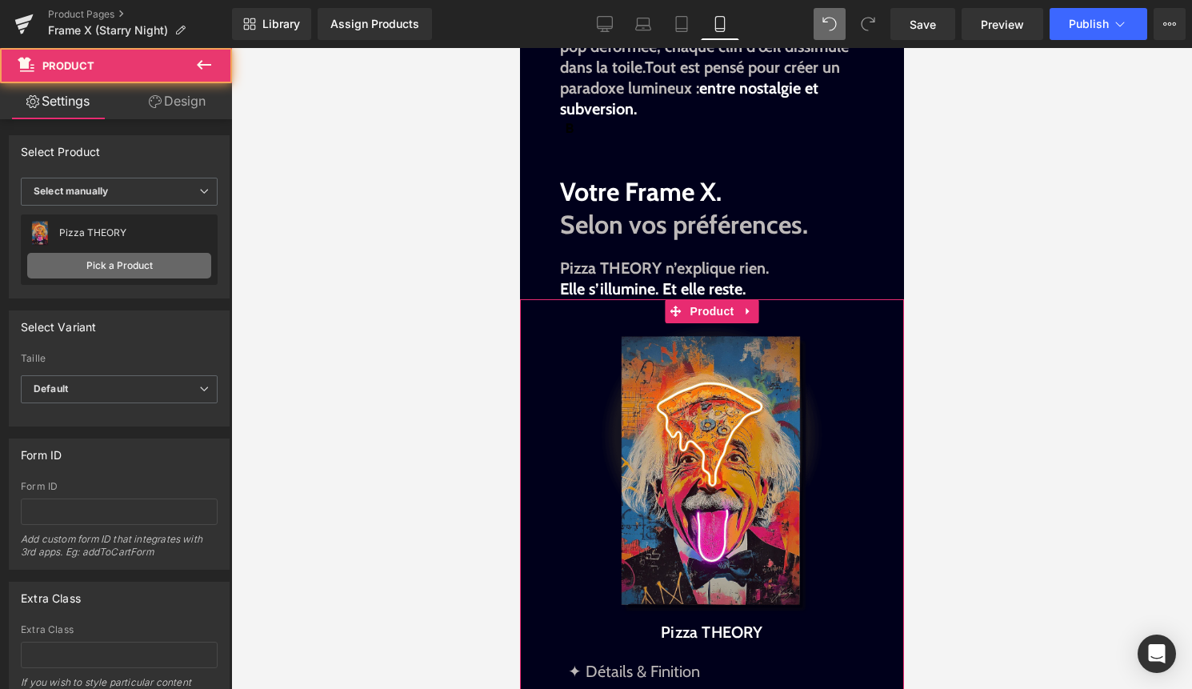
click at [166, 262] on link "Pick a Product" at bounding box center [119, 266] width 184 height 26
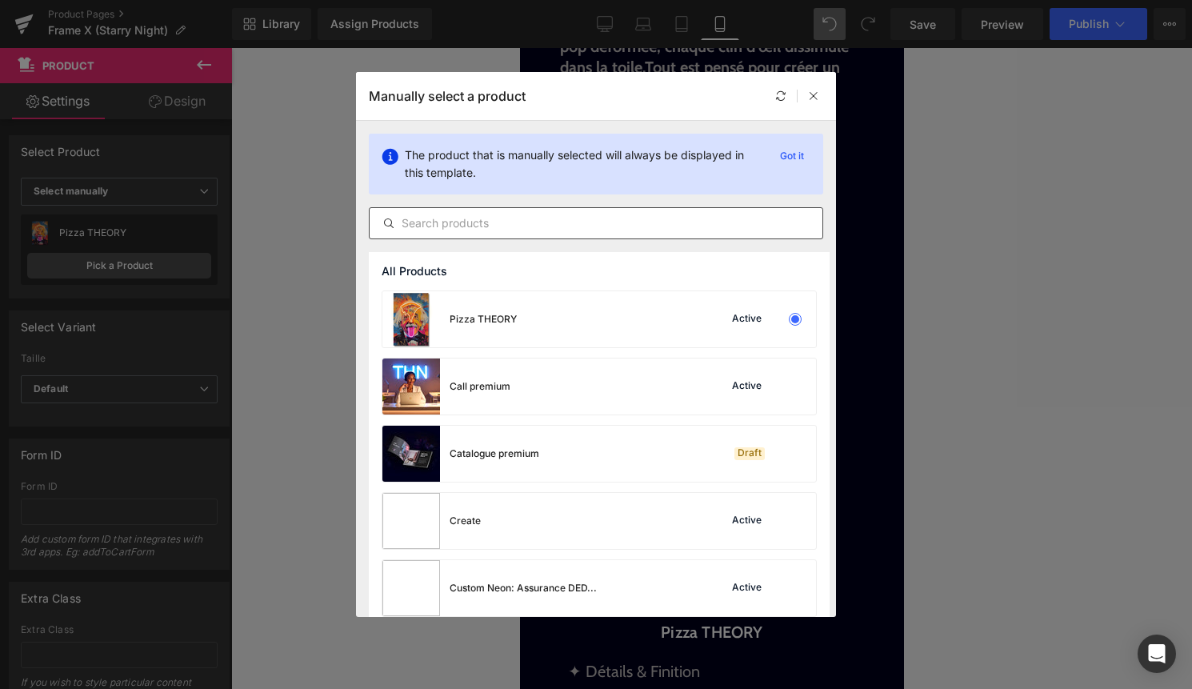
click at [551, 221] on input "text" at bounding box center [596, 223] width 453 height 19
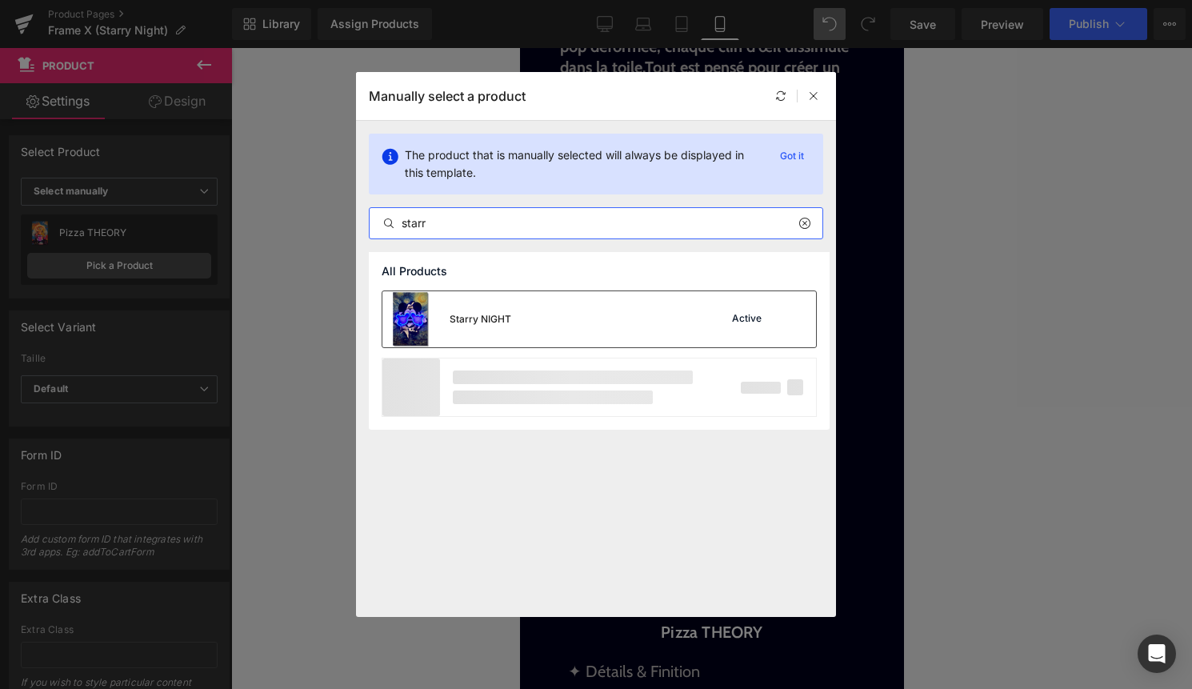
type input "starr"
click at [517, 293] on div "Starry NIGHT Active" at bounding box center [599, 319] width 434 height 56
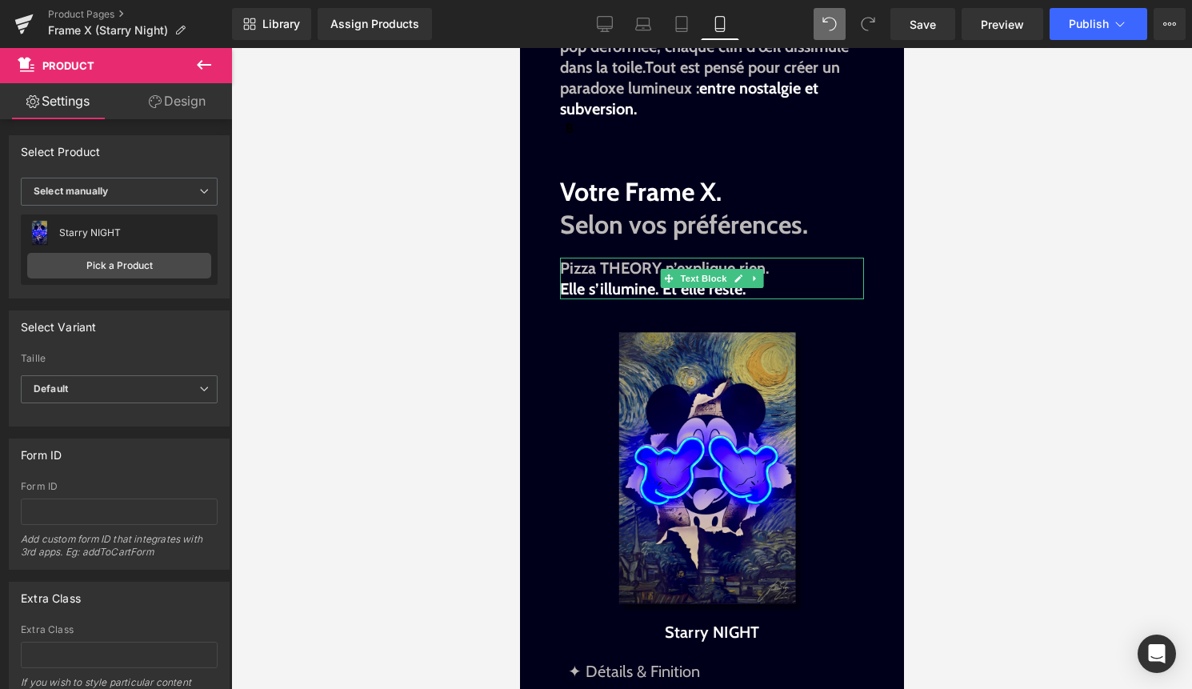
click at [758, 294] on p "Elle s’illumine. Et elle reste." at bounding box center [711, 288] width 304 height 21
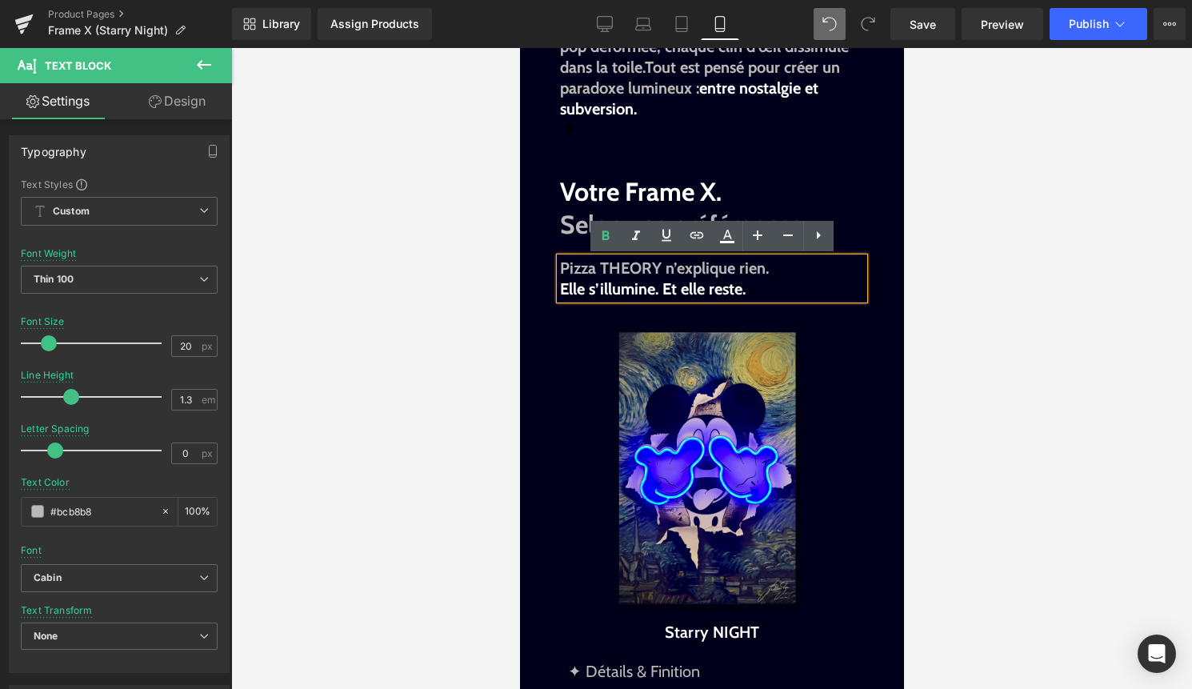
click at [767, 279] on p "Elle s’illumine. Et elle reste." at bounding box center [711, 288] width 304 height 21
drag, startPoint x: 770, startPoint y: 272, endPoint x: 554, endPoint y: 260, distance: 215.5
click at [559, 260] on div "Pizza THEORY n’explique rien. Elle s’illumine. Et elle reste." at bounding box center [711, 279] width 304 height 42
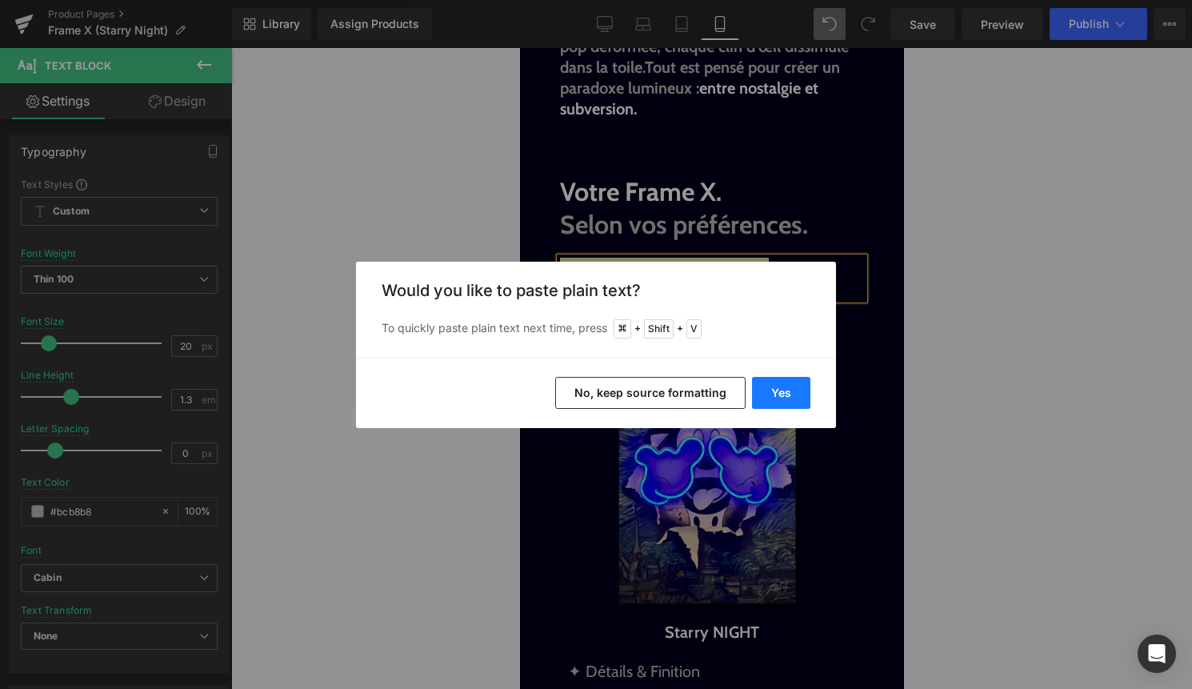
click at [774, 398] on button "Yes" at bounding box center [781, 393] width 58 height 32
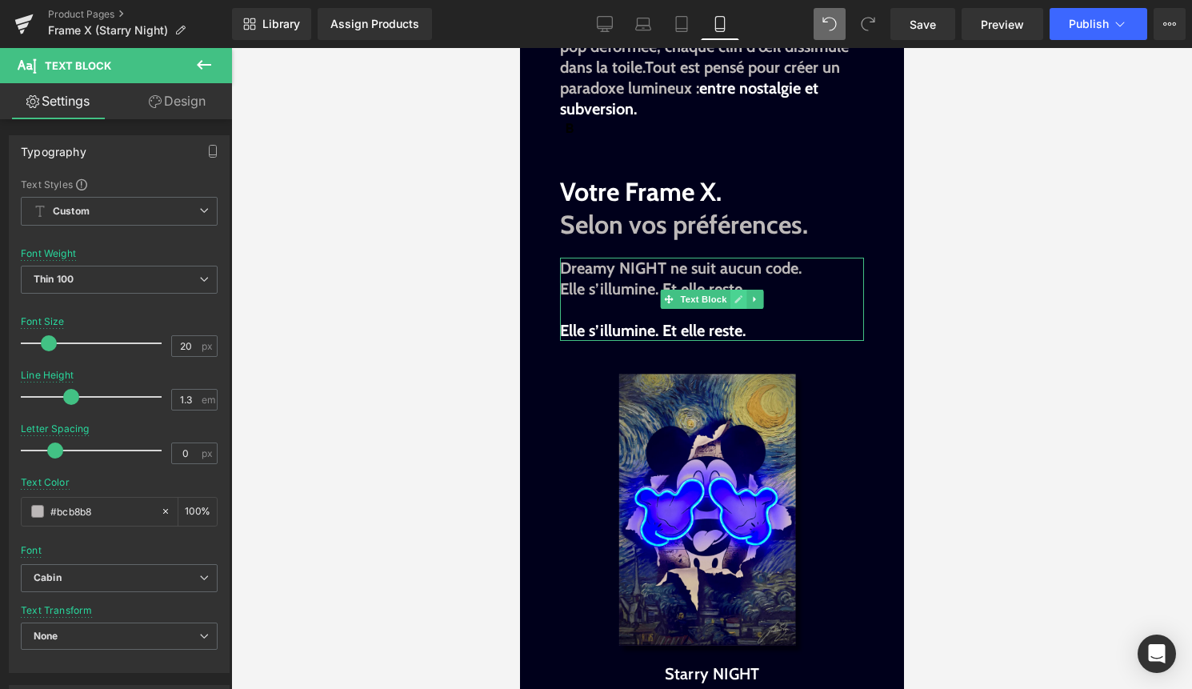
click at [738, 298] on icon at bounding box center [738, 299] width 8 height 8
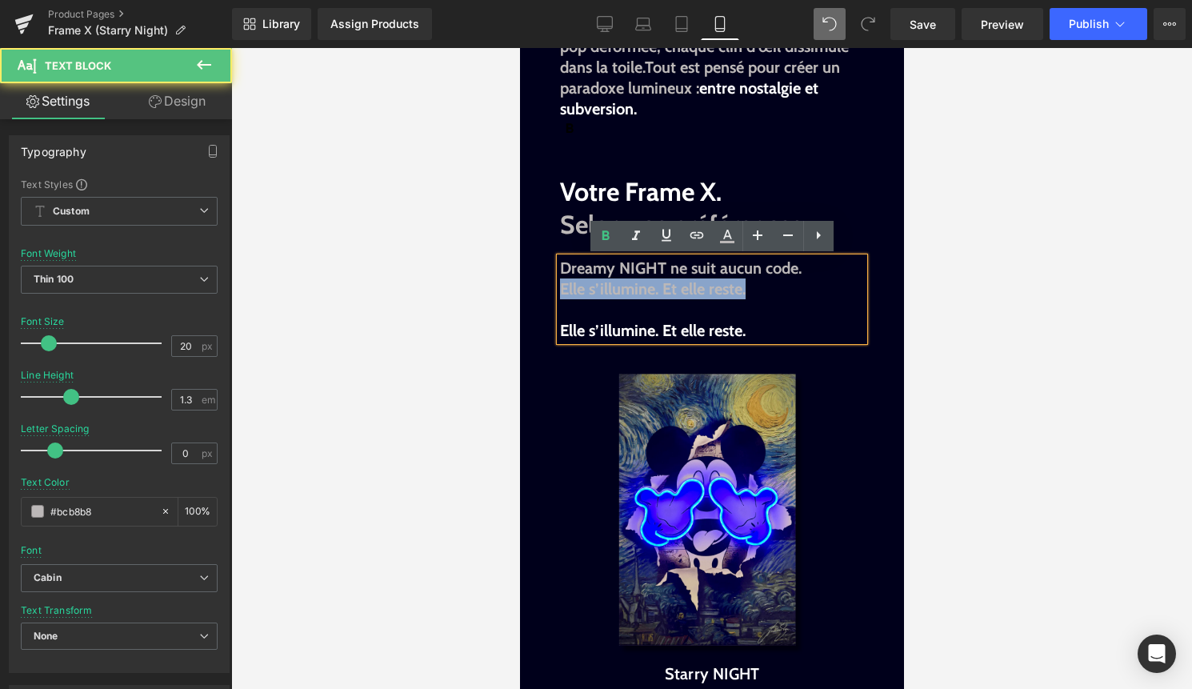
drag, startPoint x: 679, startPoint y: 310, endPoint x: 552, endPoint y: 289, distance: 129.0
click at [552, 289] on div "Image Image Liquid Image Image Un rêve éveillé. Un ciel désaccordé. Text Block …" at bounding box center [711, 366] width 384 height 3693
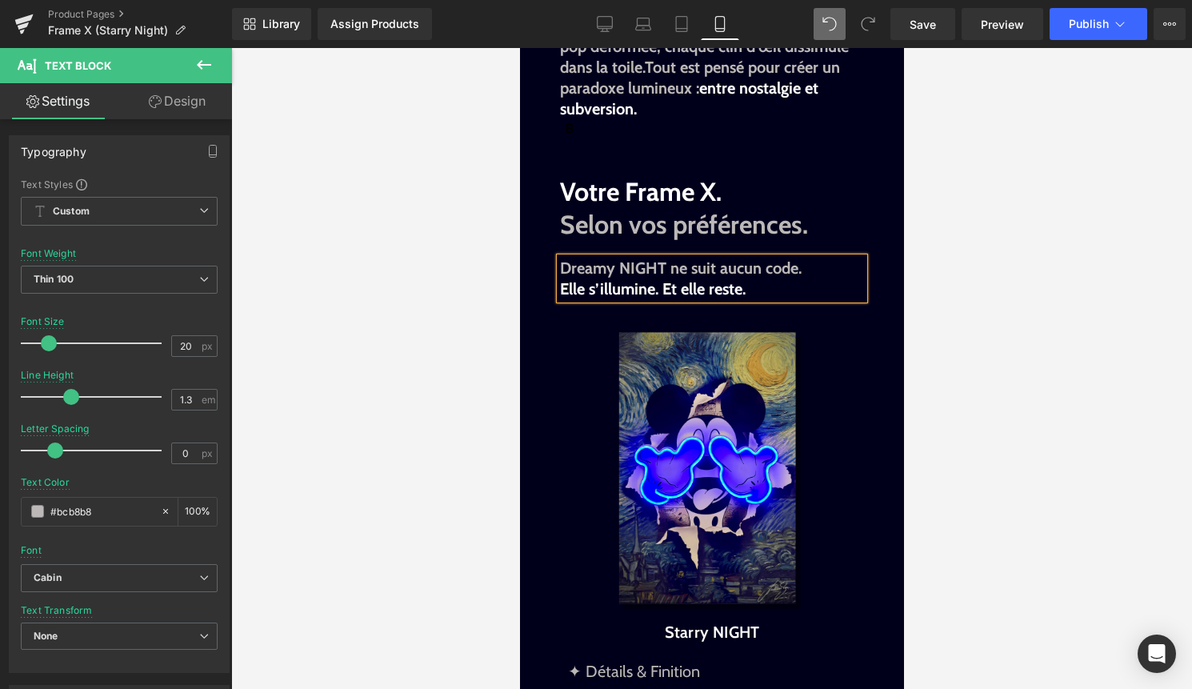
click at [1034, 330] on div at bounding box center [711, 368] width 961 height 641
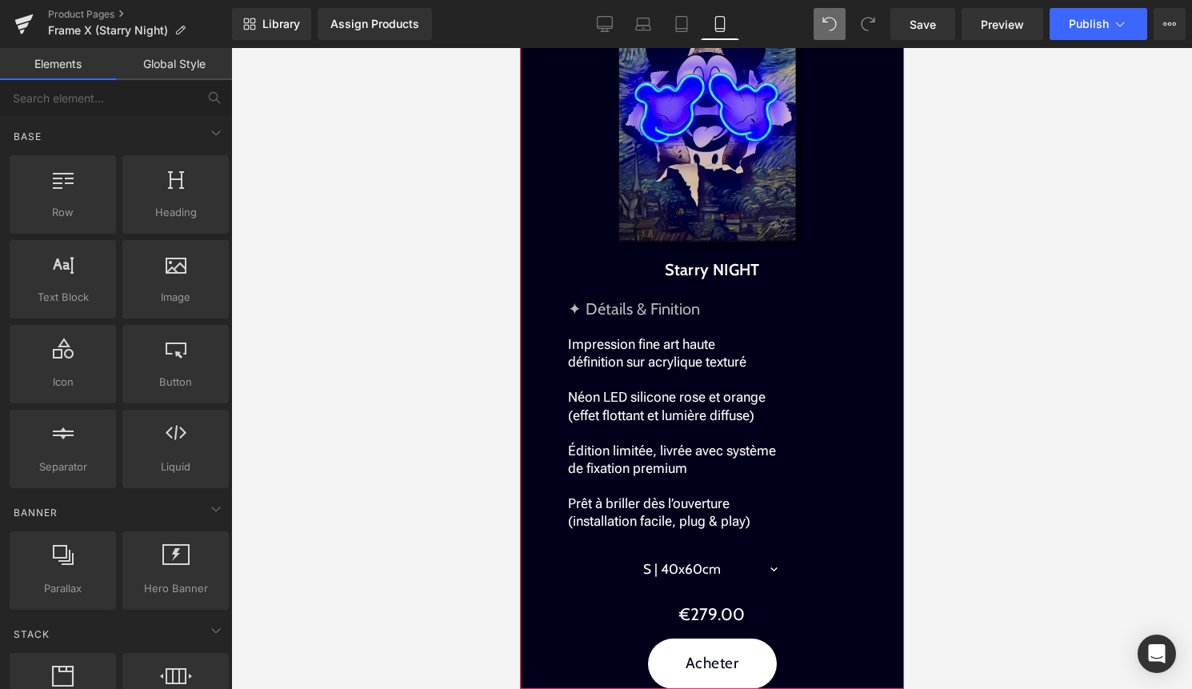
scroll to position [1942, 0]
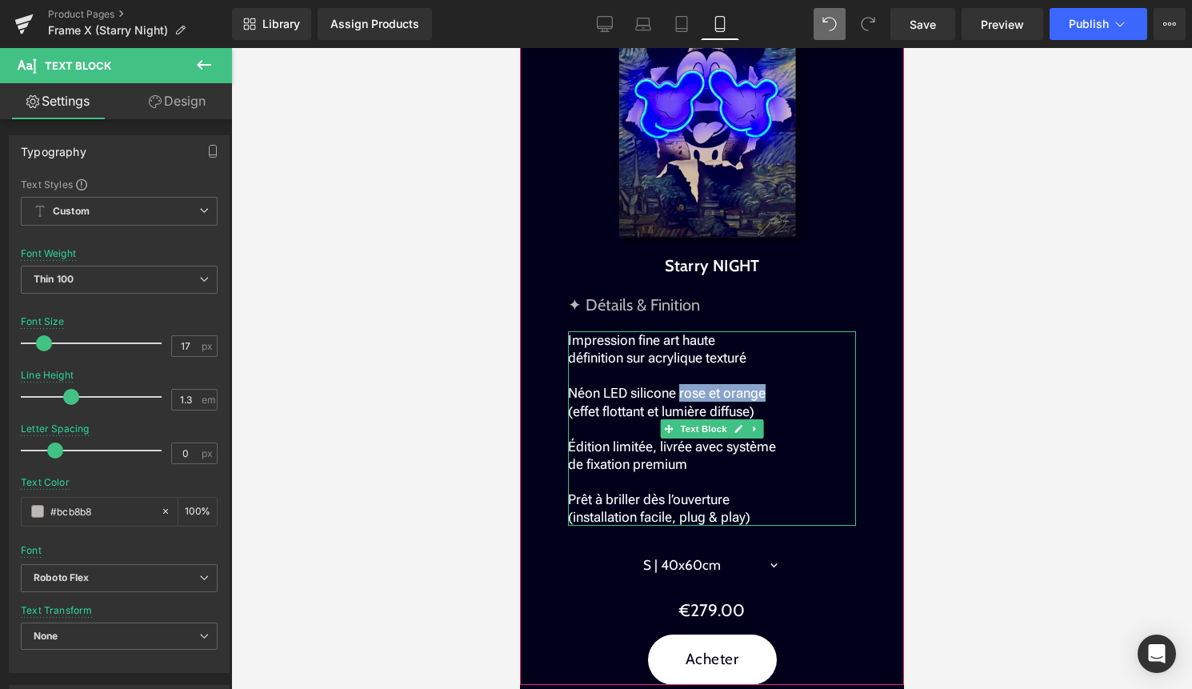
drag, startPoint x: 674, startPoint y: 397, endPoint x: 760, endPoint y: 389, distance: 86.0
click at [760, 389] on p "Néon LED silicone rose et orange (effet flottant et lumière diffuse)" at bounding box center [711, 401] width 288 height 35
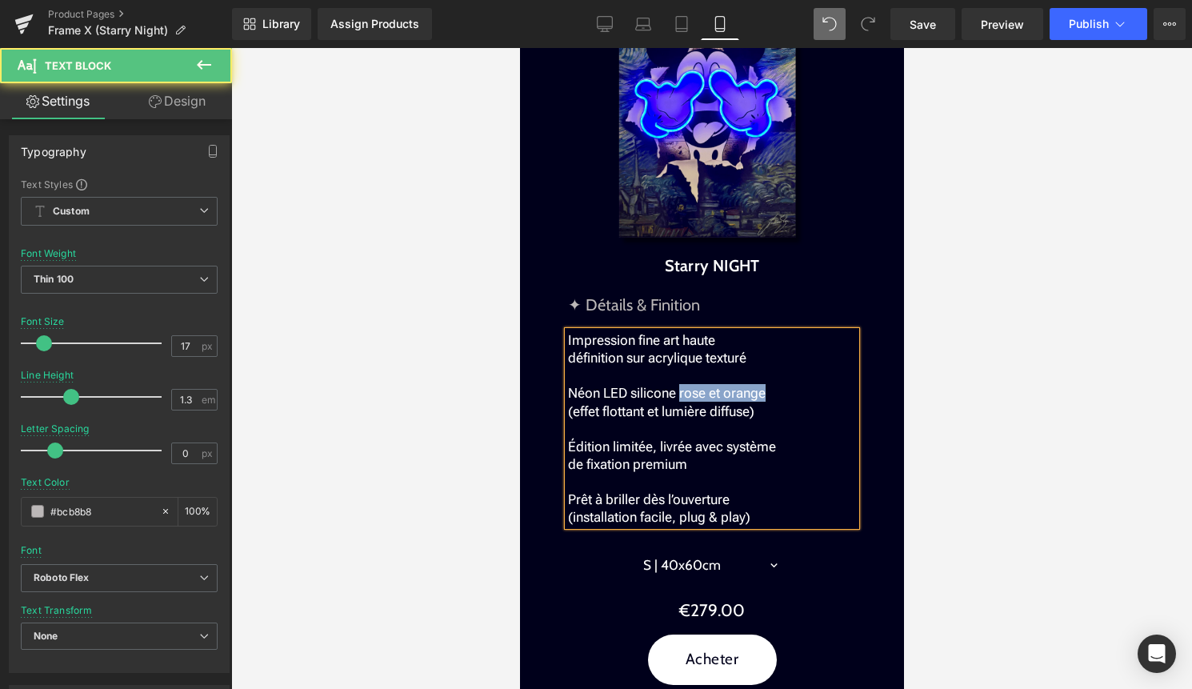
click at [770, 388] on p "Néon LED silicone rose et orange (effet flottant et lumière diffuse)" at bounding box center [711, 401] width 288 height 35
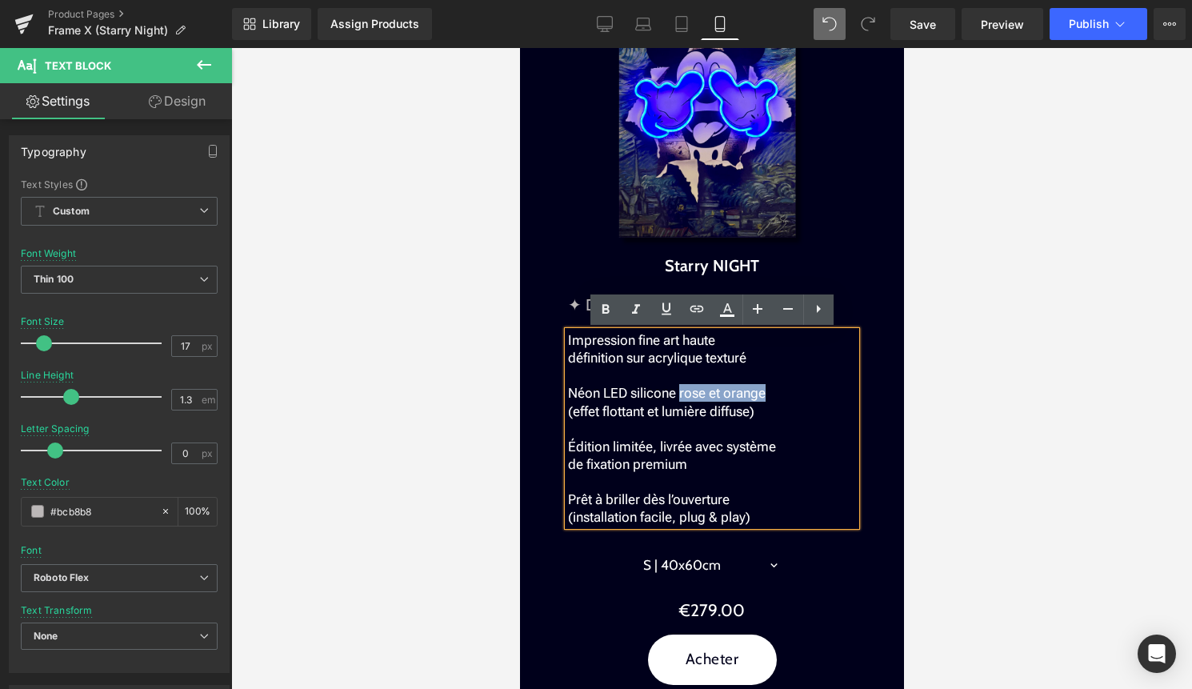
drag, startPoint x: 766, startPoint y: 395, endPoint x: 676, endPoint y: 389, distance: 89.8
click at [676, 389] on p "Néon LED silicone rose et orange (effet flottant et lumière diffuse)" at bounding box center [711, 401] width 288 height 35
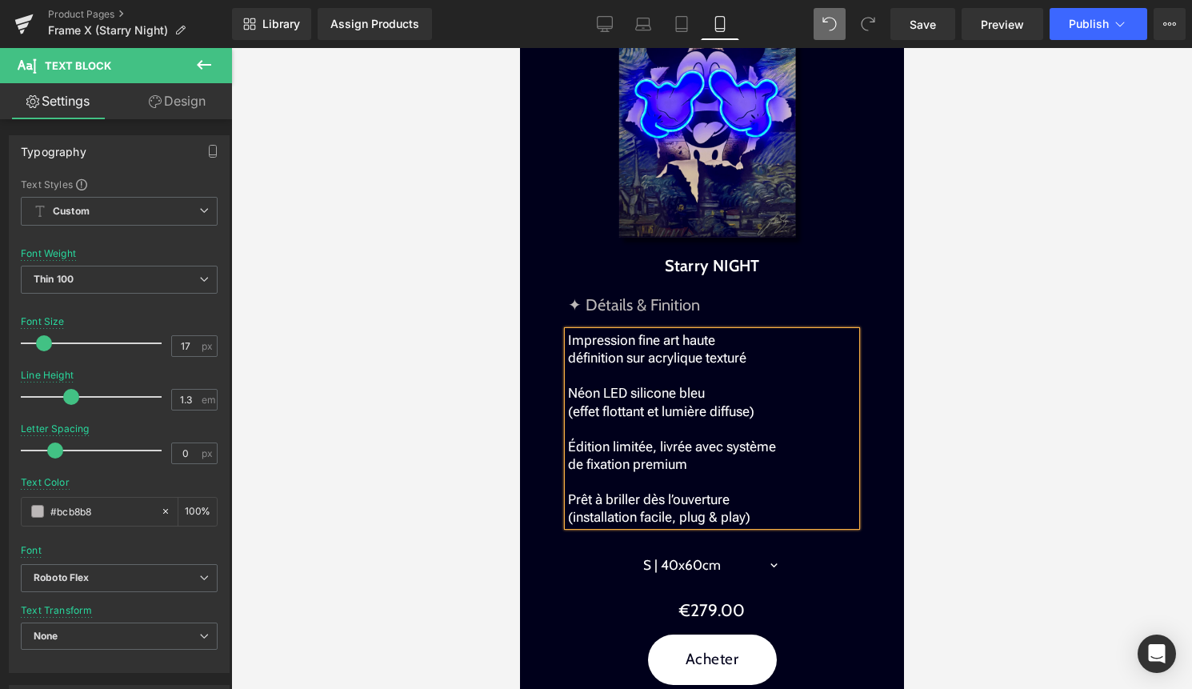
click at [982, 426] on div at bounding box center [711, 368] width 961 height 641
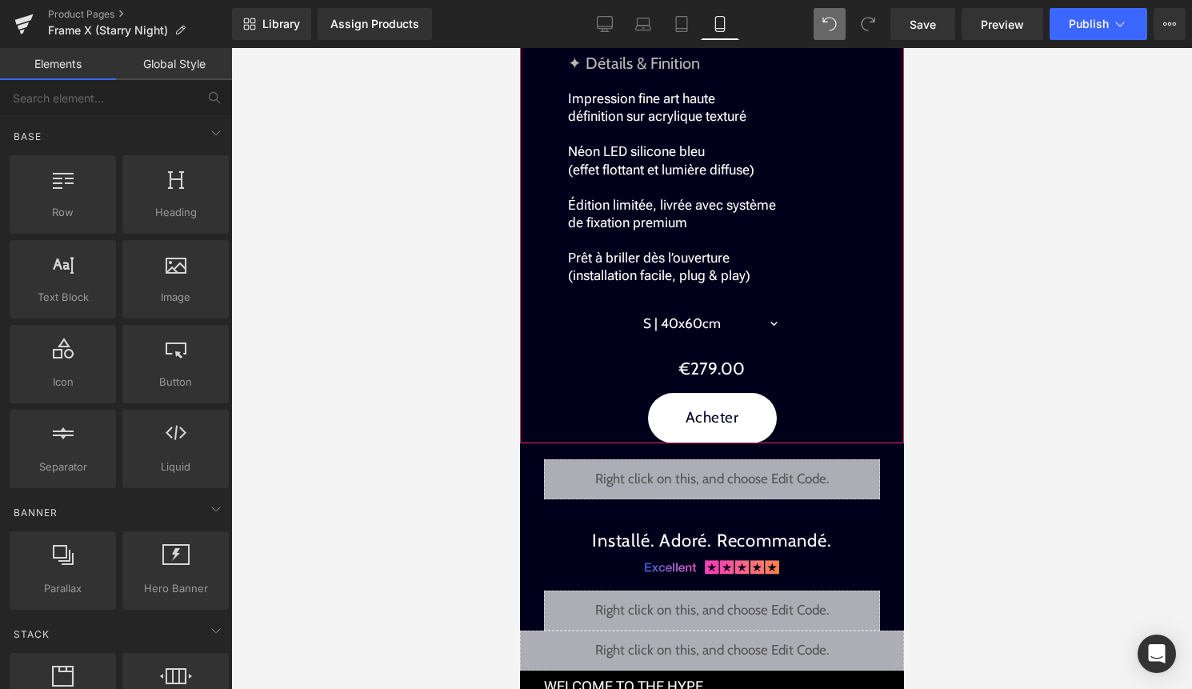
scroll to position [2185, 0]
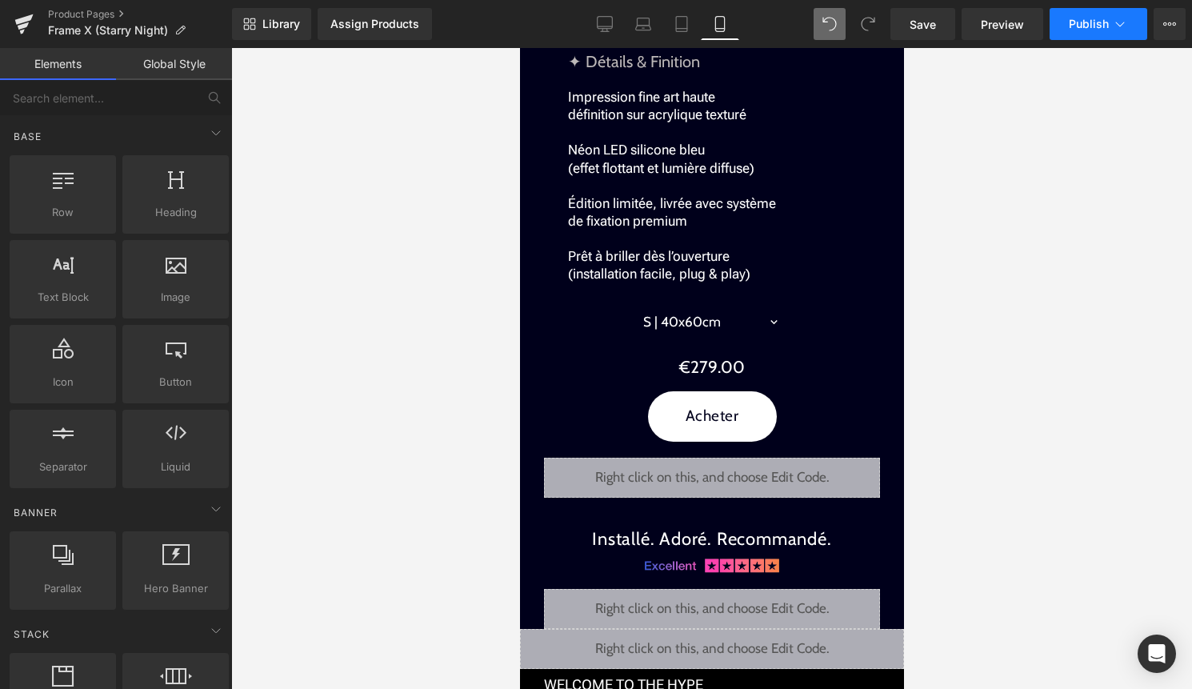
click at [1087, 29] on span "Publish" at bounding box center [1089, 24] width 40 height 13
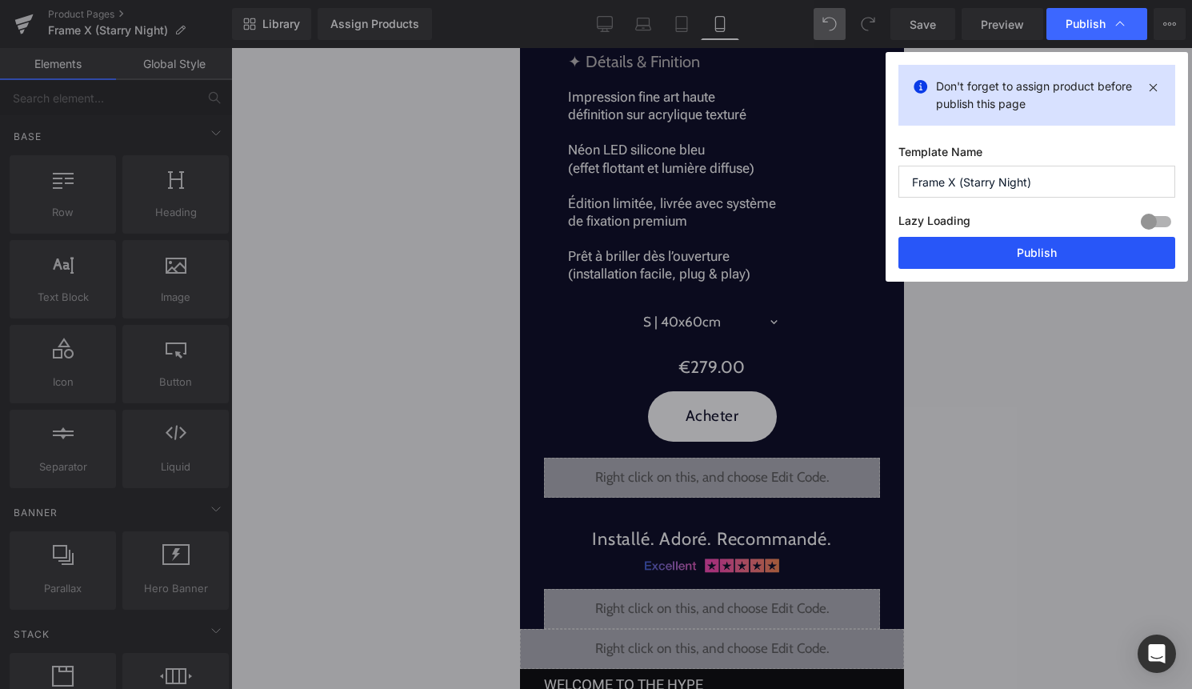
click at [1034, 249] on button "Publish" at bounding box center [1036, 253] width 277 height 32
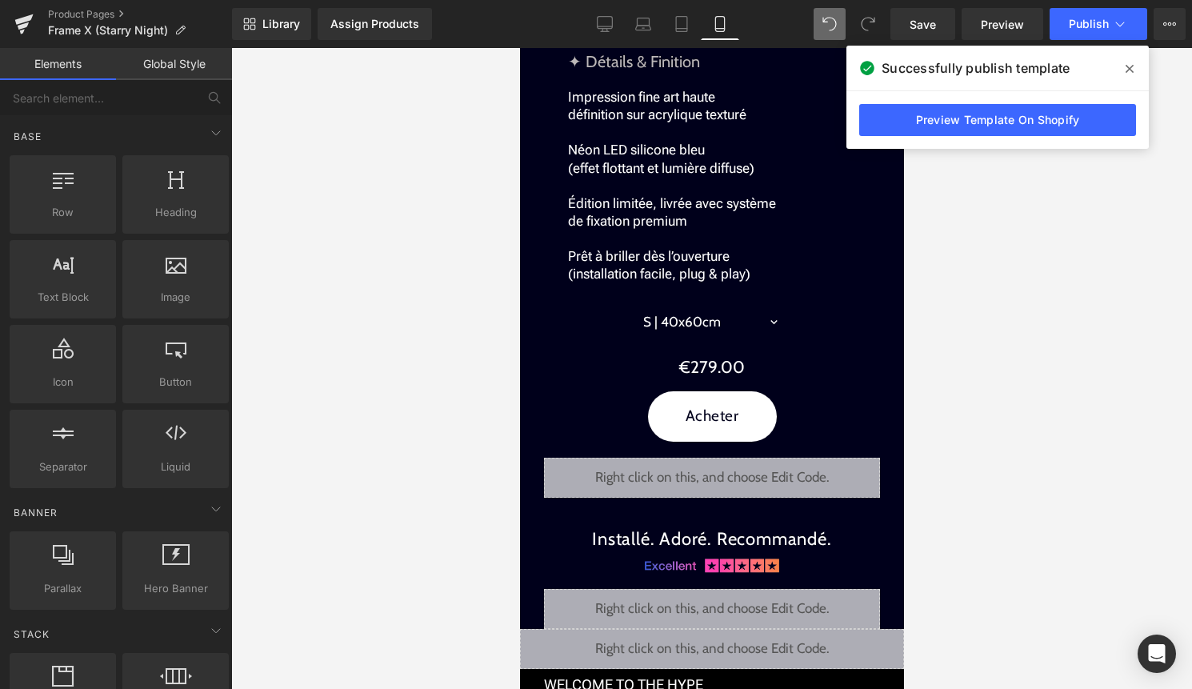
click at [1125, 67] on icon at bounding box center [1129, 68] width 8 height 13
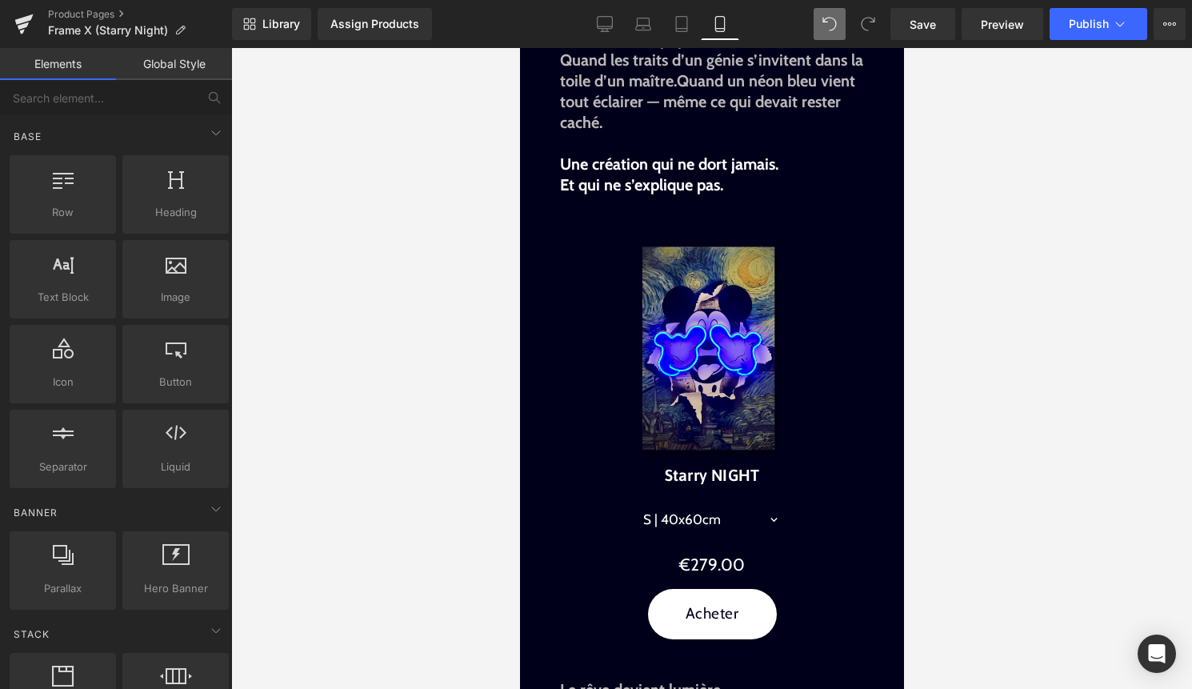
scroll to position [0, 0]
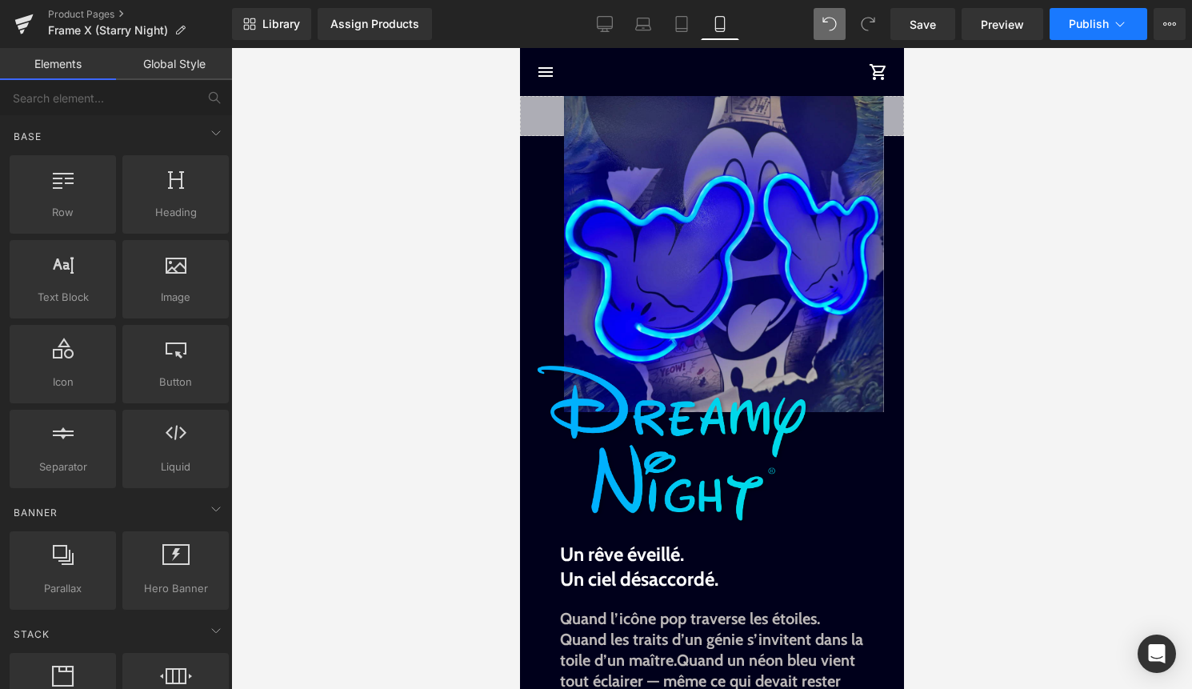
click at [1090, 26] on span "Publish" at bounding box center [1089, 24] width 40 height 13
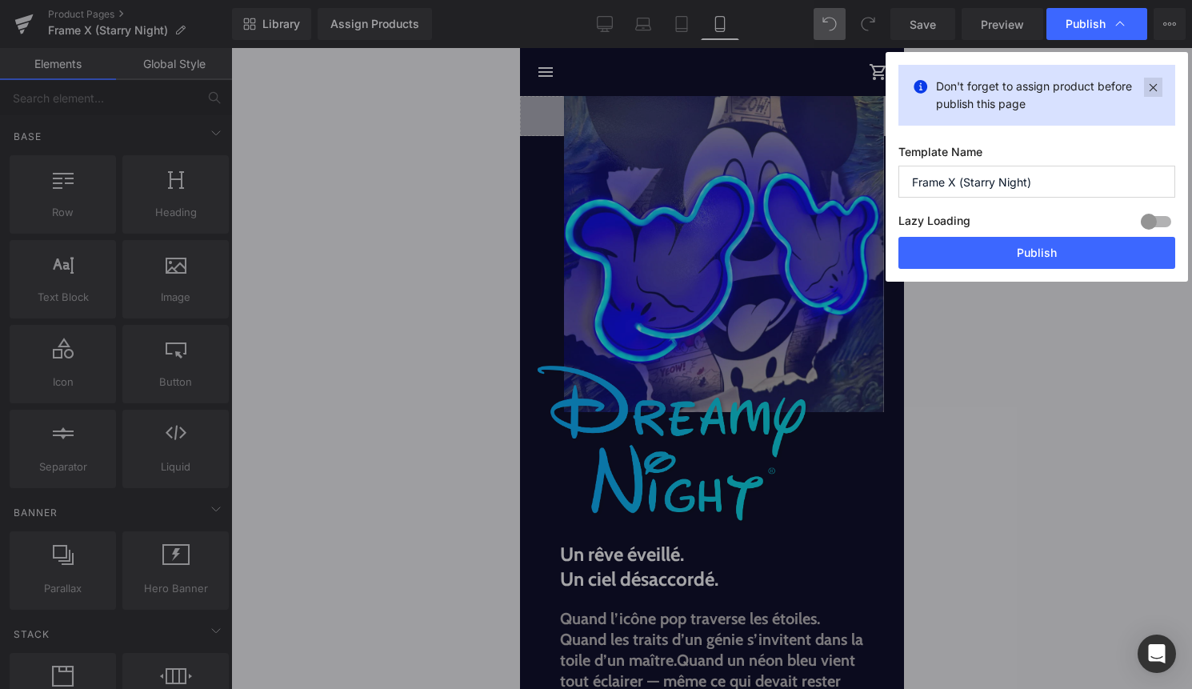
click at [1159, 86] on icon at bounding box center [1153, 87] width 18 height 19
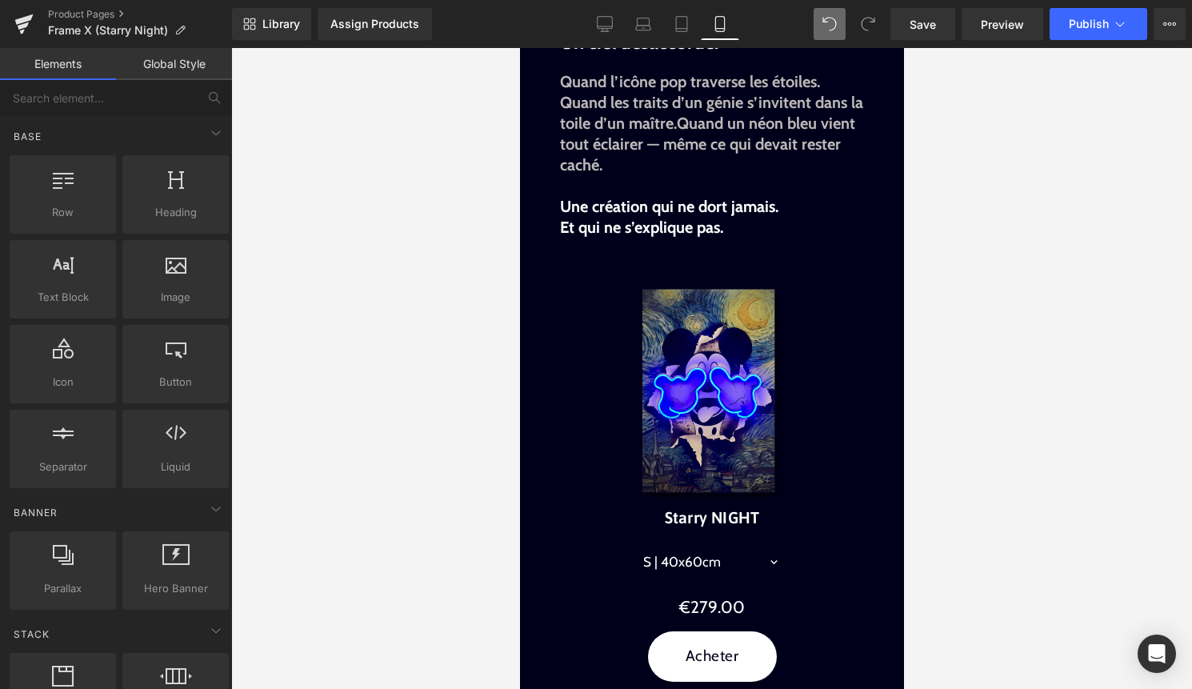
scroll to position [497, 0]
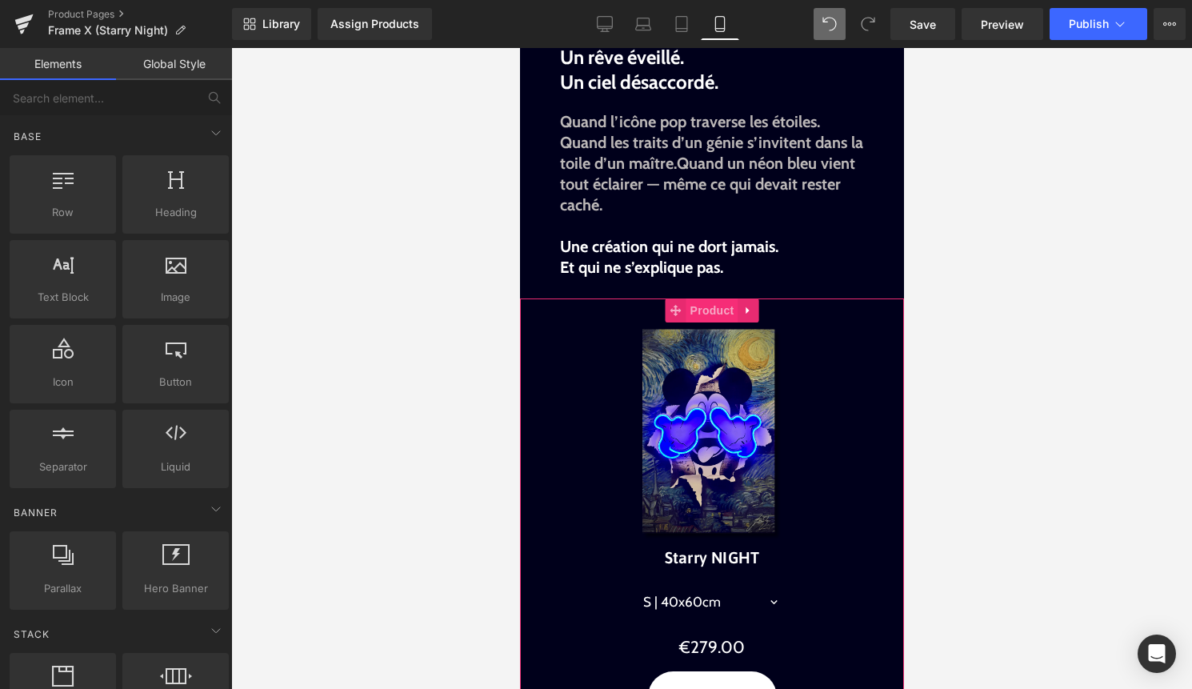
click at [690, 318] on span "Product" at bounding box center [712, 310] width 52 height 24
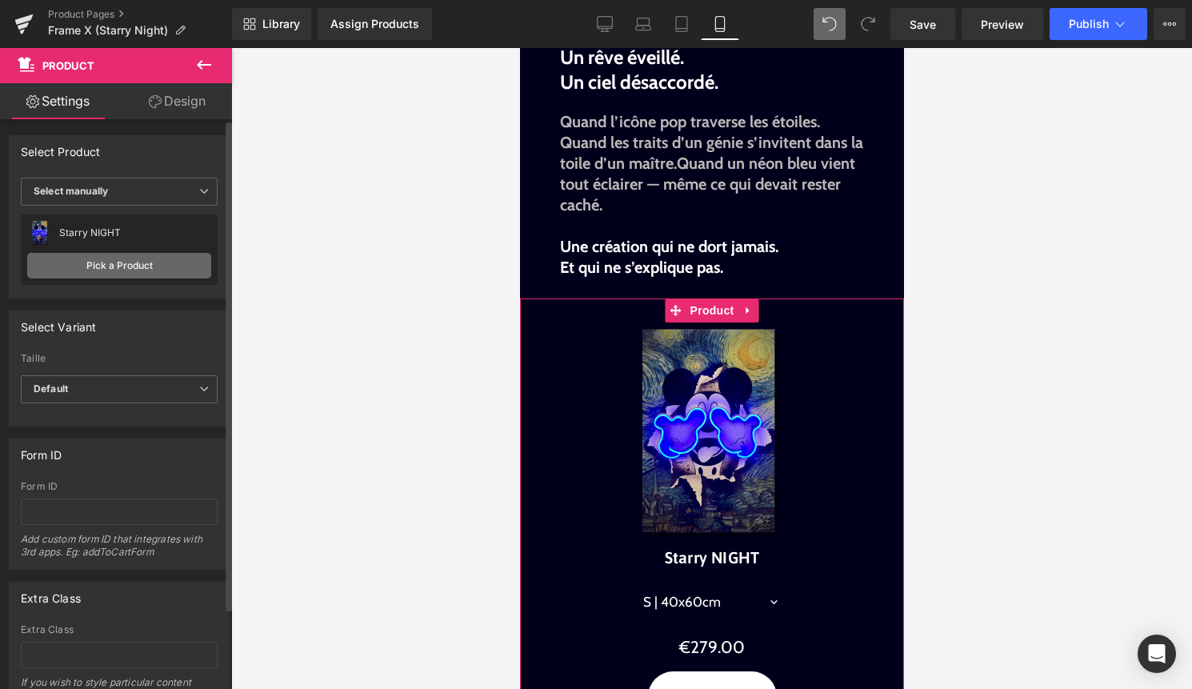
click at [152, 269] on link "Pick a Product" at bounding box center [119, 266] width 184 height 26
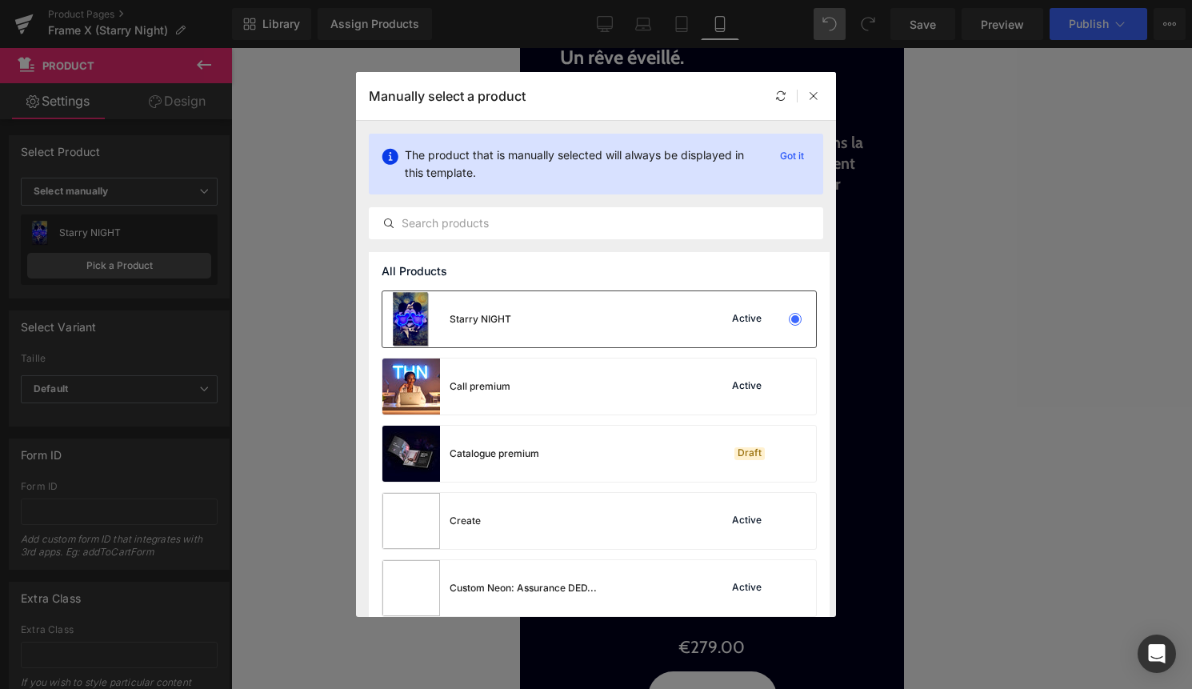
click at [568, 330] on div "Starry NIGHT Active" at bounding box center [599, 319] width 434 height 56
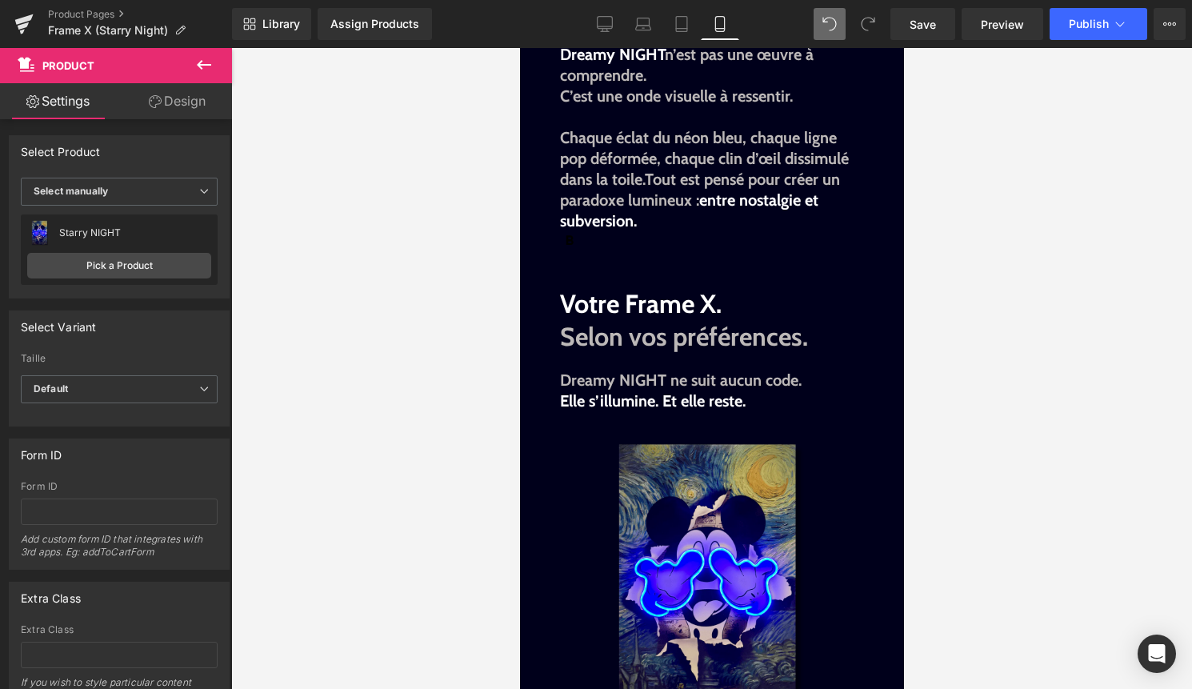
scroll to position [1504, 0]
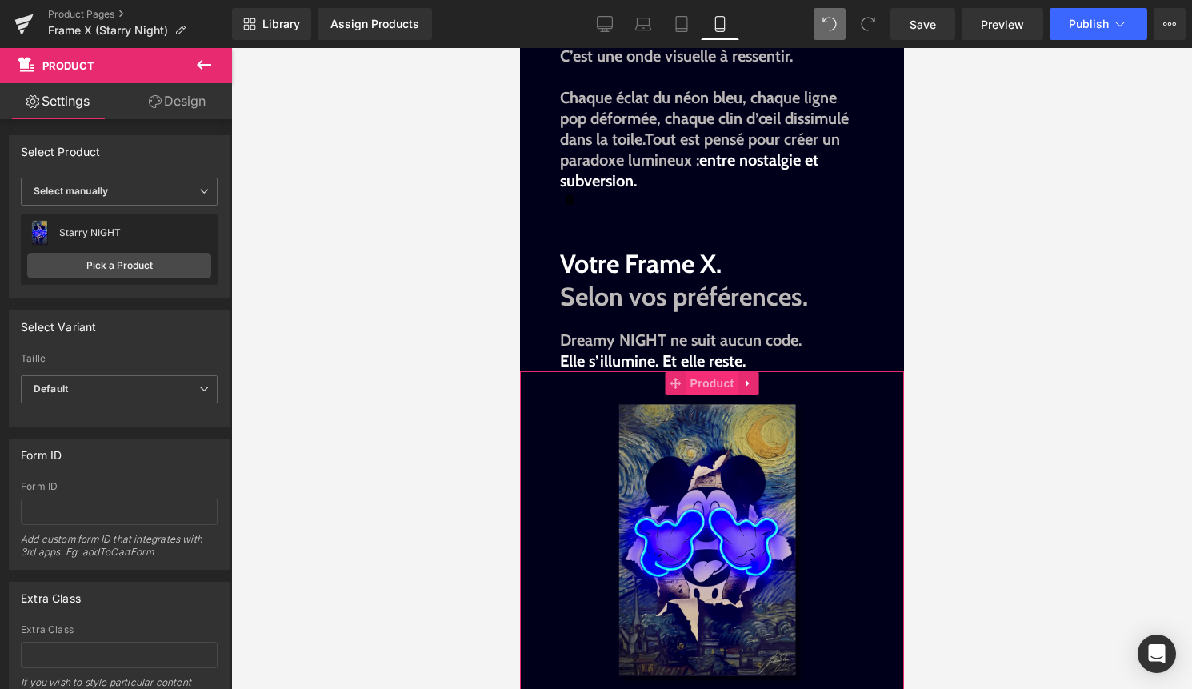
click at [686, 387] on span "Product" at bounding box center [712, 383] width 52 height 24
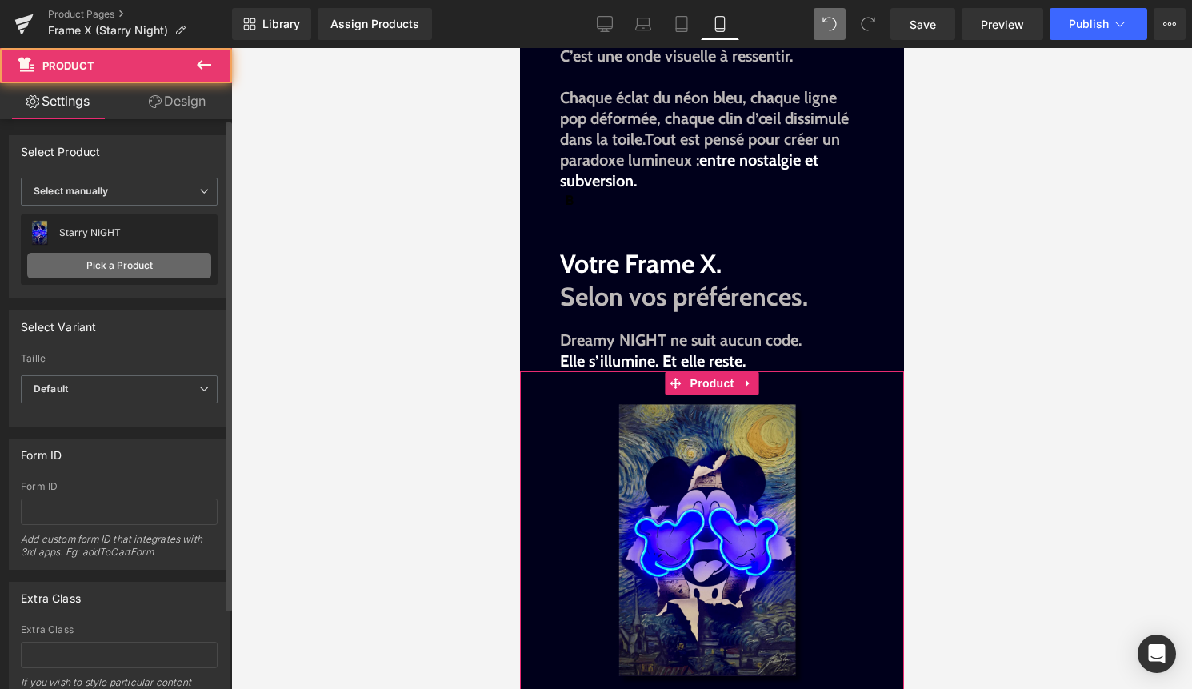
click at [134, 255] on link "Pick a Product" at bounding box center [119, 266] width 184 height 26
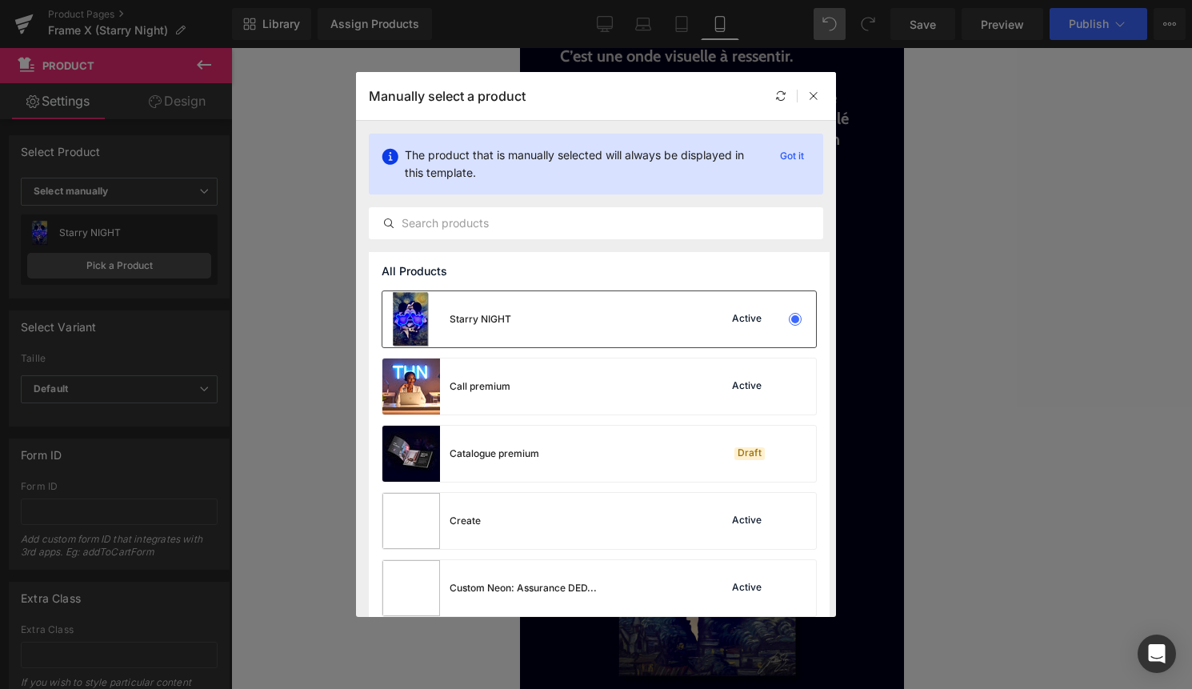
click at [502, 312] on div "Starry NIGHT" at bounding box center [481, 319] width 62 height 14
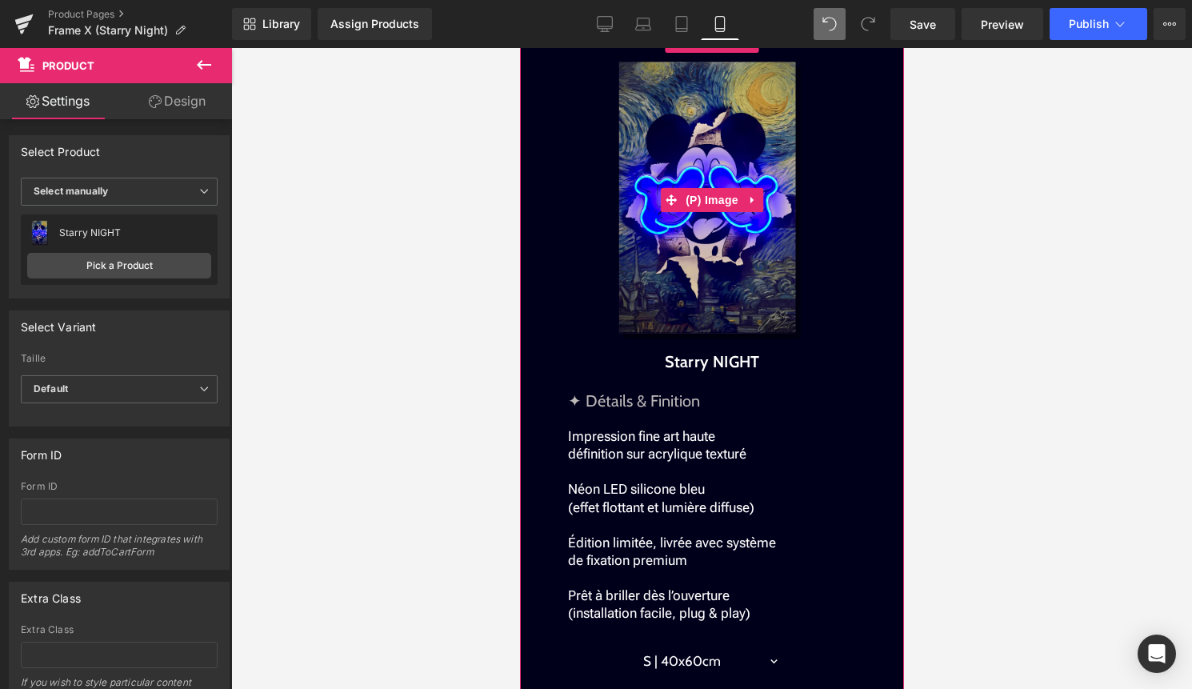
scroll to position [1857, 0]
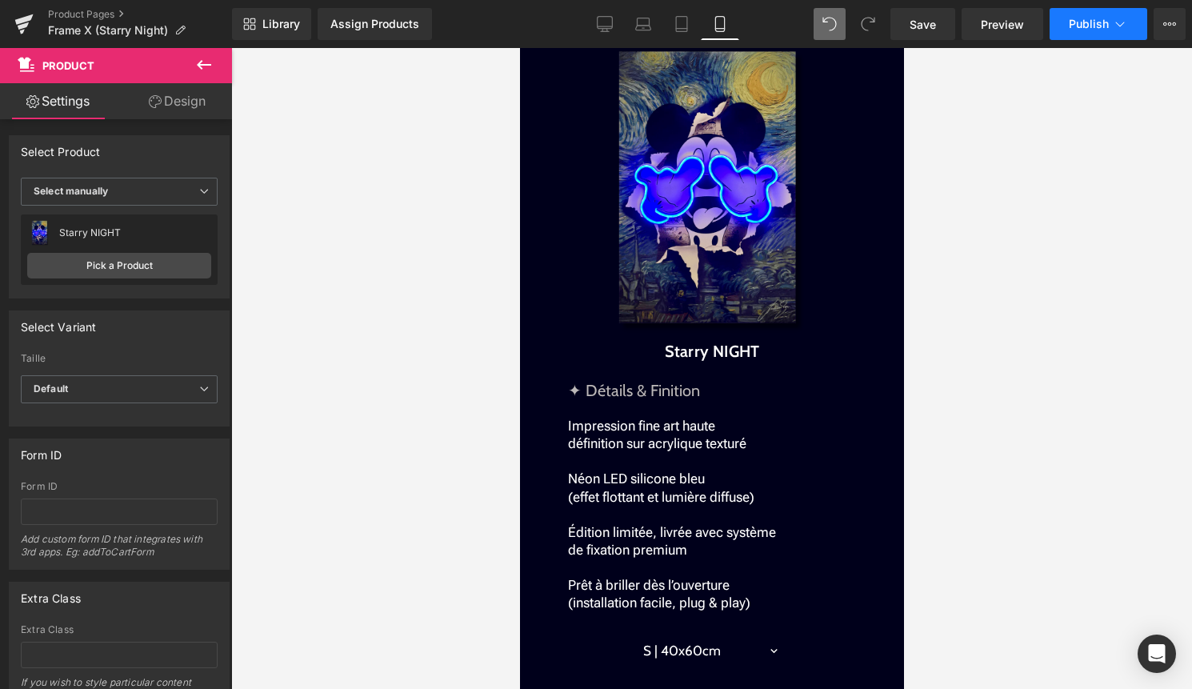
click at [1086, 29] on span "Publish" at bounding box center [1089, 24] width 40 height 13
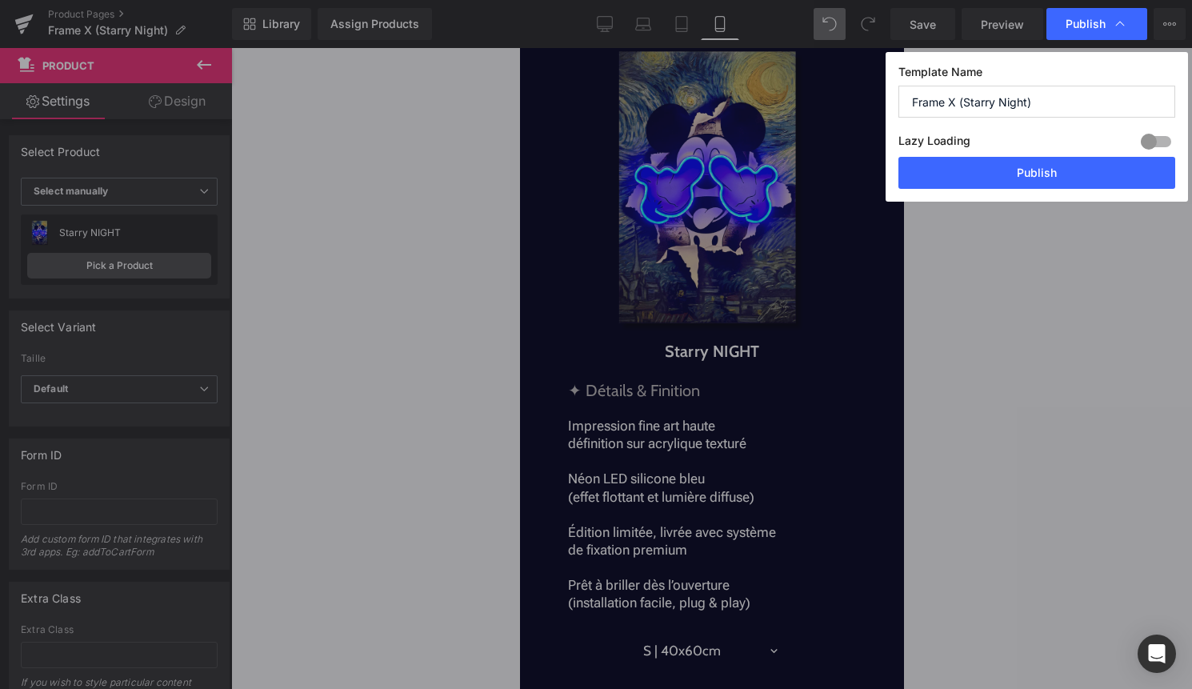
drag, startPoint x: 1066, startPoint y: 174, endPoint x: 819, endPoint y: 25, distance: 288.9
click at [1066, 174] on button "Publish" at bounding box center [1036, 173] width 277 height 32
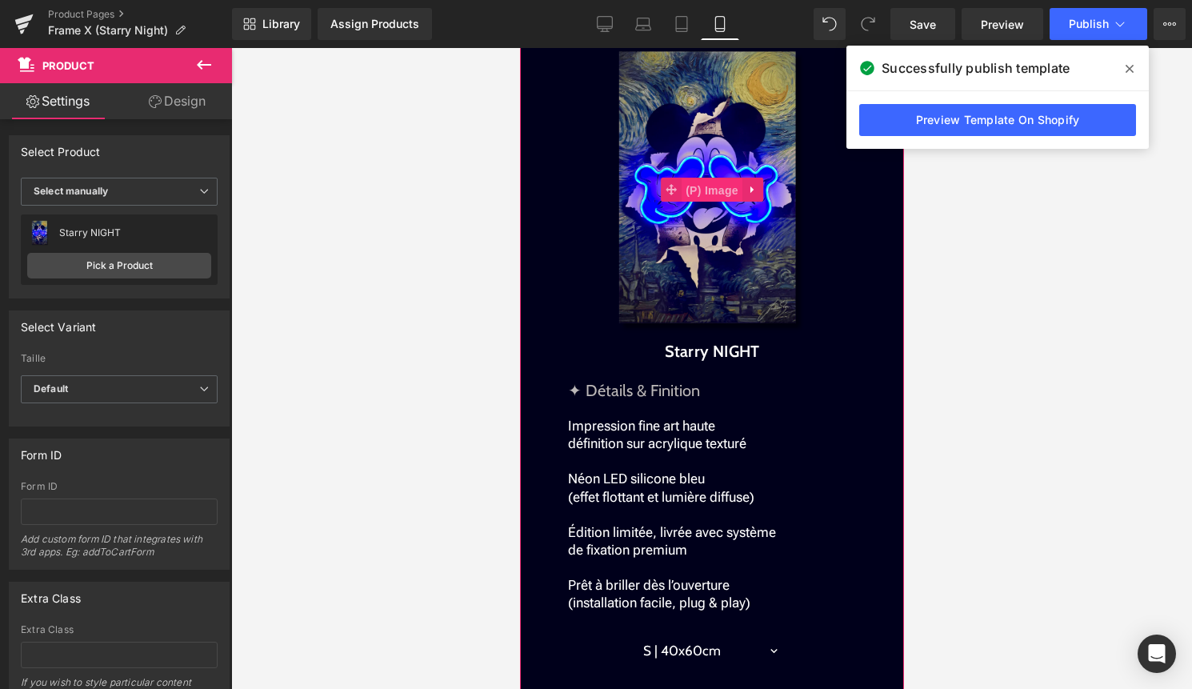
click at [706, 190] on span "(P) Image" at bounding box center [711, 190] width 61 height 24
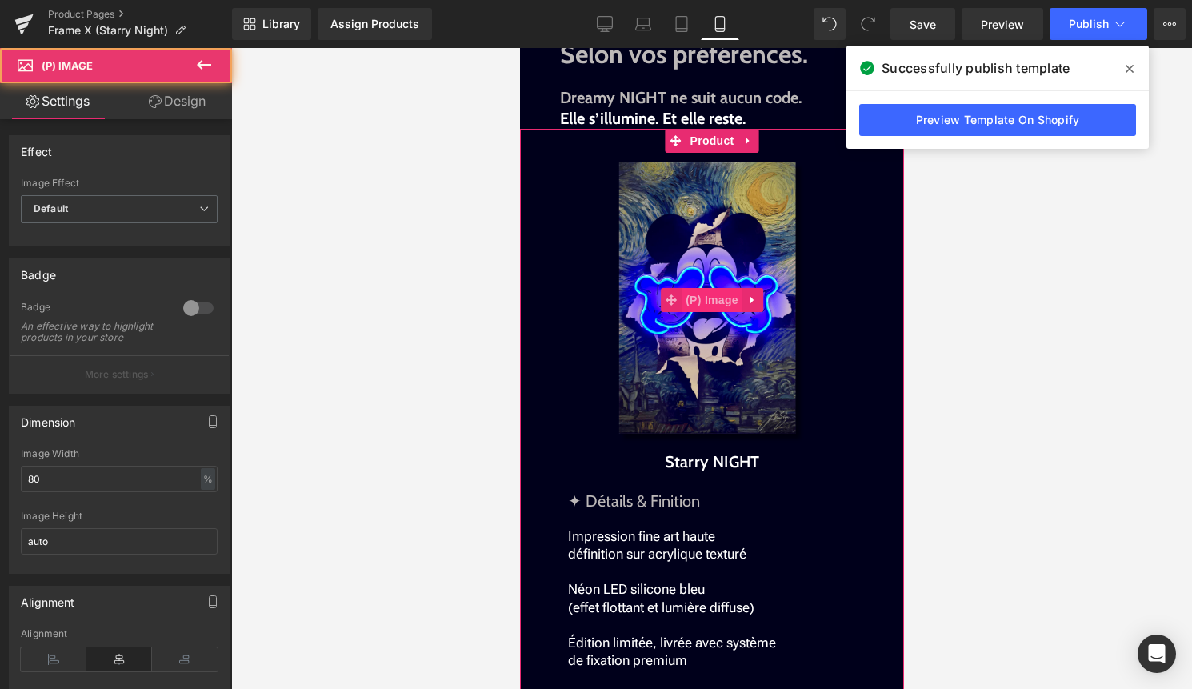
scroll to position [1671, 0]
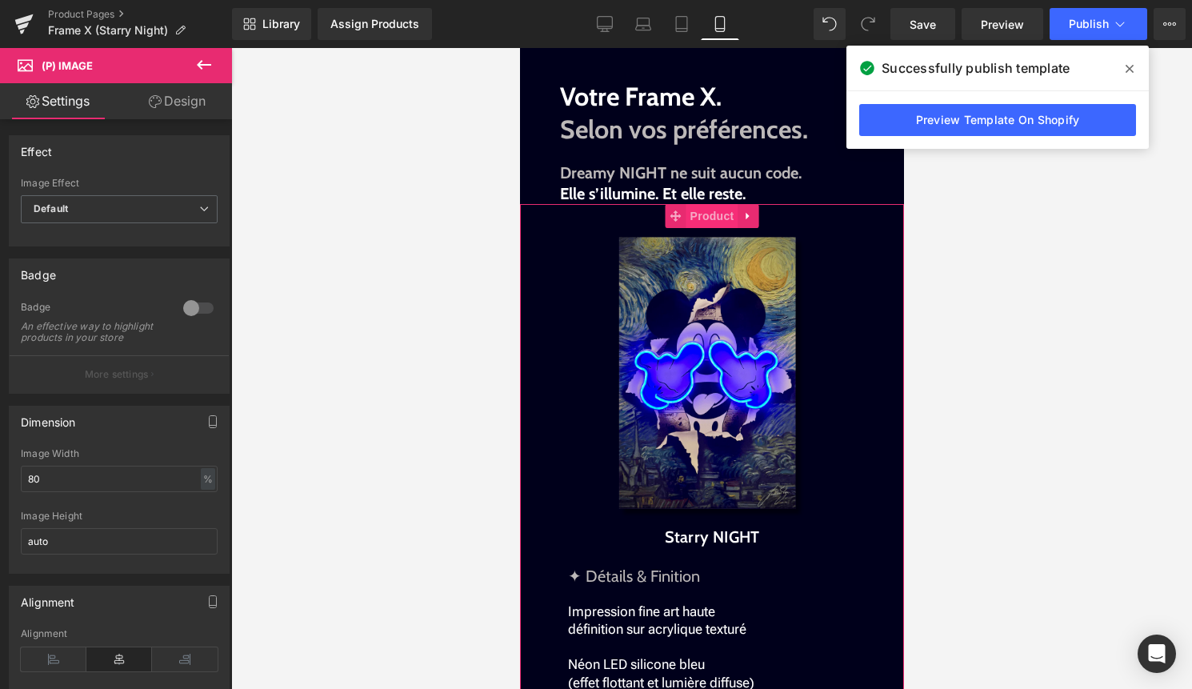
click at [710, 214] on span "Product" at bounding box center [712, 216] width 52 height 24
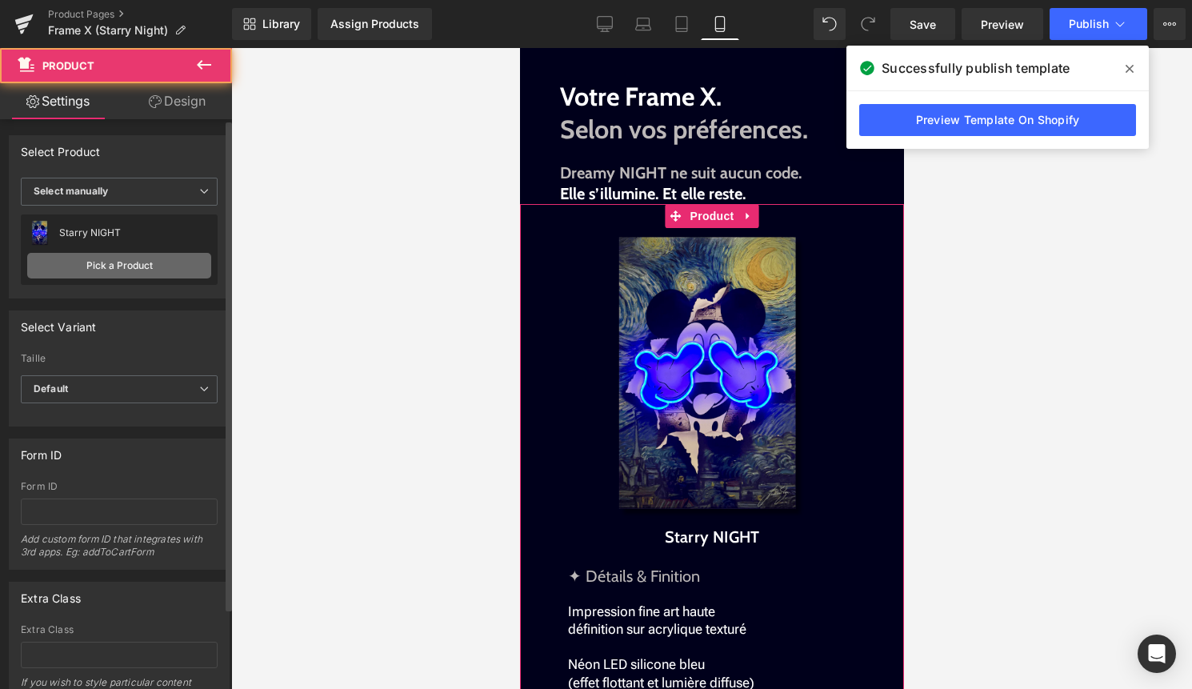
click at [123, 274] on link "Pick a Product" at bounding box center [119, 266] width 184 height 26
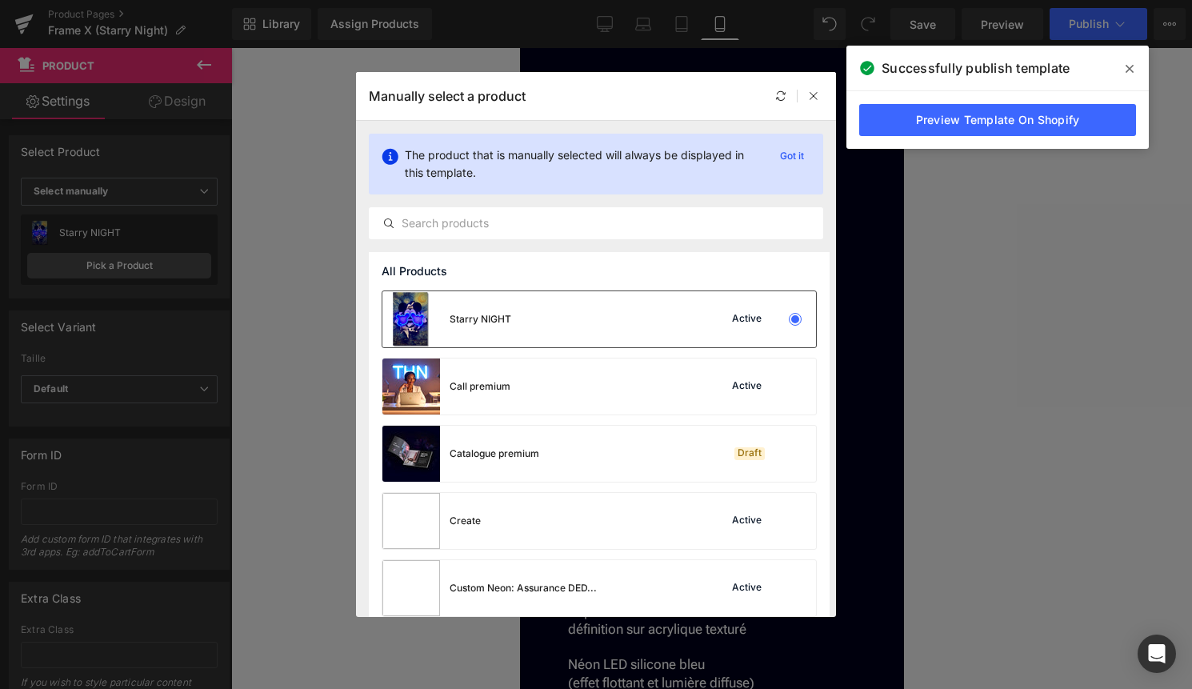
click at [609, 323] on div "Starry NIGHT Active" at bounding box center [599, 319] width 434 height 56
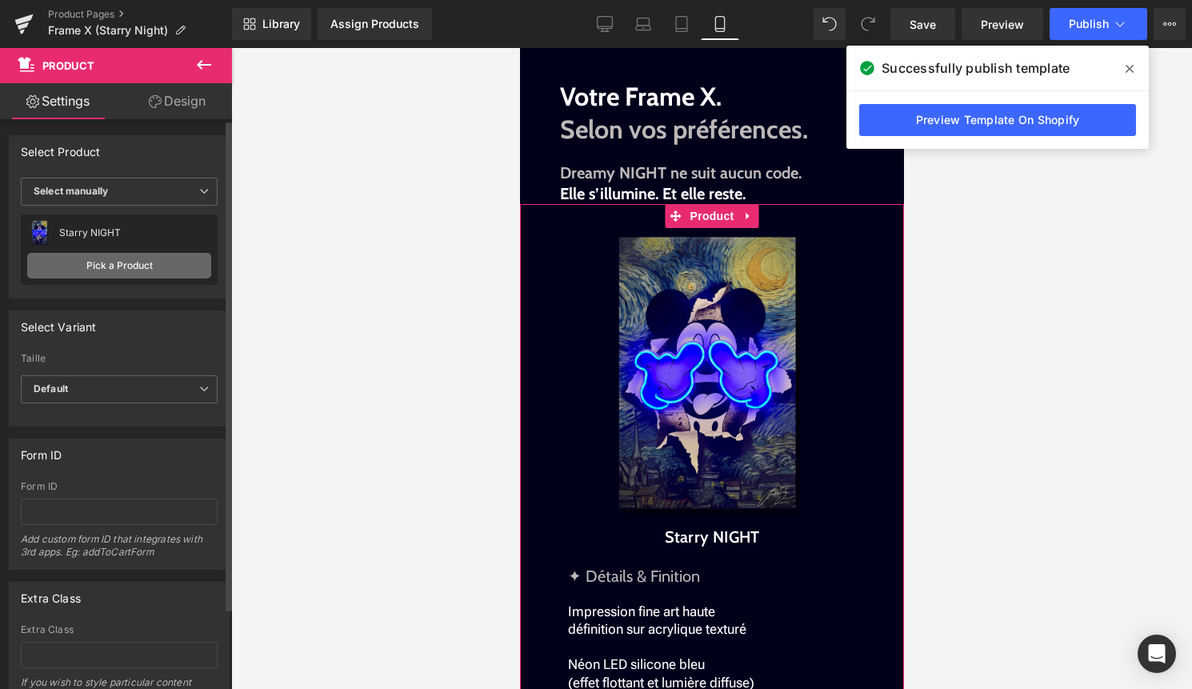
click at [130, 266] on link "Pick a Product" at bounding box center [119, 266] width 184 height 26
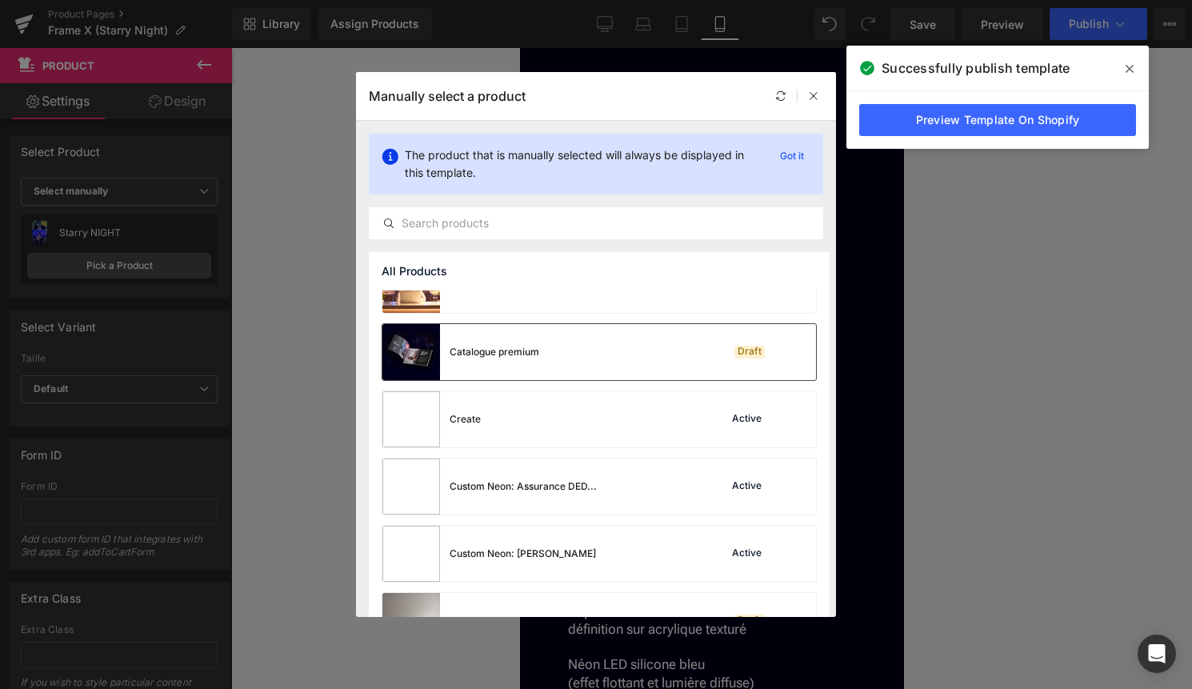
scroll to position [110, 0]
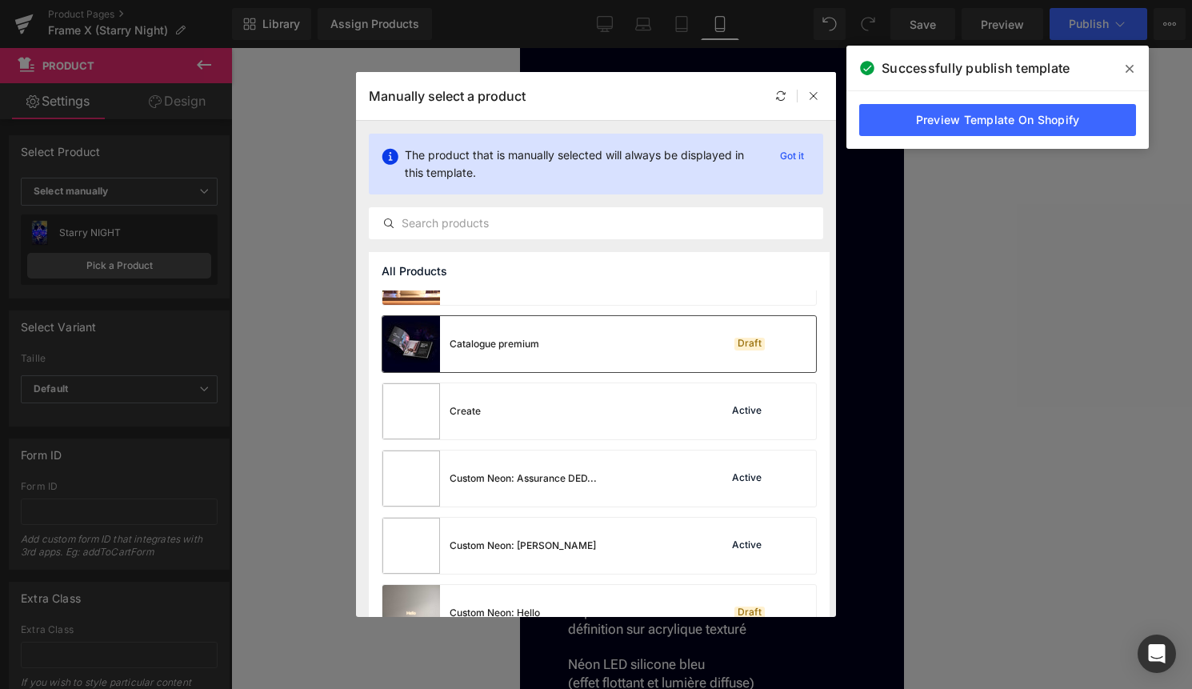
click at [533, 341] on div "Catalogue premium" at bounding box center [495, 344] width 90 height 14
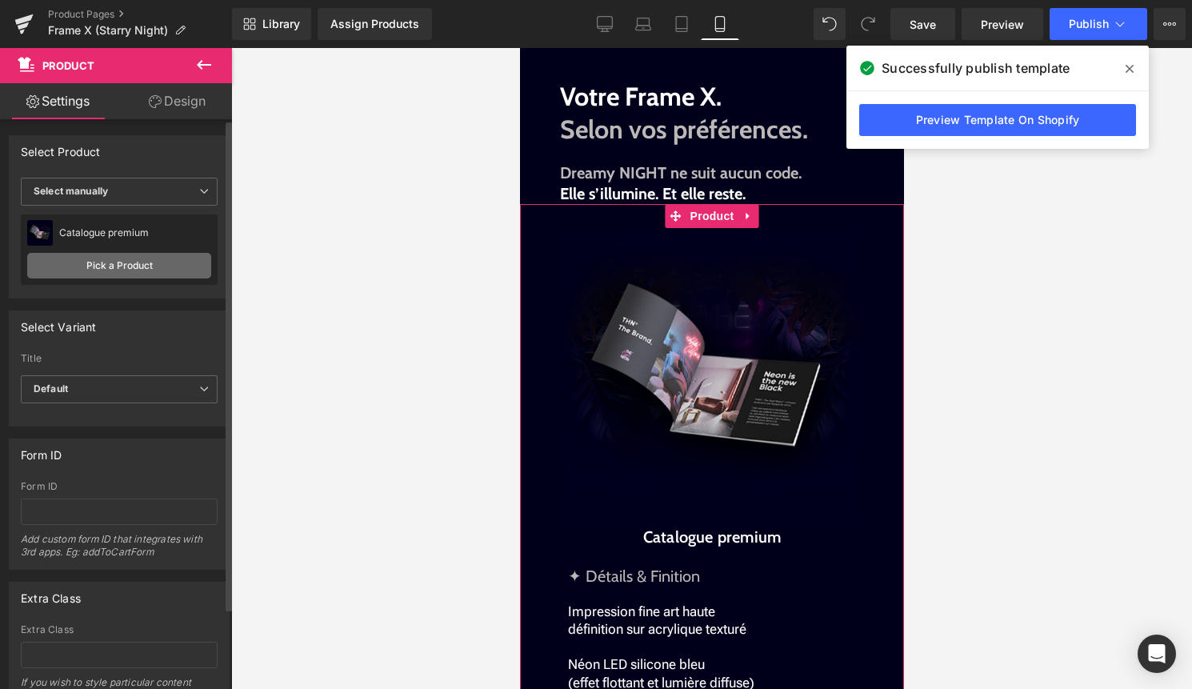
click at [162, 276] on link "Pick a Product" at bounding box center [119, 266] width 184 height 26
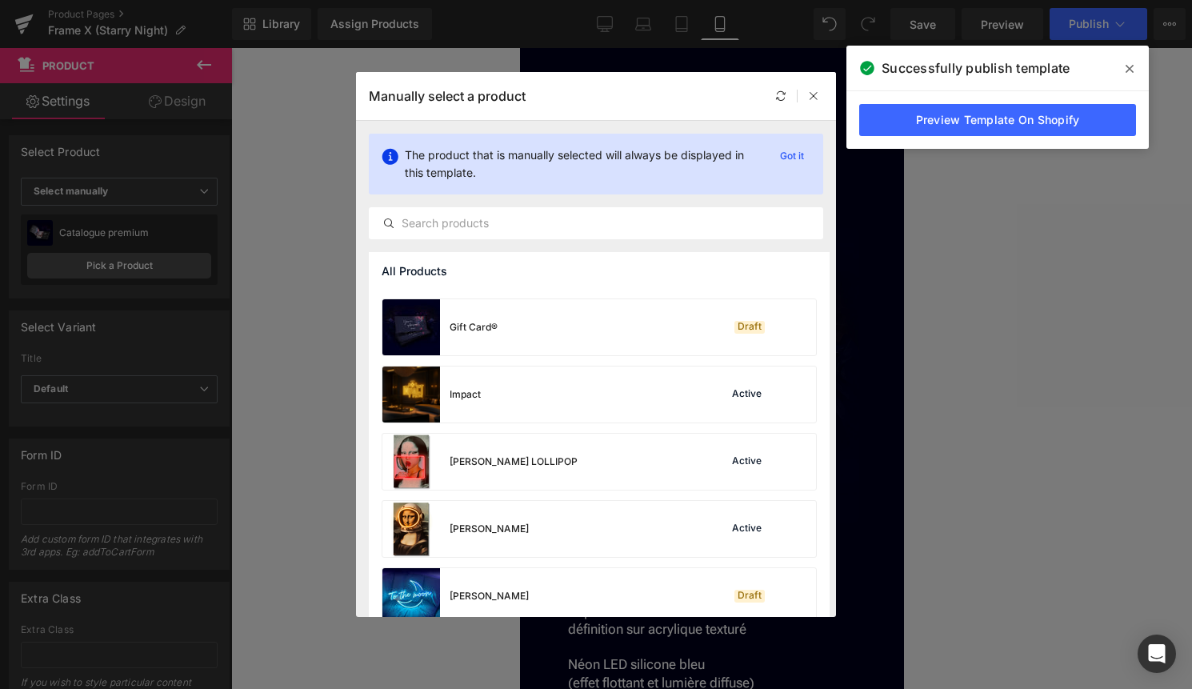
scroll to position [848, 0]
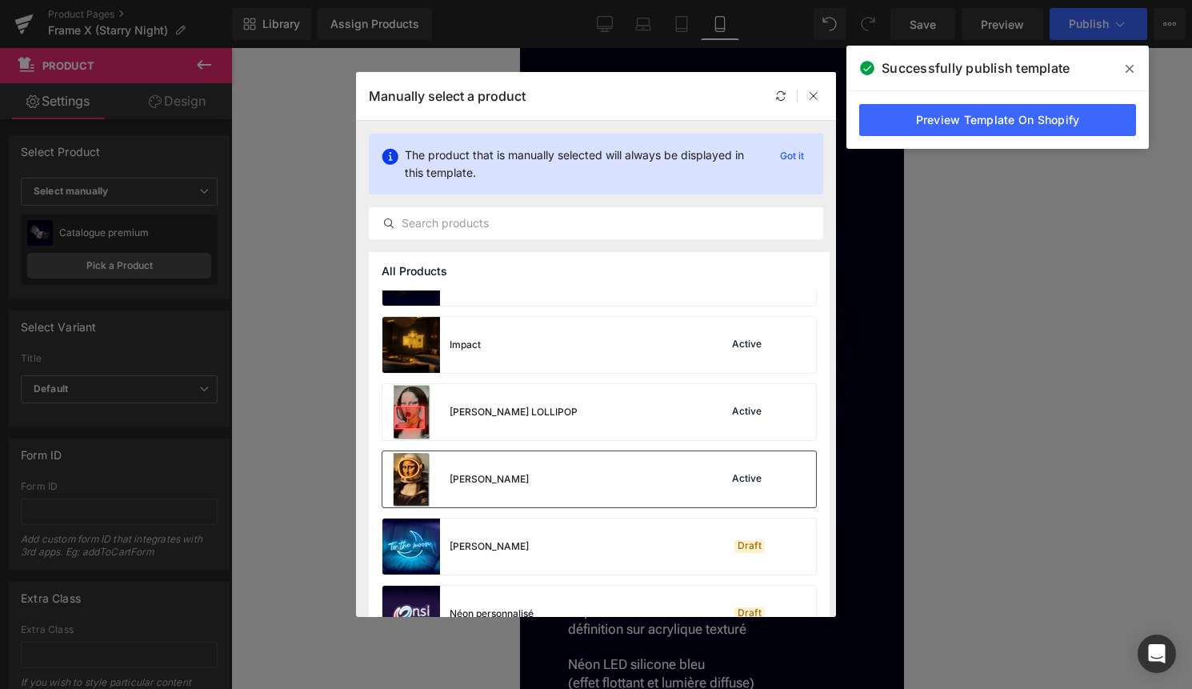
click at [619, 478] on div "[PERSON_NAME] ORBITALE Active" at bounding box center [599, 479] width 434 height 56
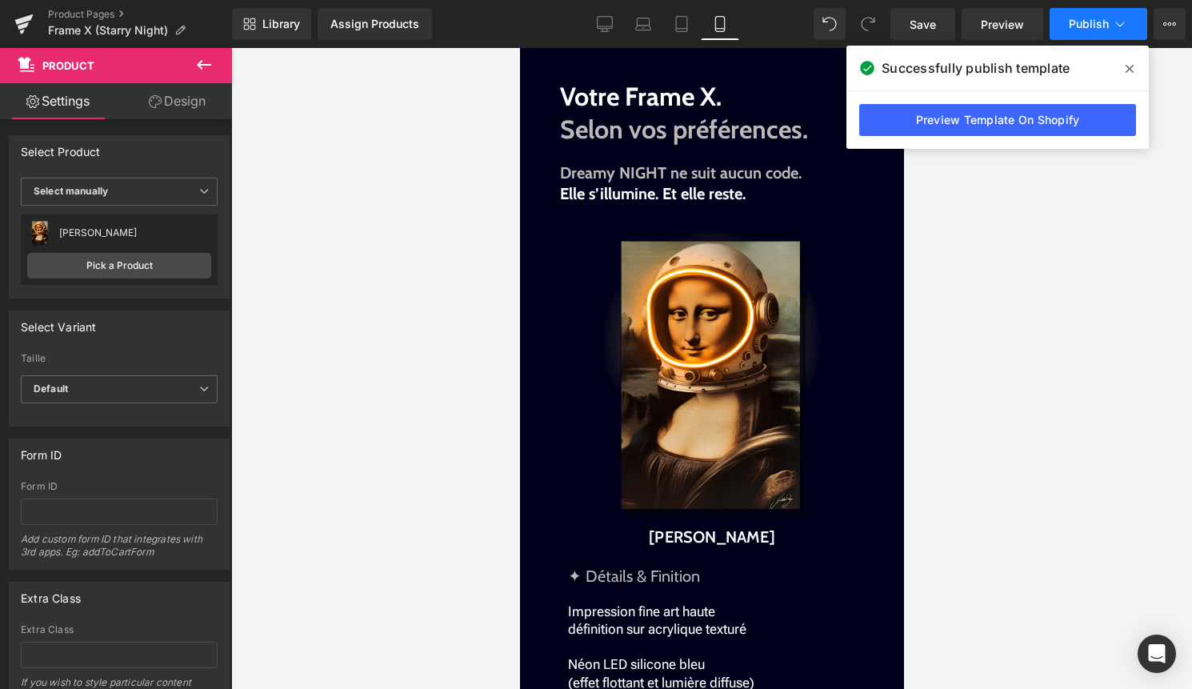
click at [1102, 23] on span "Publish" at bounding box center [1089, 24] width 40 height 13
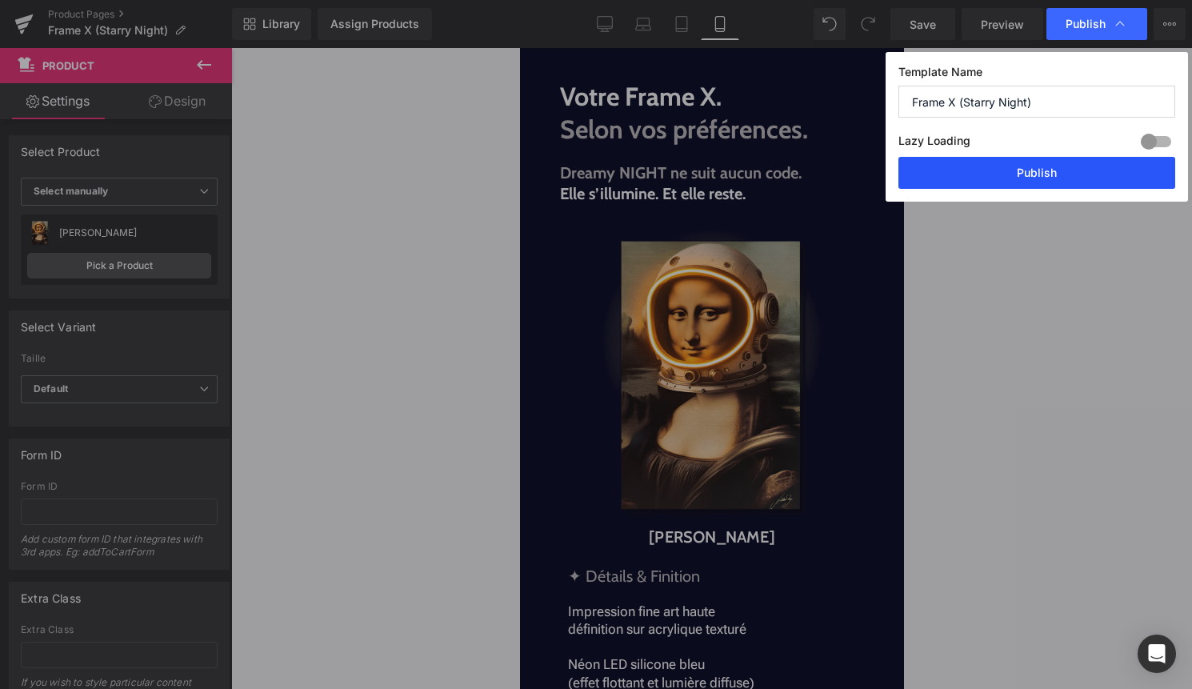
click at [1043, 175] on button "Publish" at bounding box center [1036, 173] width 277 height 32
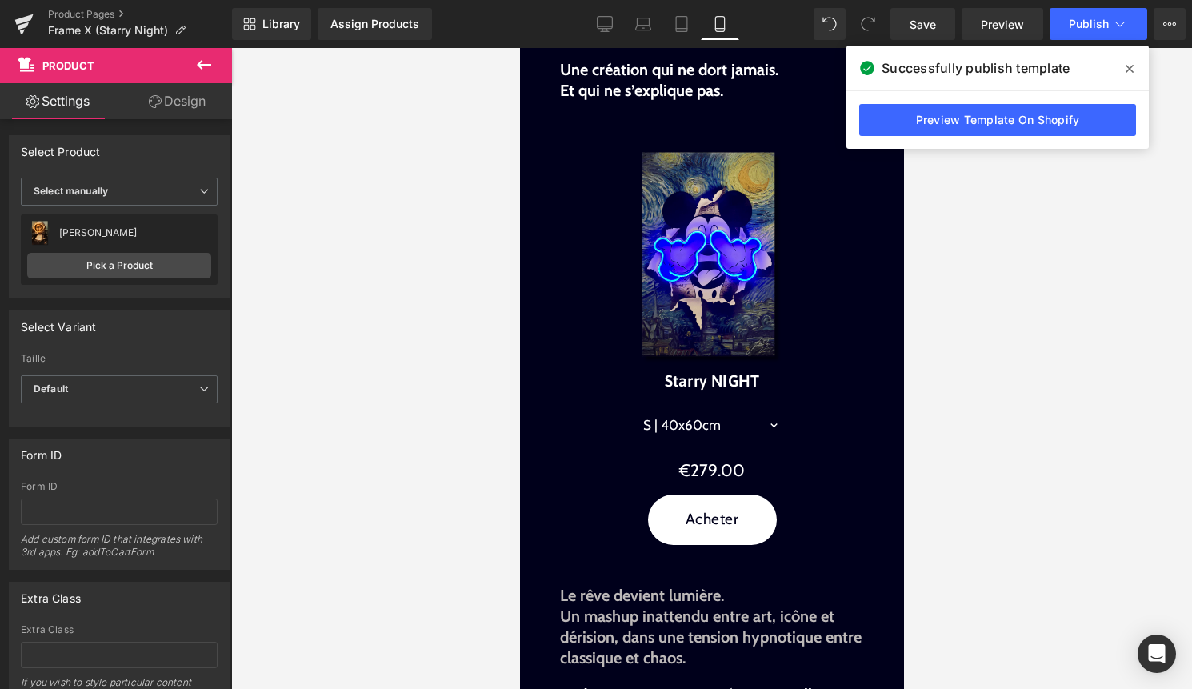
scroll to position [692, 0]
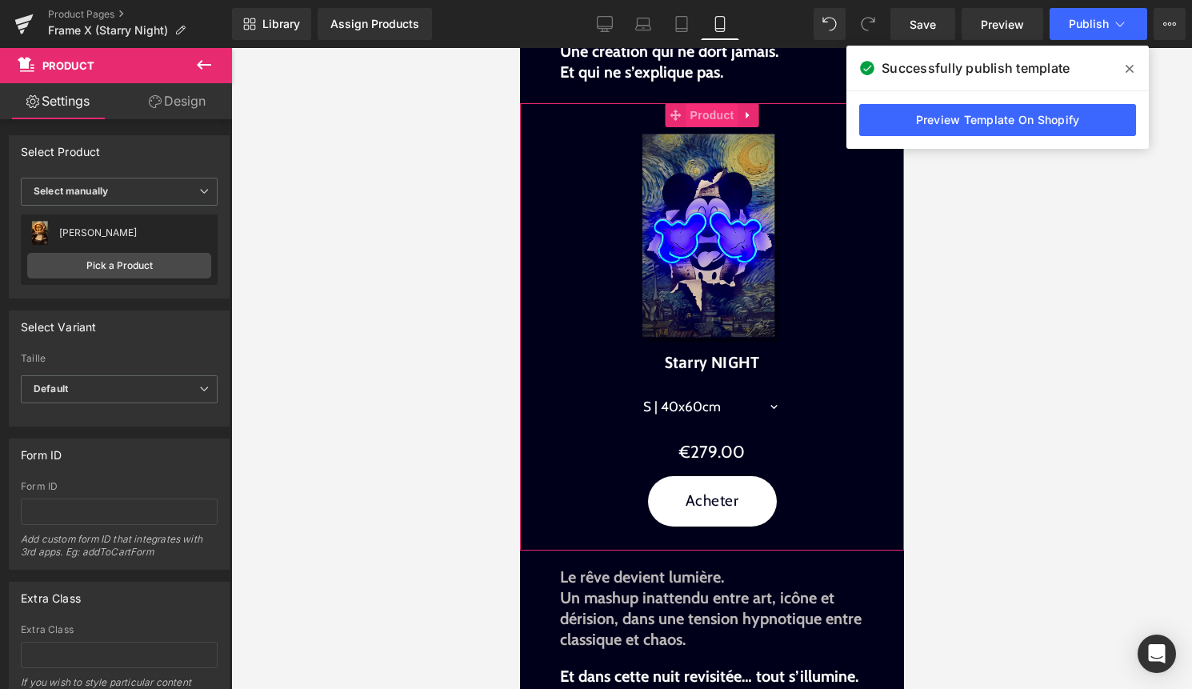
click at [711, 118] on span "Product" at bounding box center [712, 115] width 52 height 24
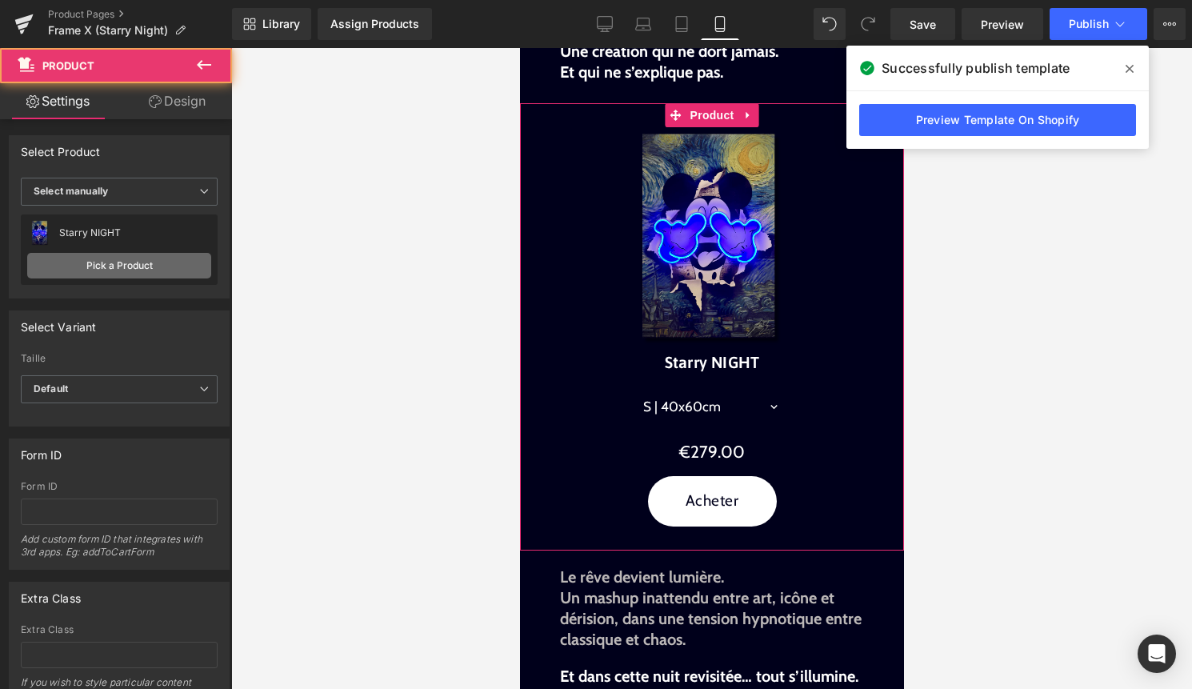
click at [152, 257] on link "Pick a Product" at bounding box center [119, 266] width 184 height 26
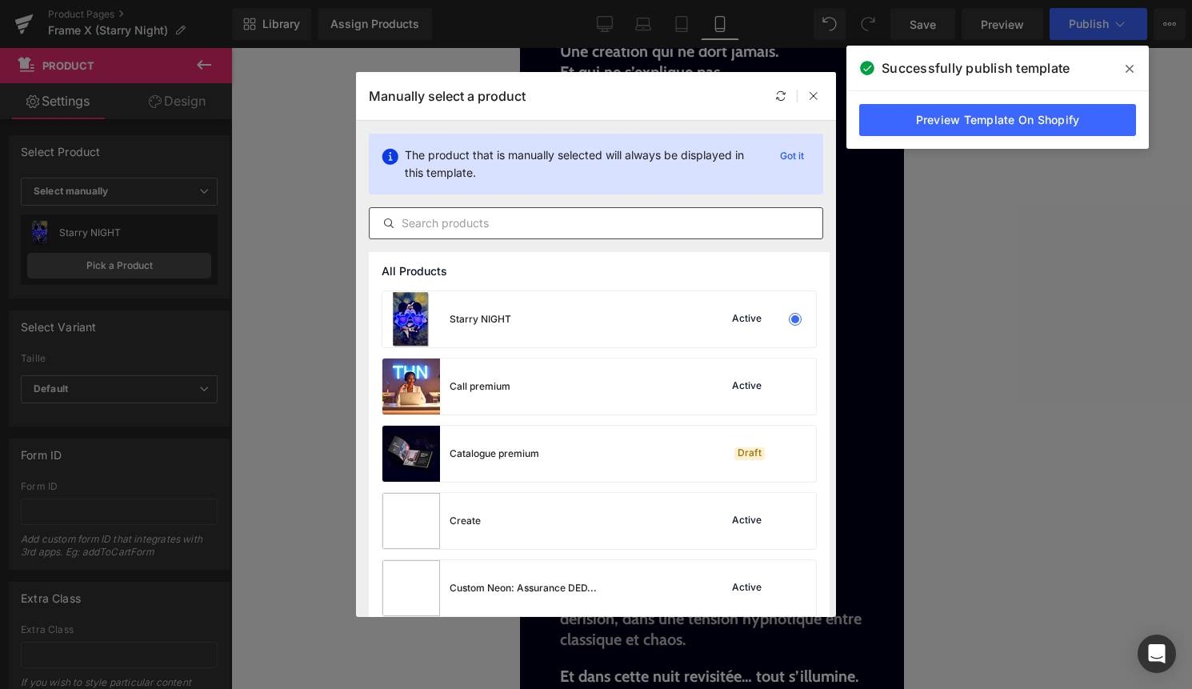
click at [474, 218] on input "text" at bounding box center [596, 223] width 453 height 19
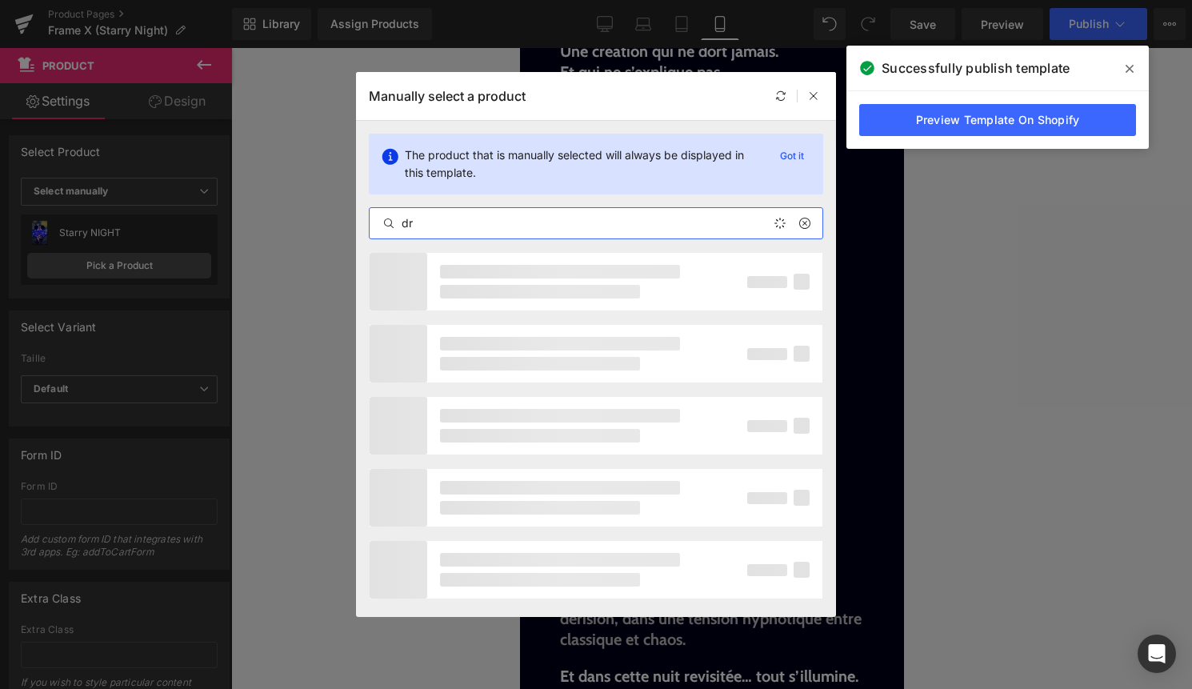
type input "dre"
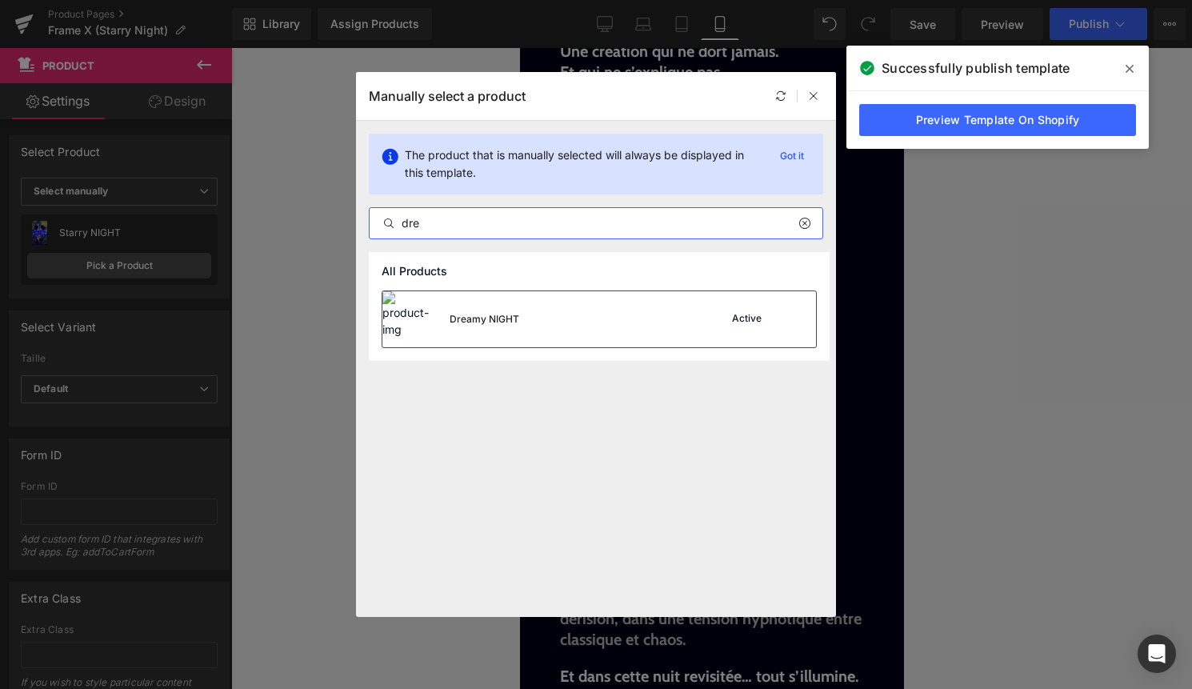
click at [570, 310] on div "Dreamy NIGHT Active" at bounding box center [599, 319] width 434 height 56
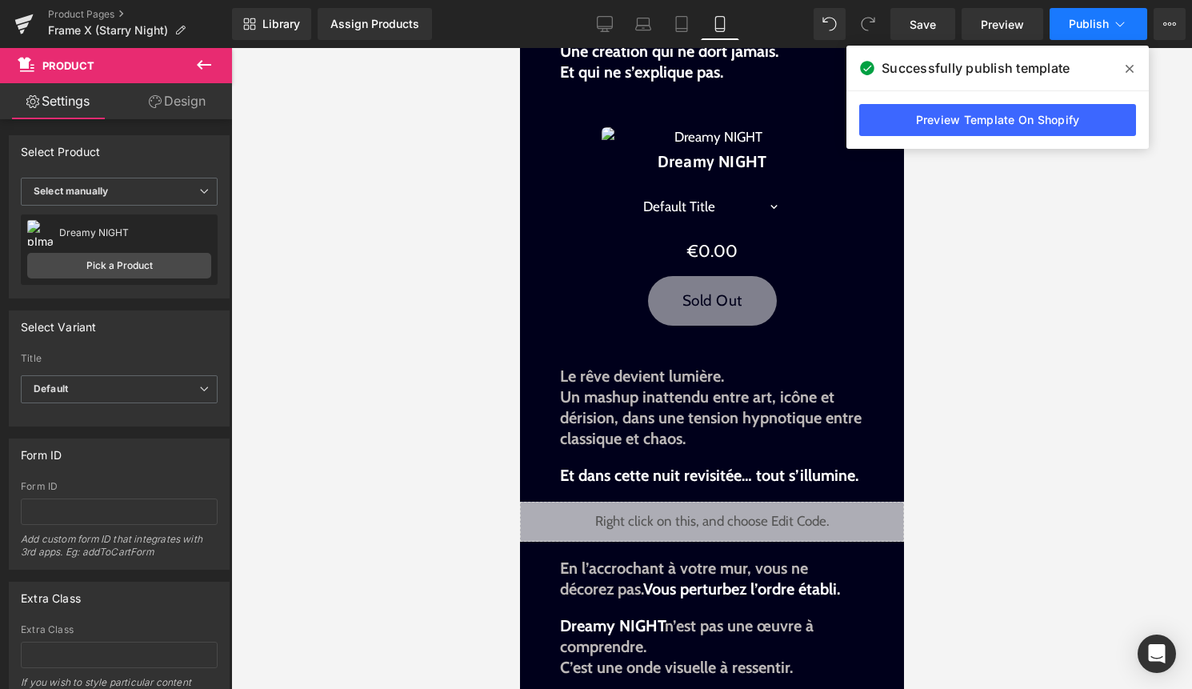
click at [1134, 21] on button "Publish" at bounding box center [1099, 24] width 98 height 32
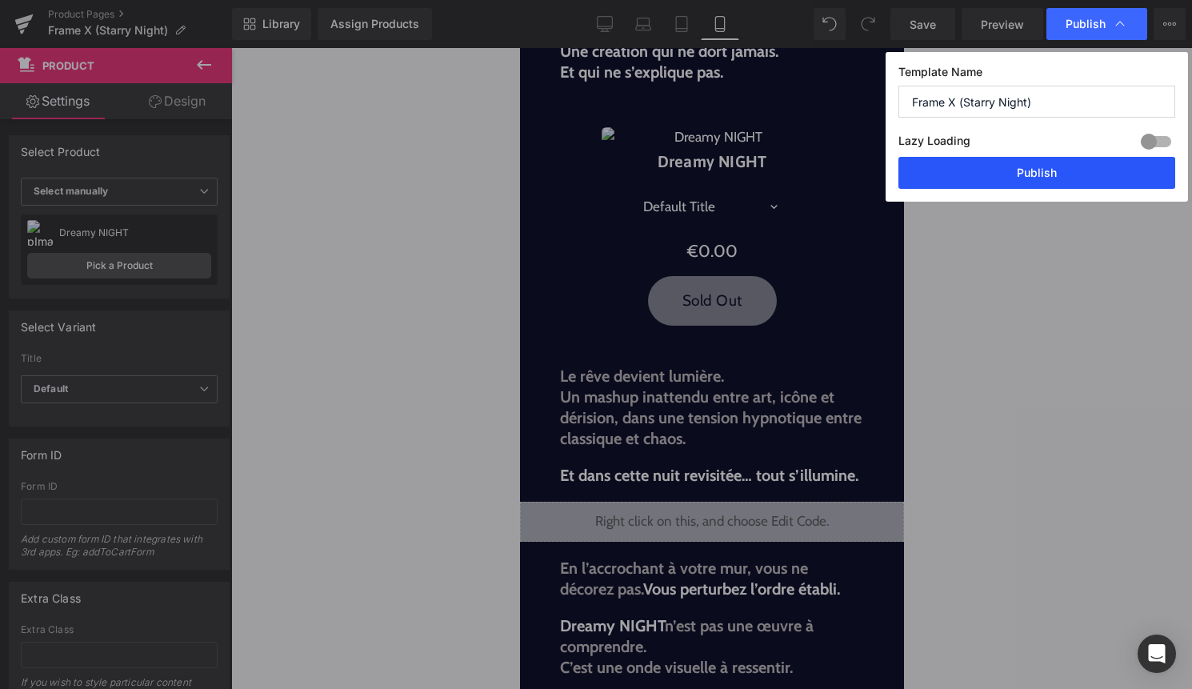
click at [1073, 179] on button "Publish" at bounding box center [1036, 173] width 277 height 32
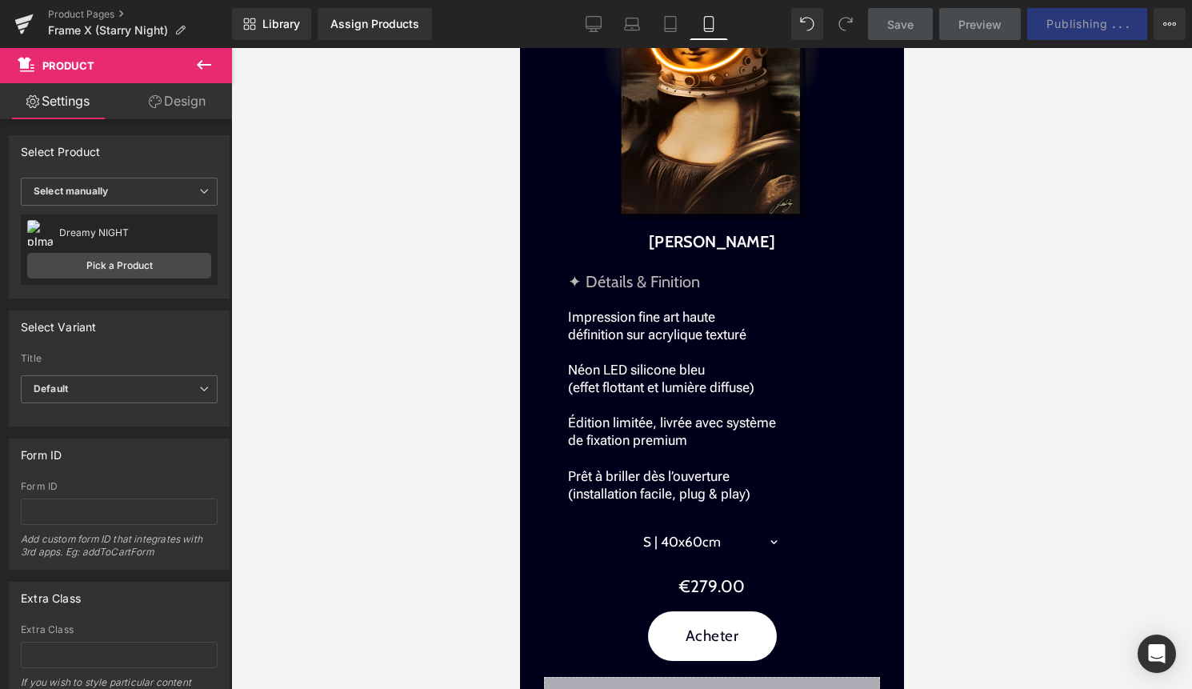
scroll to position [1713, 0]
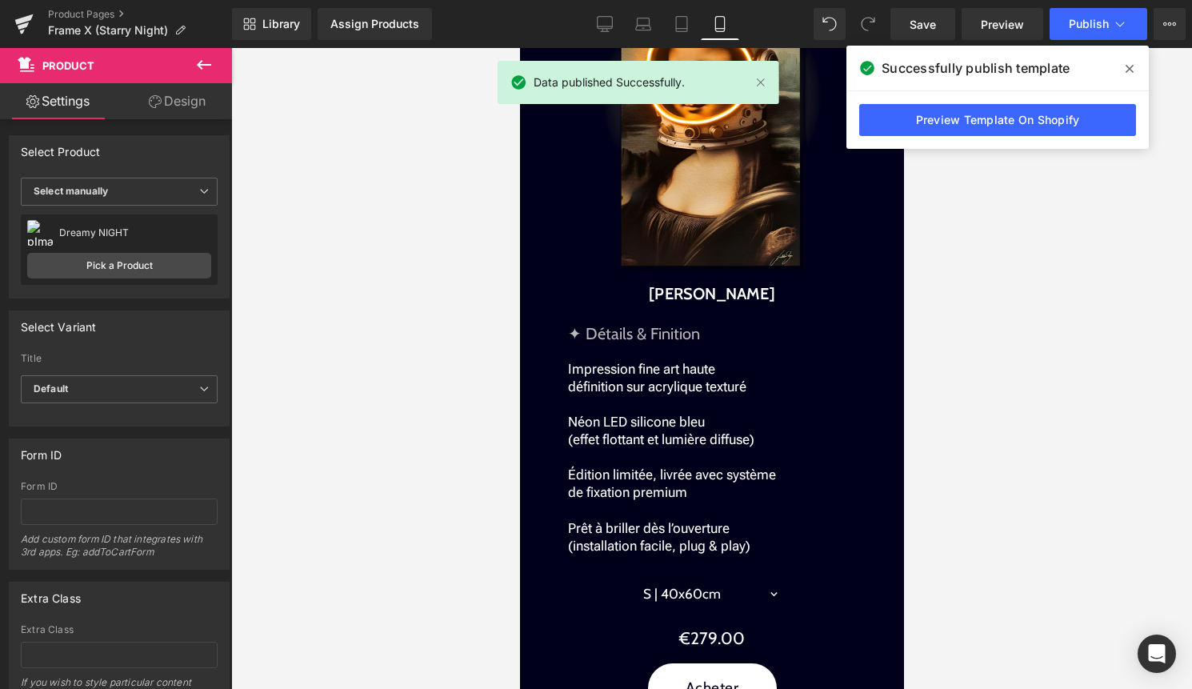
click at [694, 279] on img at bounding box center [711, 132] width 294 height 294
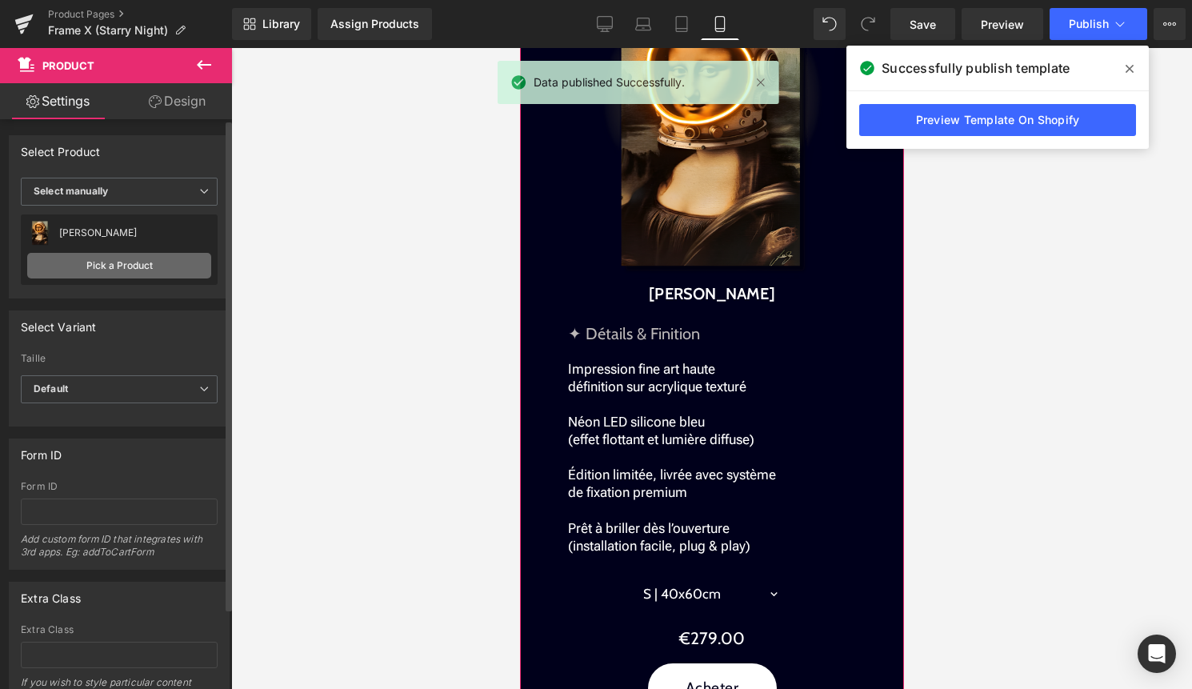
click at [146, 261] on link "Pick a Product" at bounding box center [119, 266] width 184 height 26
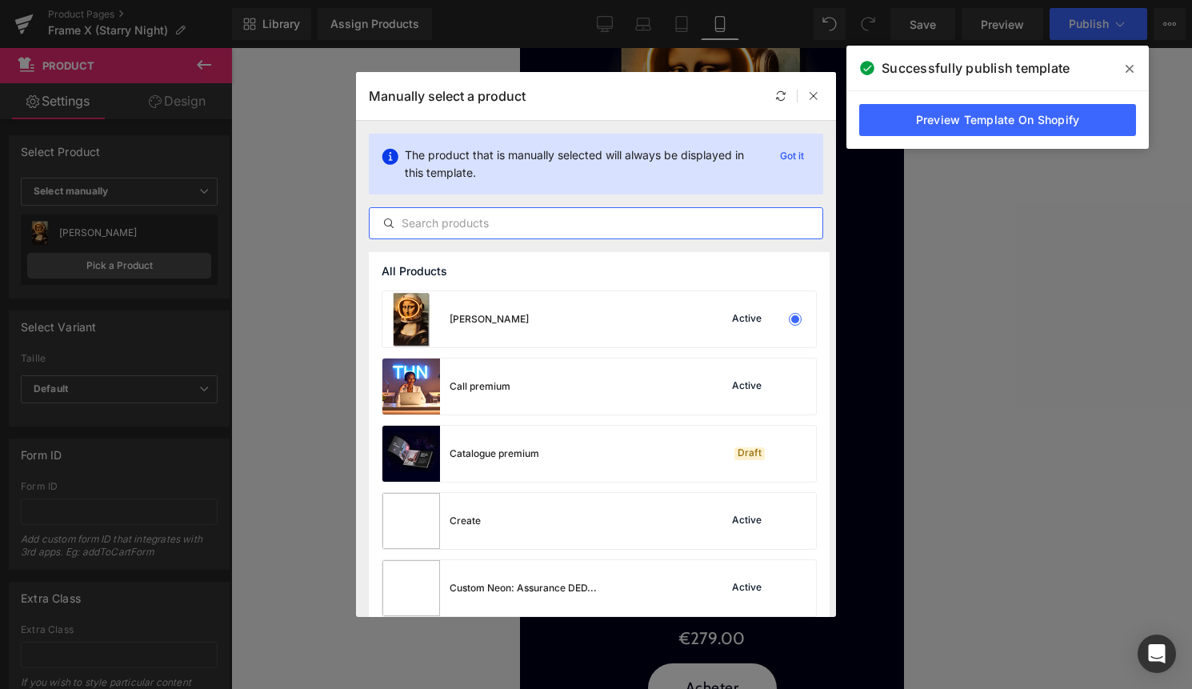
click at [530, 219] on input "text" at bounding box center [596, 223] width 453 height 19
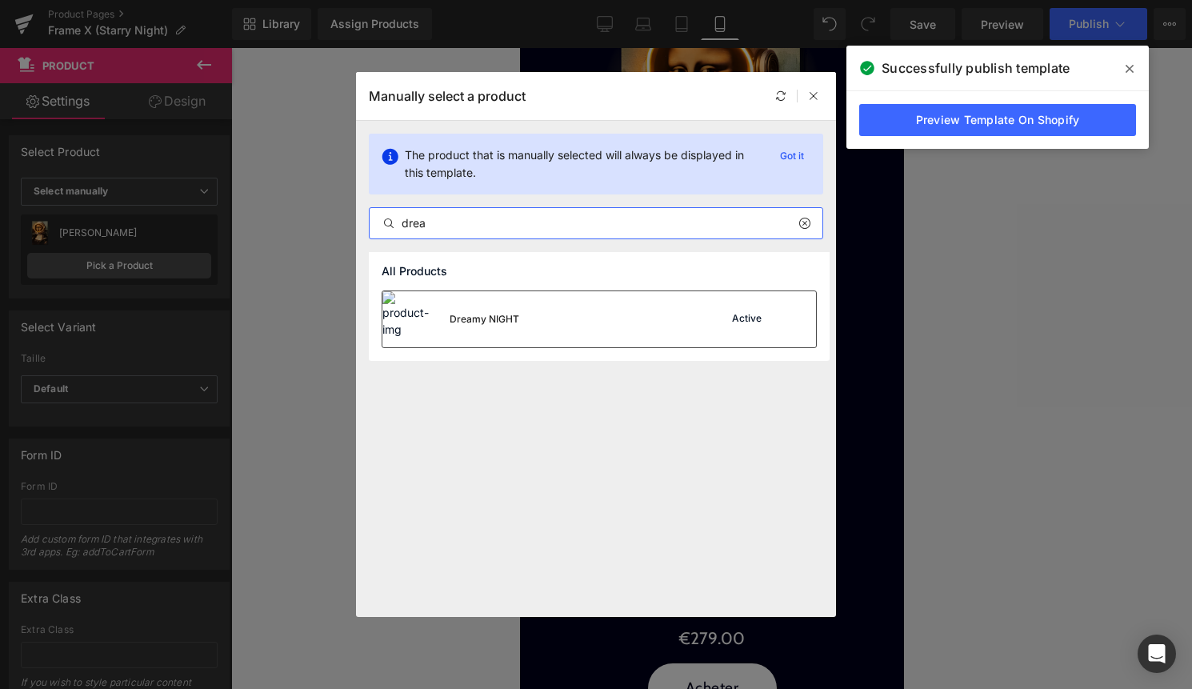
type input "drea"
click at [513, 317] on div "Dreamy NIGHT" at bounding box center [485, 319] width 70 height 14
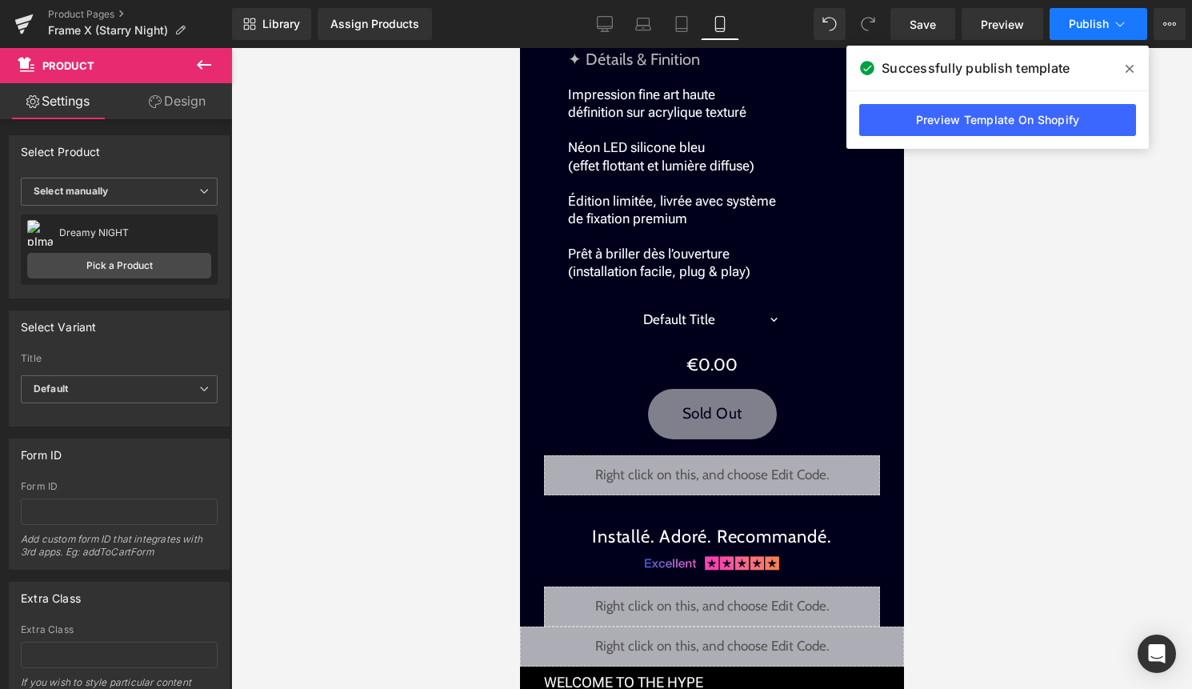
click at [1090, 10] on button "Publish" at bounding box center [1099, 24] width 98 height 32
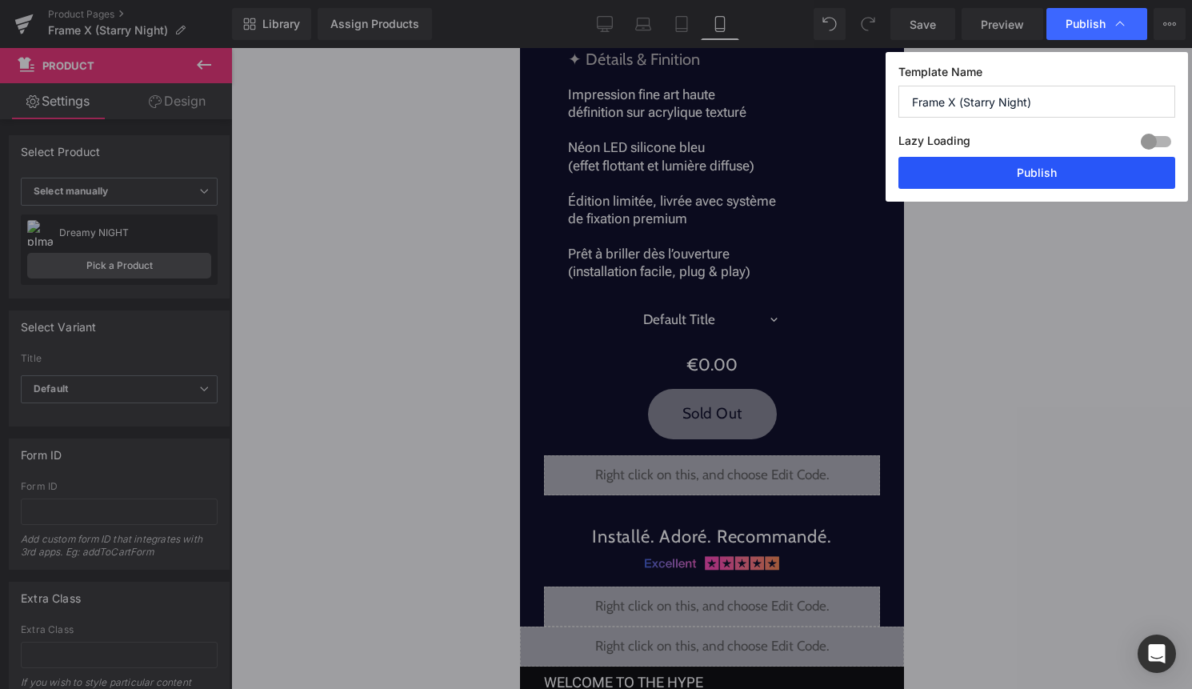
click at [1064, 175] on button "Publish" at bounding box center [1036, 173] width 277 height 32
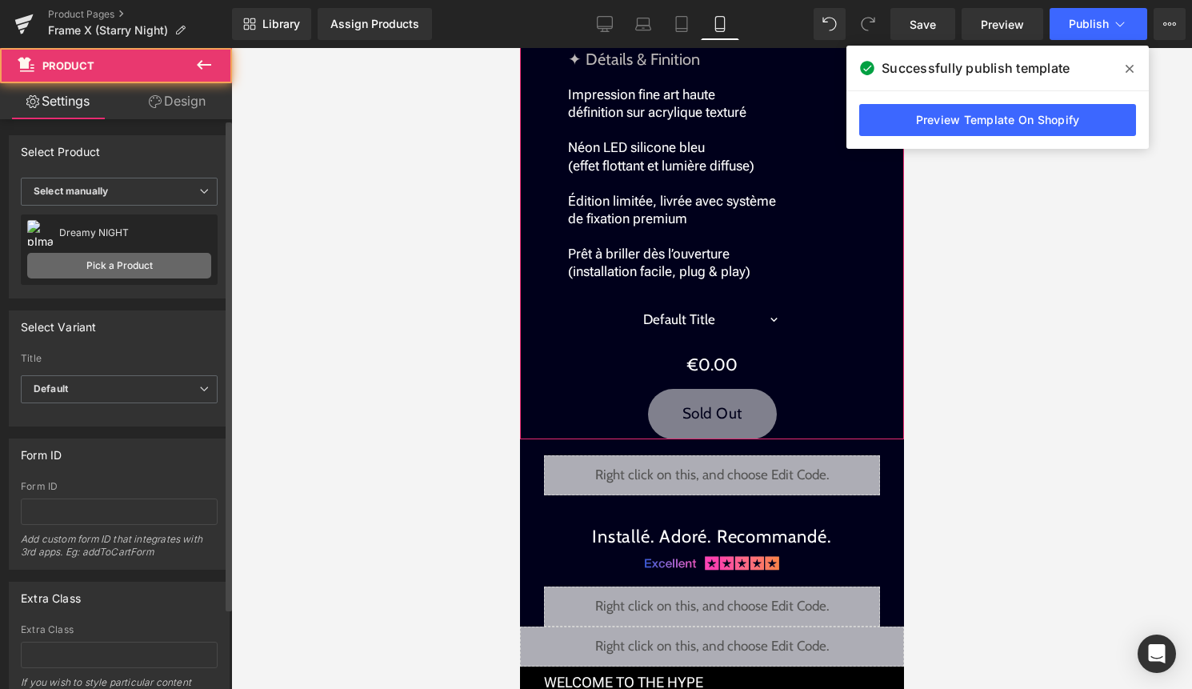
click at [114, 268] on link "Pick a Product" at bounding box center [119, 266] width 184 height 26
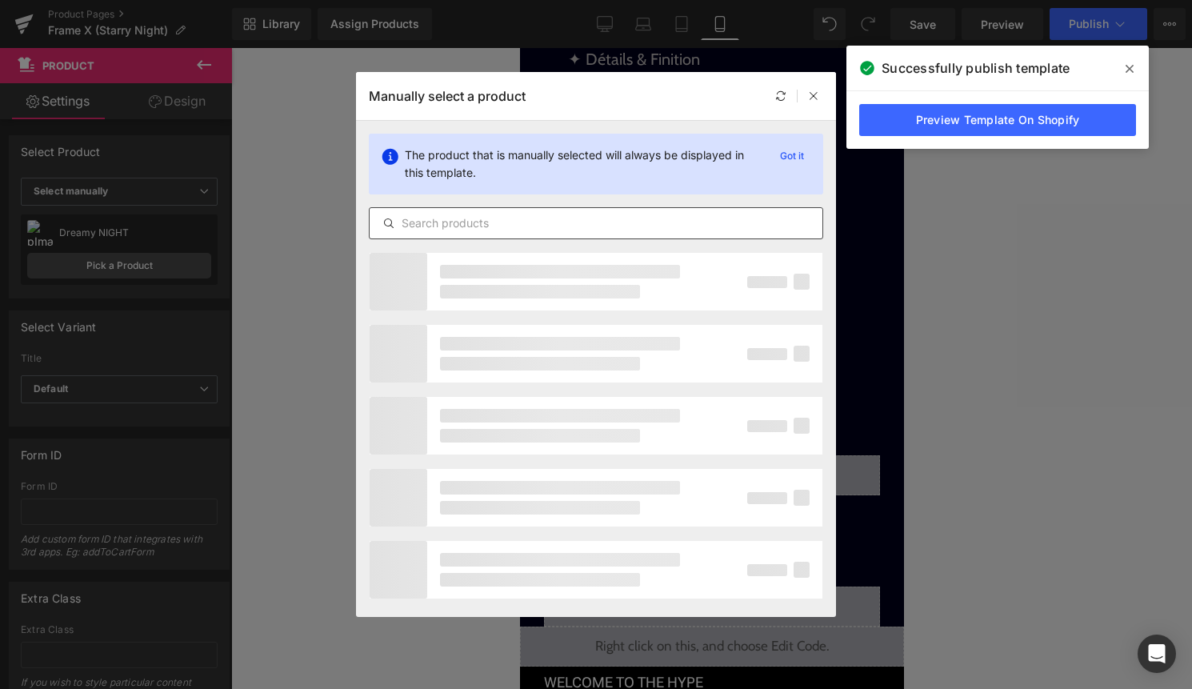
click at [566, 224] on input "text" at bounding box center [596, 223] width 453 height 19
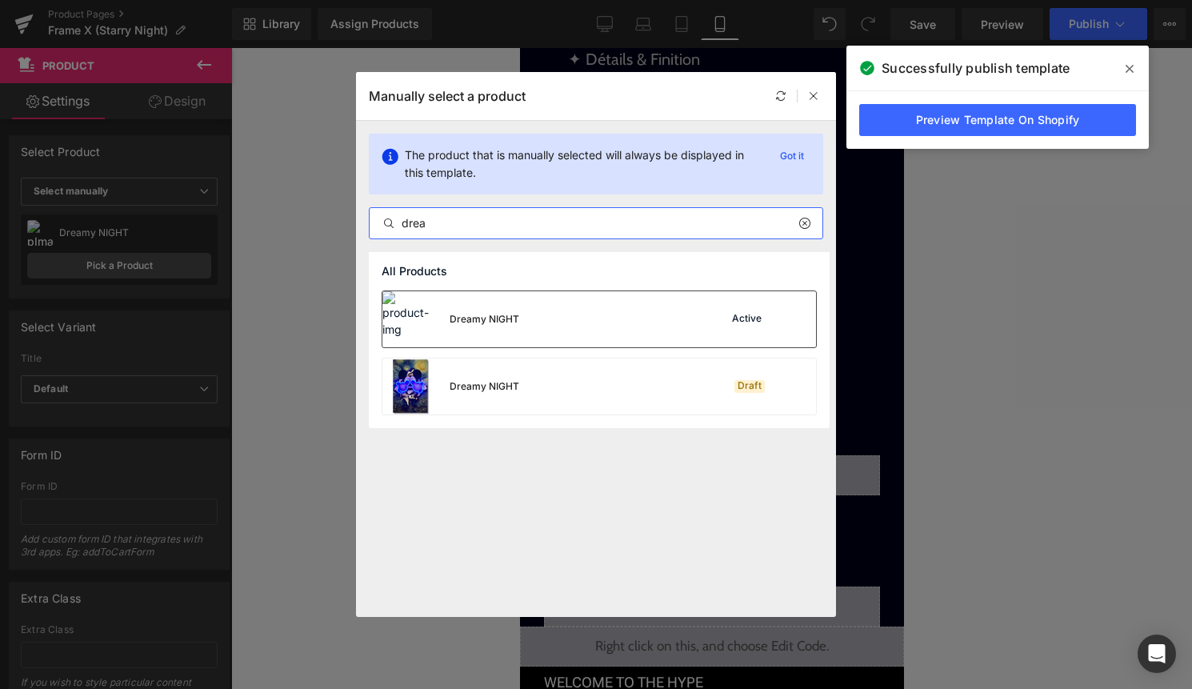
type input "drea"
click at [527, 312] on div "Dreamy NIGHT Active" at bounding box center [599, 319] width 434 height 56
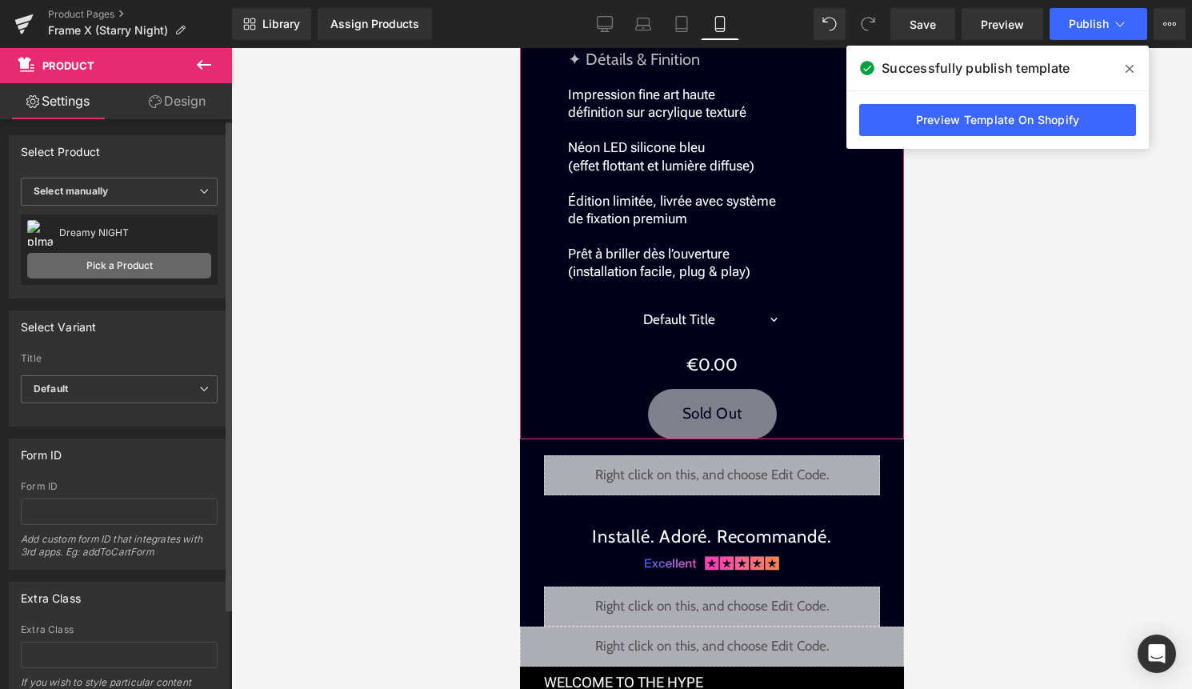
click at [120, 262] on link "Pick a Product" at bounding box center [119, 266] width 184 height 26
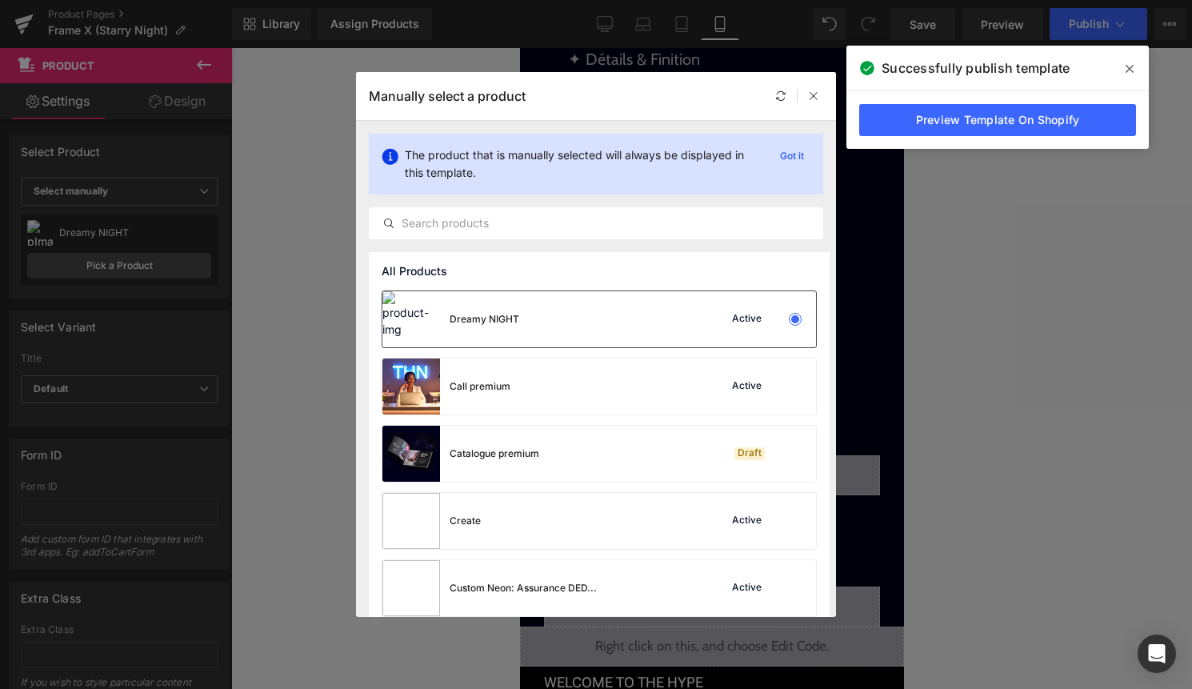
click at [549, 318] on div "Dreamy NIGHT Active" at bounding box center [599, 319] width 434 height 56
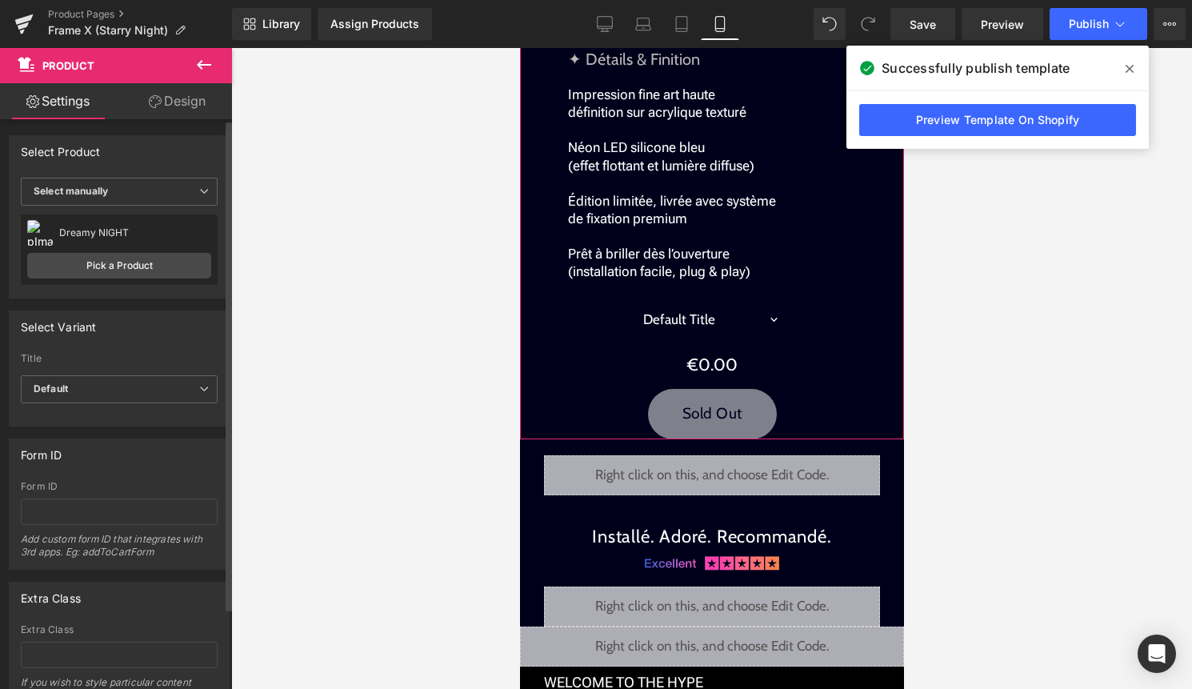
click at [139, 242] on div "Dreamy NIGHT Dreamy NIGHT" at bounding box center [119, 233] width 184 height 24
click at [140, 273] on link "Pick a Product" at bounding box center [119, 266] width 184 height 26
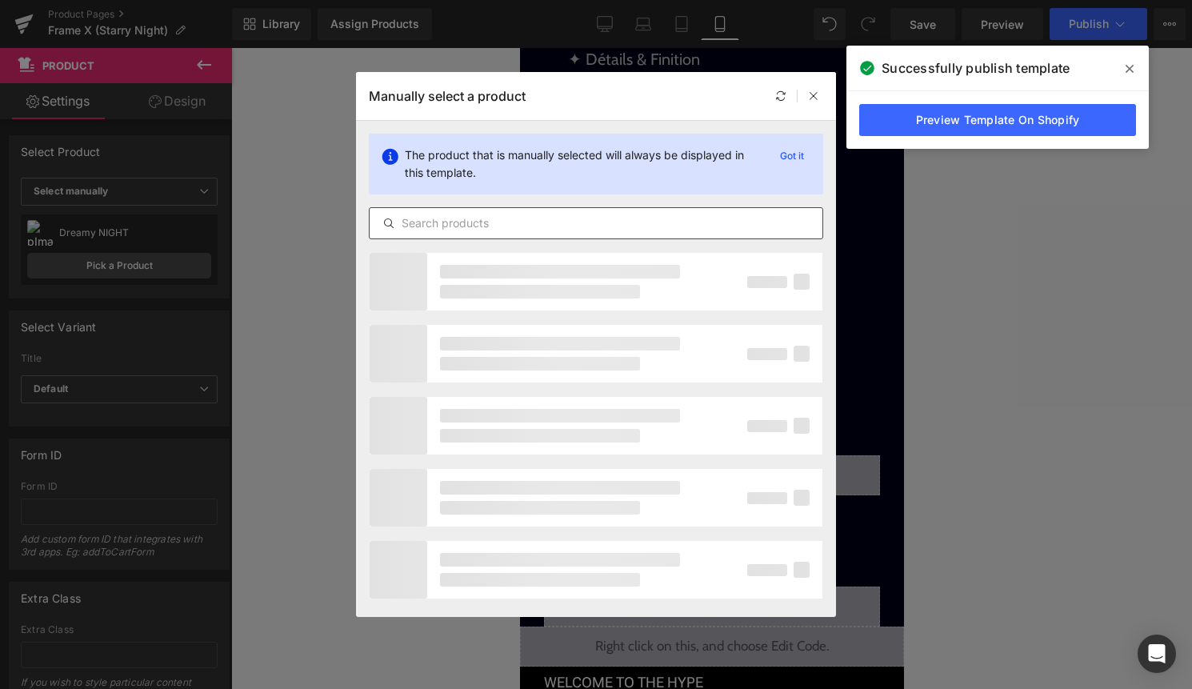
click at [536, 221] on input "text" at bounding box center [596, 223] width 453 height 19
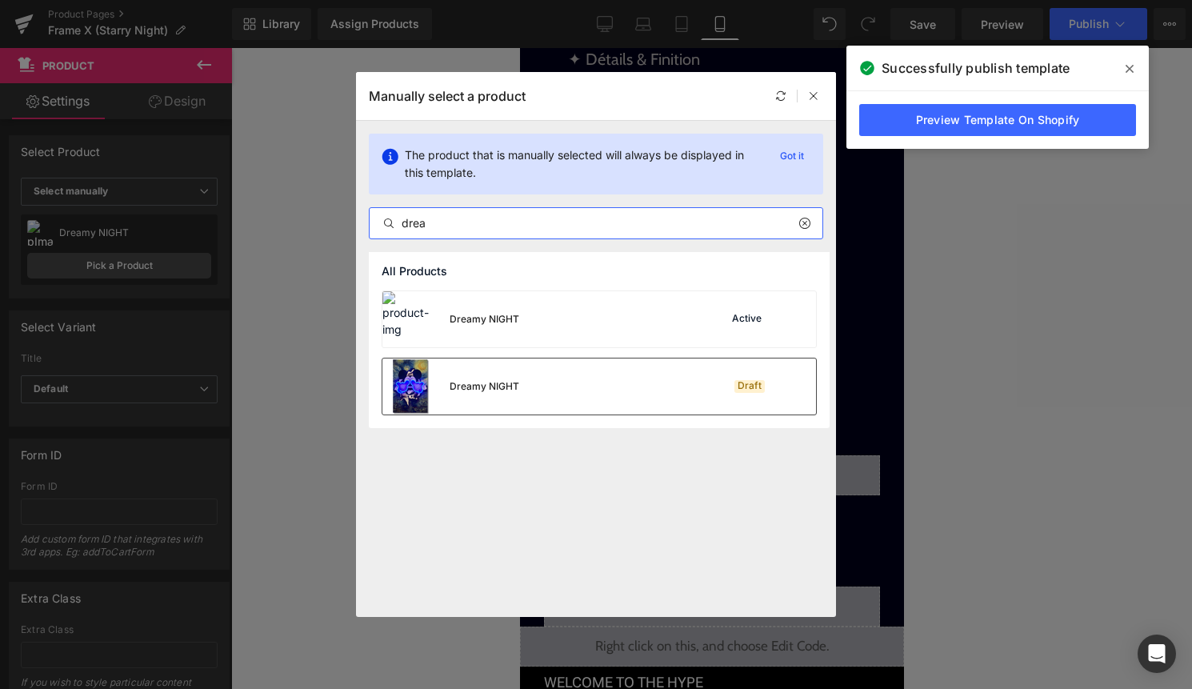
type input "drea"
click at [669, 387] on div "Dreamy NIGHT Draft" at bounding box center [599, 386] width 434 height 56
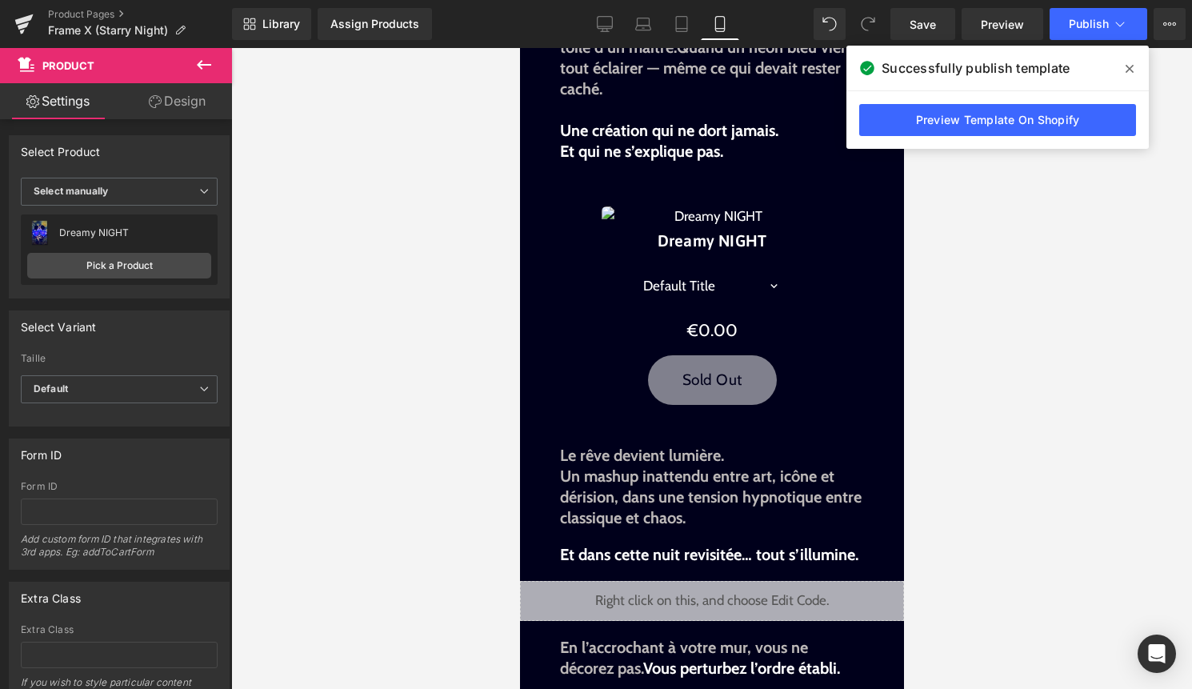
scroll to position [605, 0]
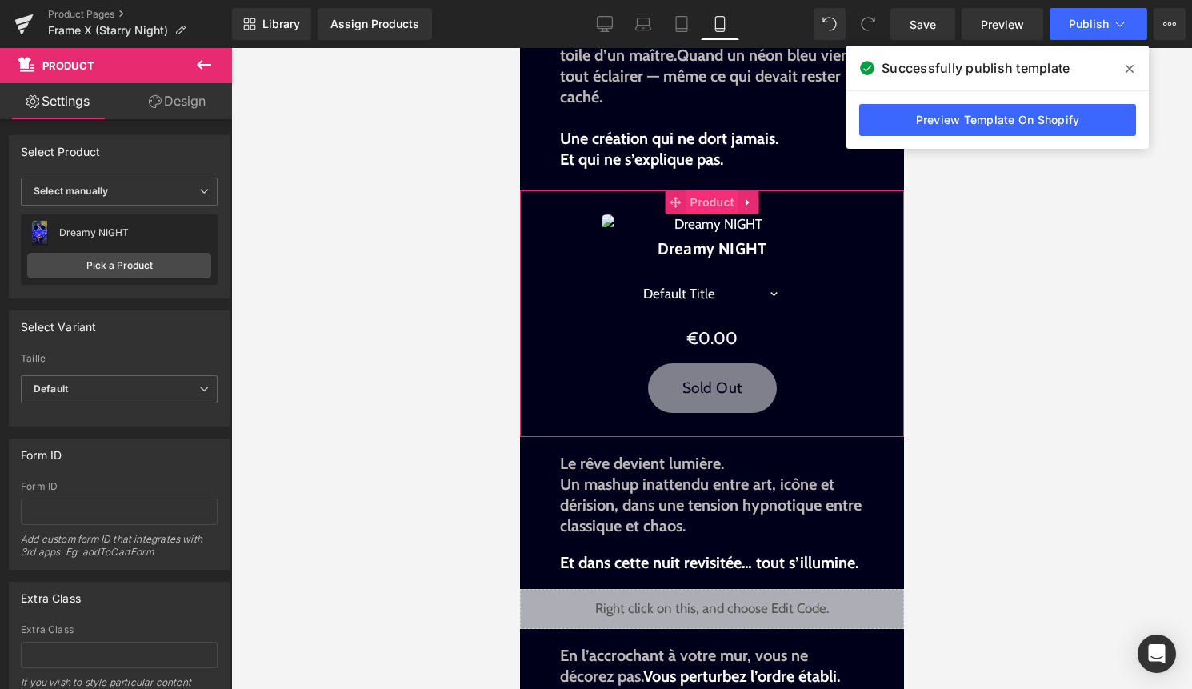
click at [699, 195] on span "Product" at bounding box center [712, 202] width 52 height 24
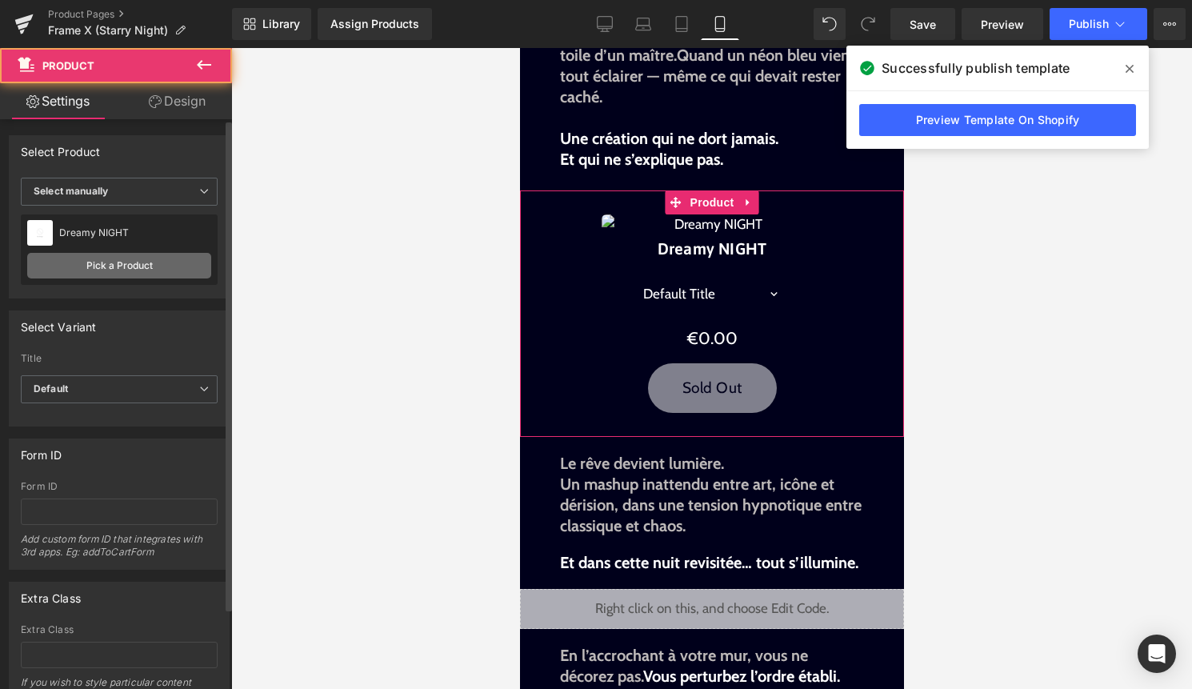
click at [145, 258] on link "Pick a Product" at bounding box center [119, 266] width 184 height 26
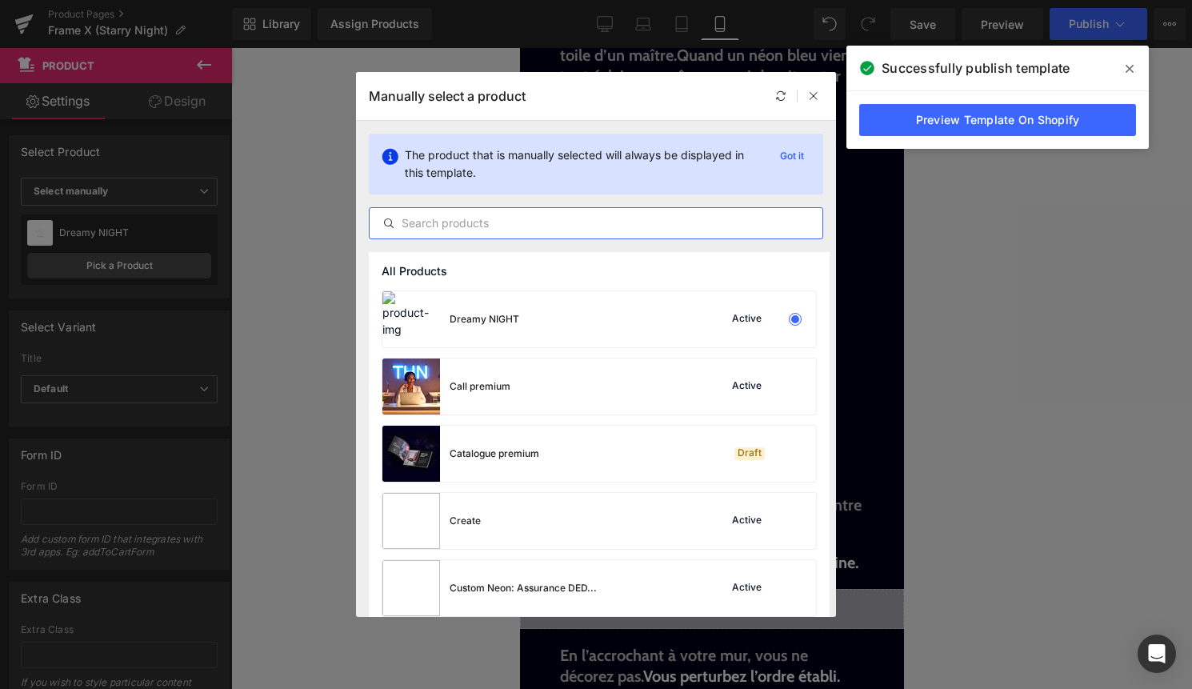
click at [610, 219] on input "text" at bounding box center [596, 223] width 453 height 19
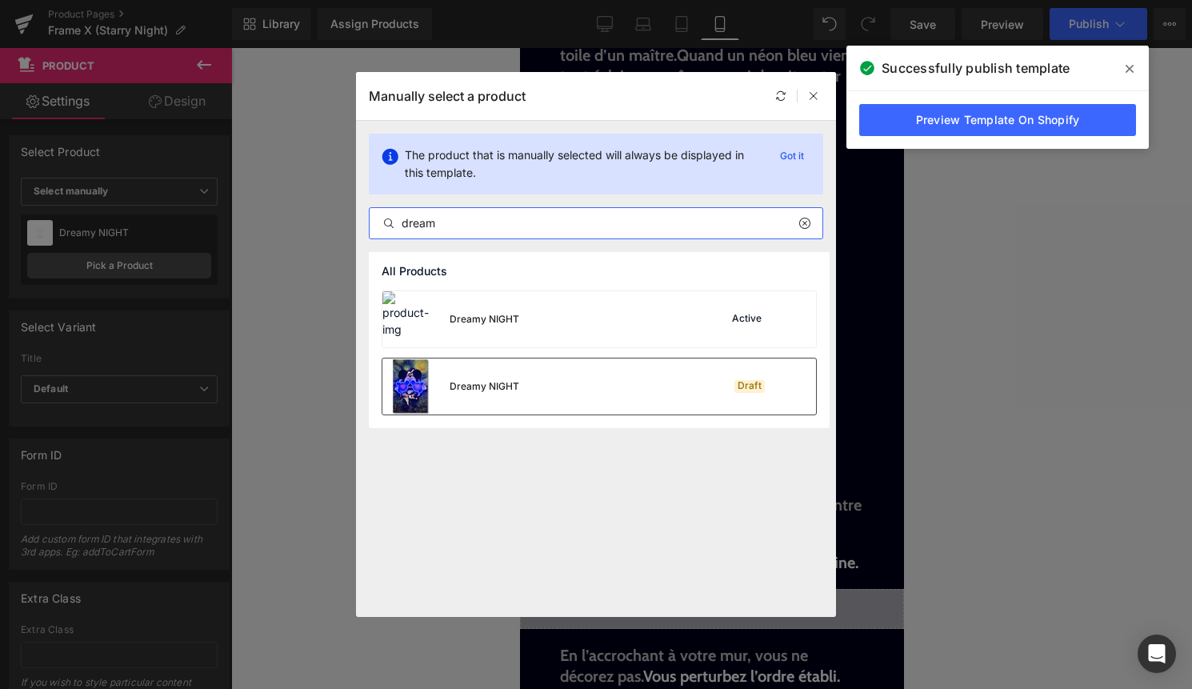
type input "dream"
click at [677, 386] on div "Dreamy NIGHT Draft" at bounding box center [599, 386] width 434 height 56
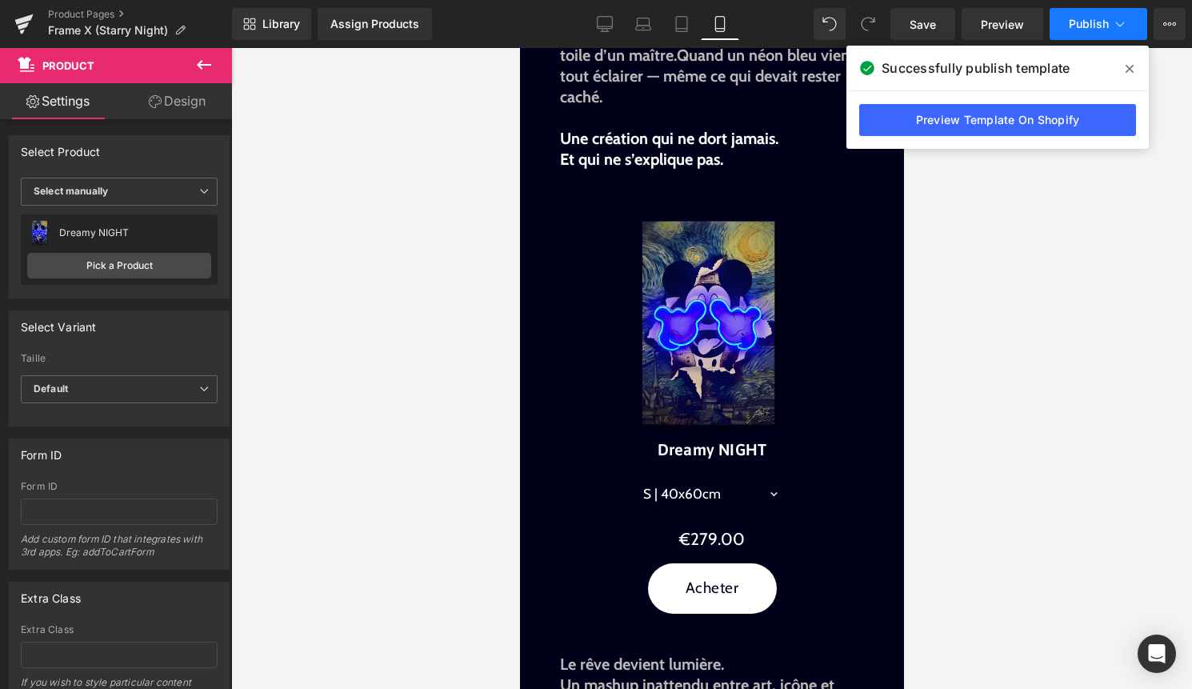
click at [1102, 18] on span "Publish" at bounding box center [1089, 24] width 40 height 13
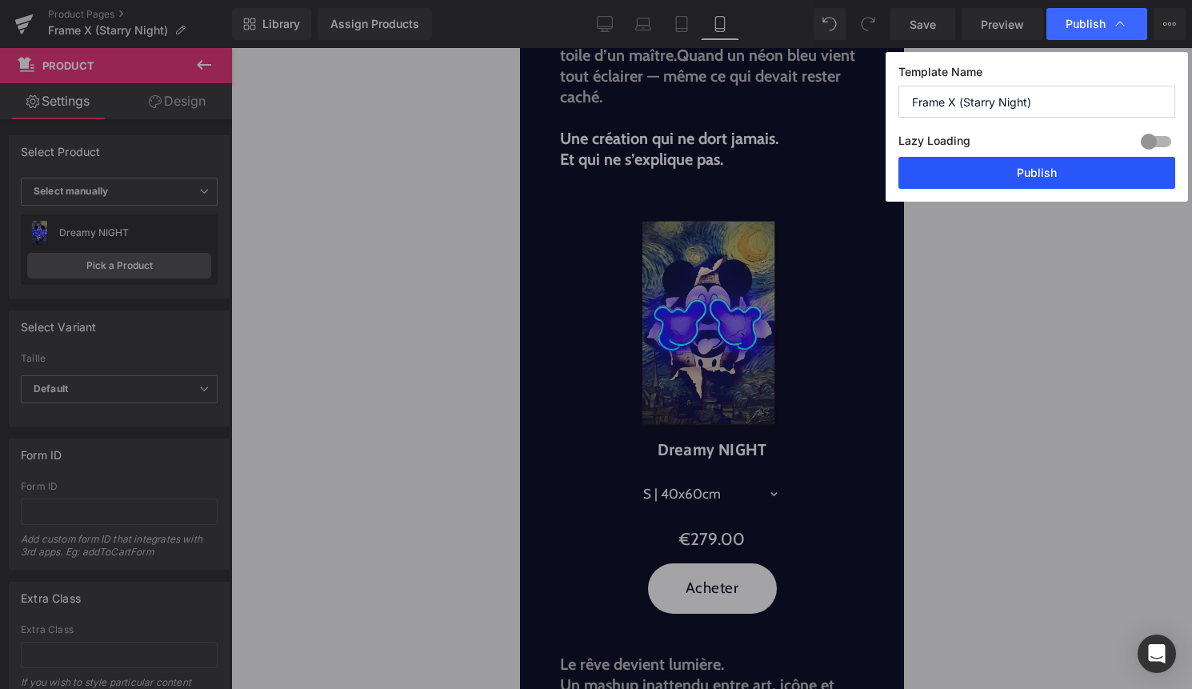
click at [1049, 188] on button "Publish" at bounding box center [1036, 173] width 277 height 32
